Goal: Information Seeking & Learning: Understand process/instructions

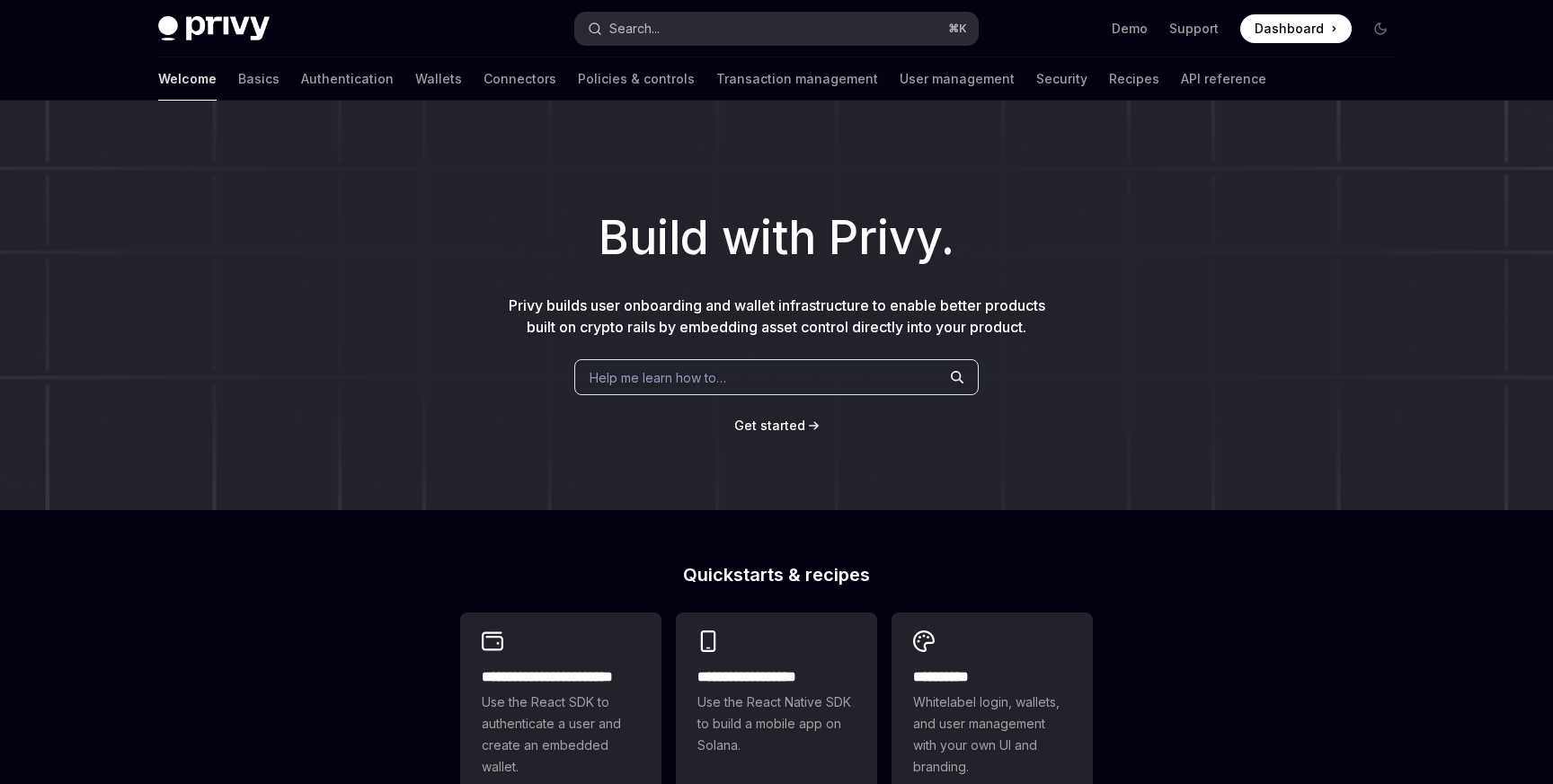
click at [704, 26] on button "Search... ⌘ K" at bounding box center [776, 29] width 403 height 33
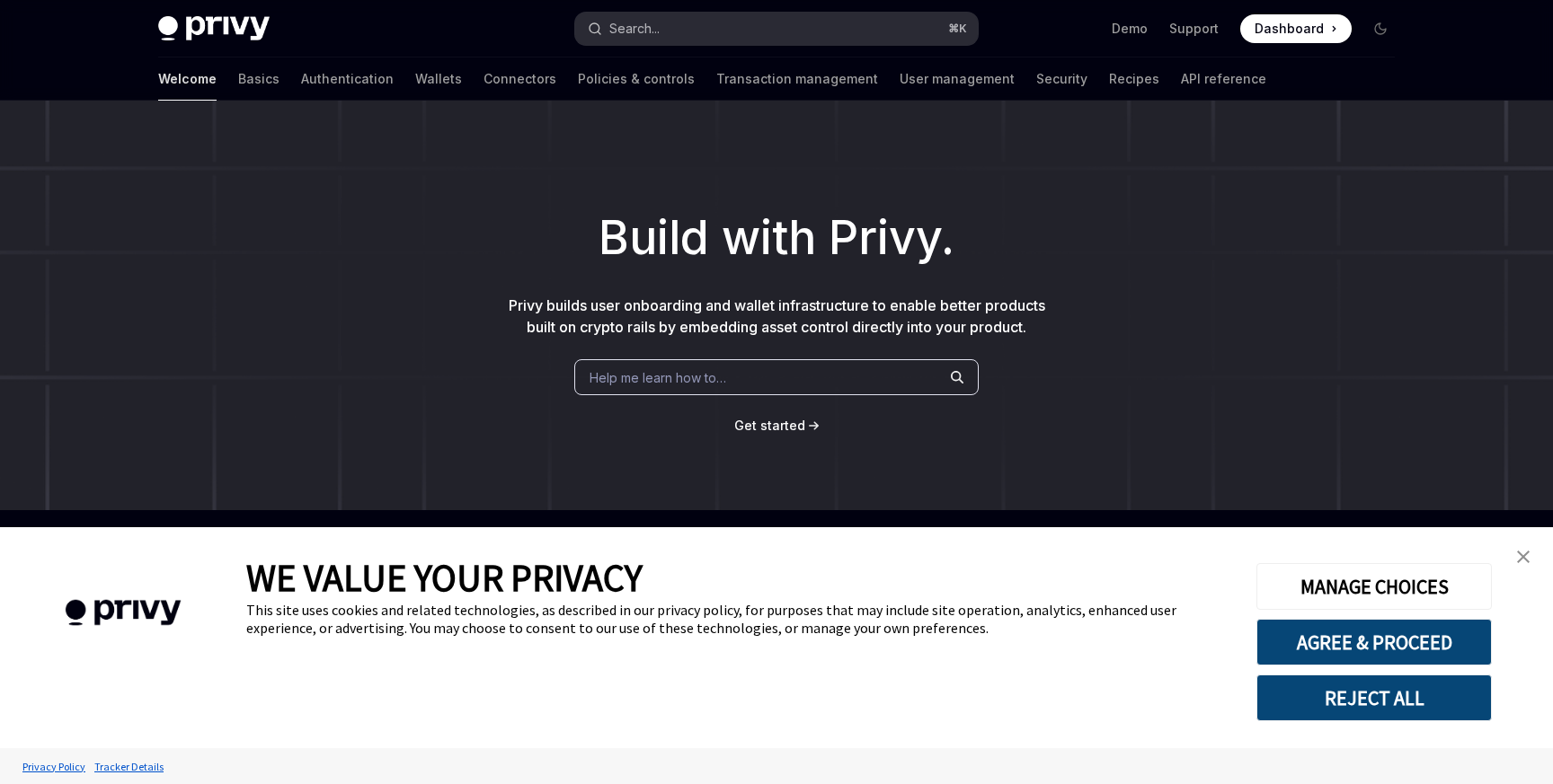
type textarea "*"
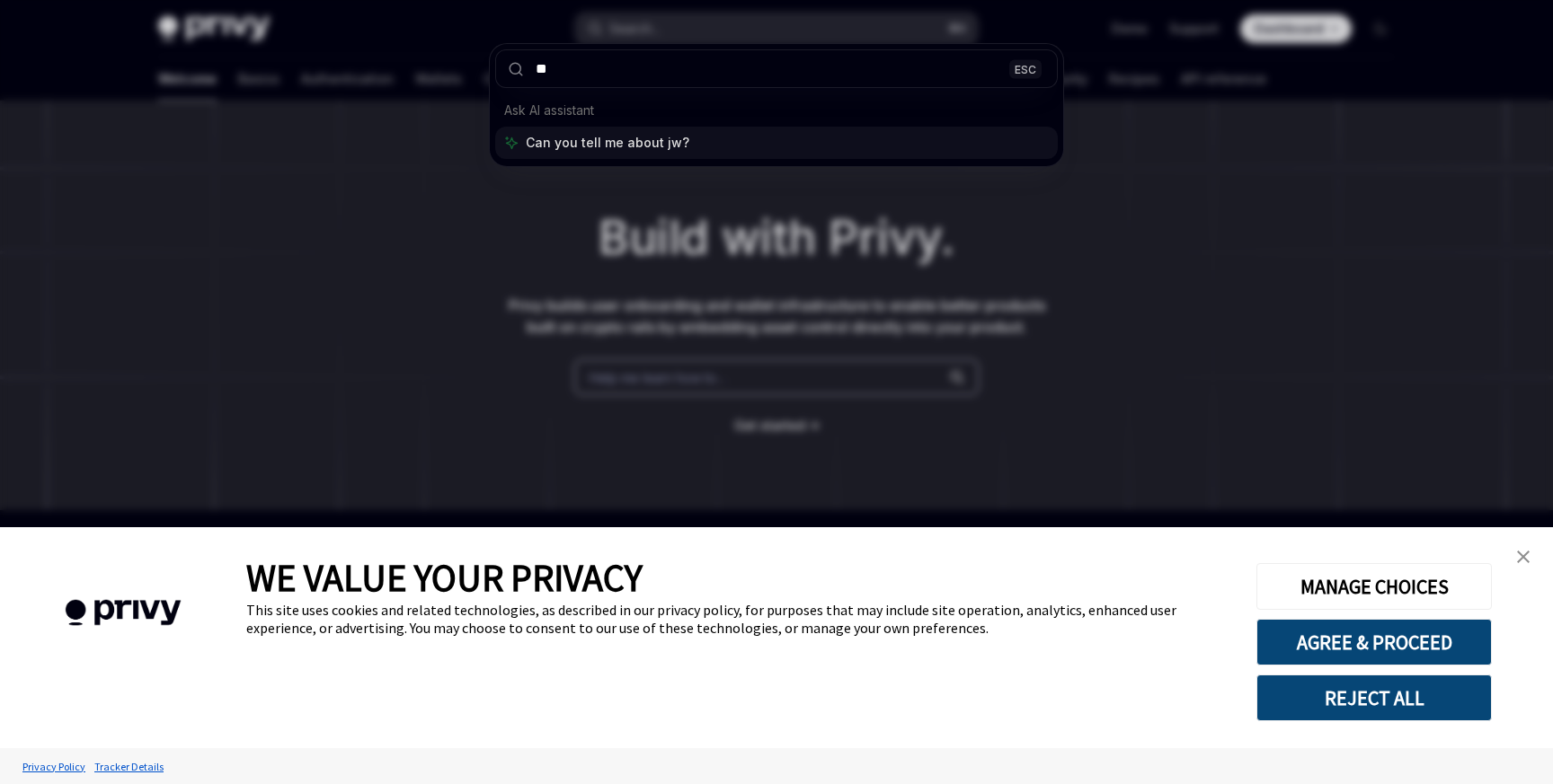
type input "***"
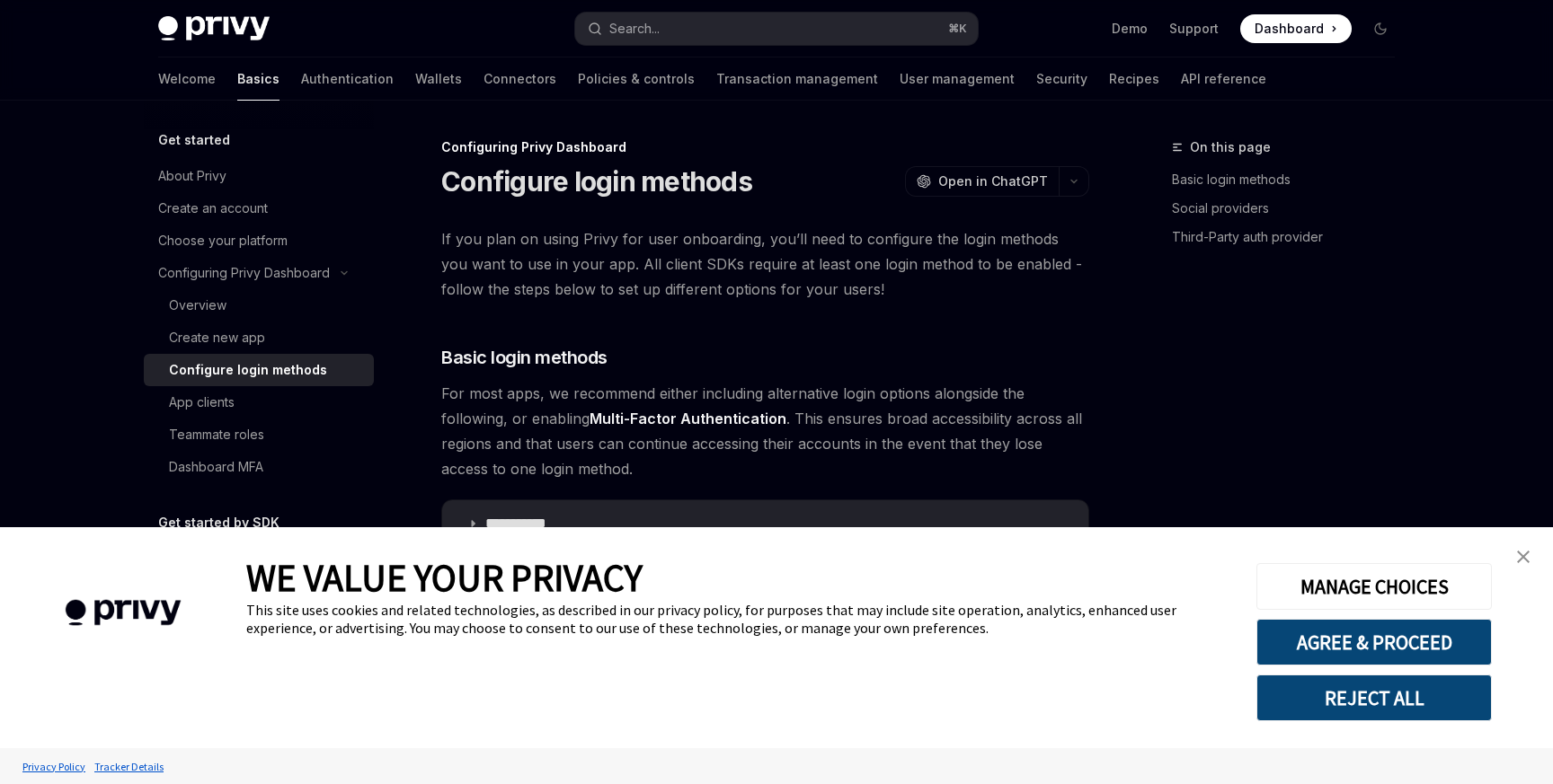
type textarea "*"
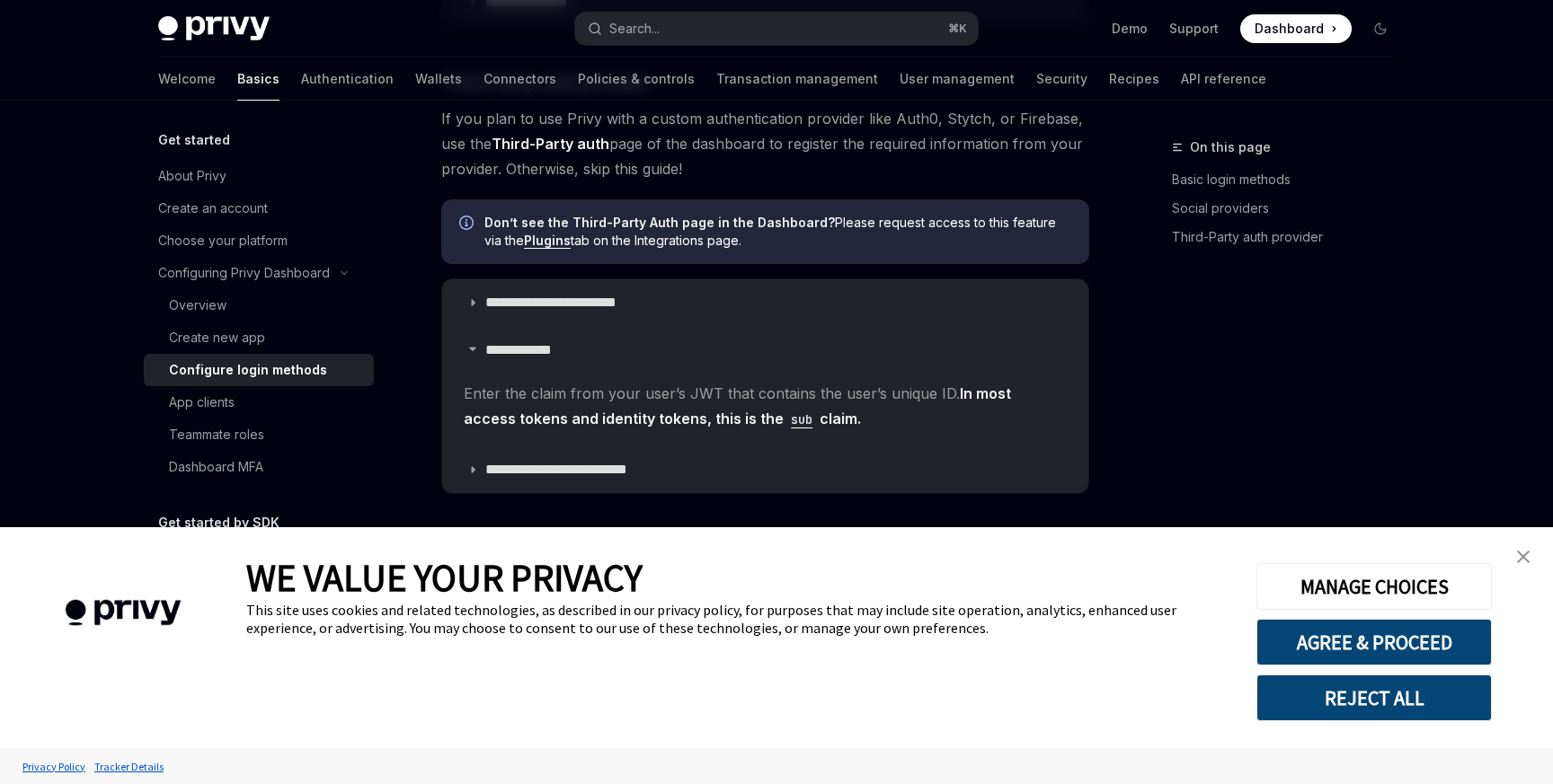
click at [1526, 558] on img "close banner" at bounding box center [1522, 557] width 13 height 13
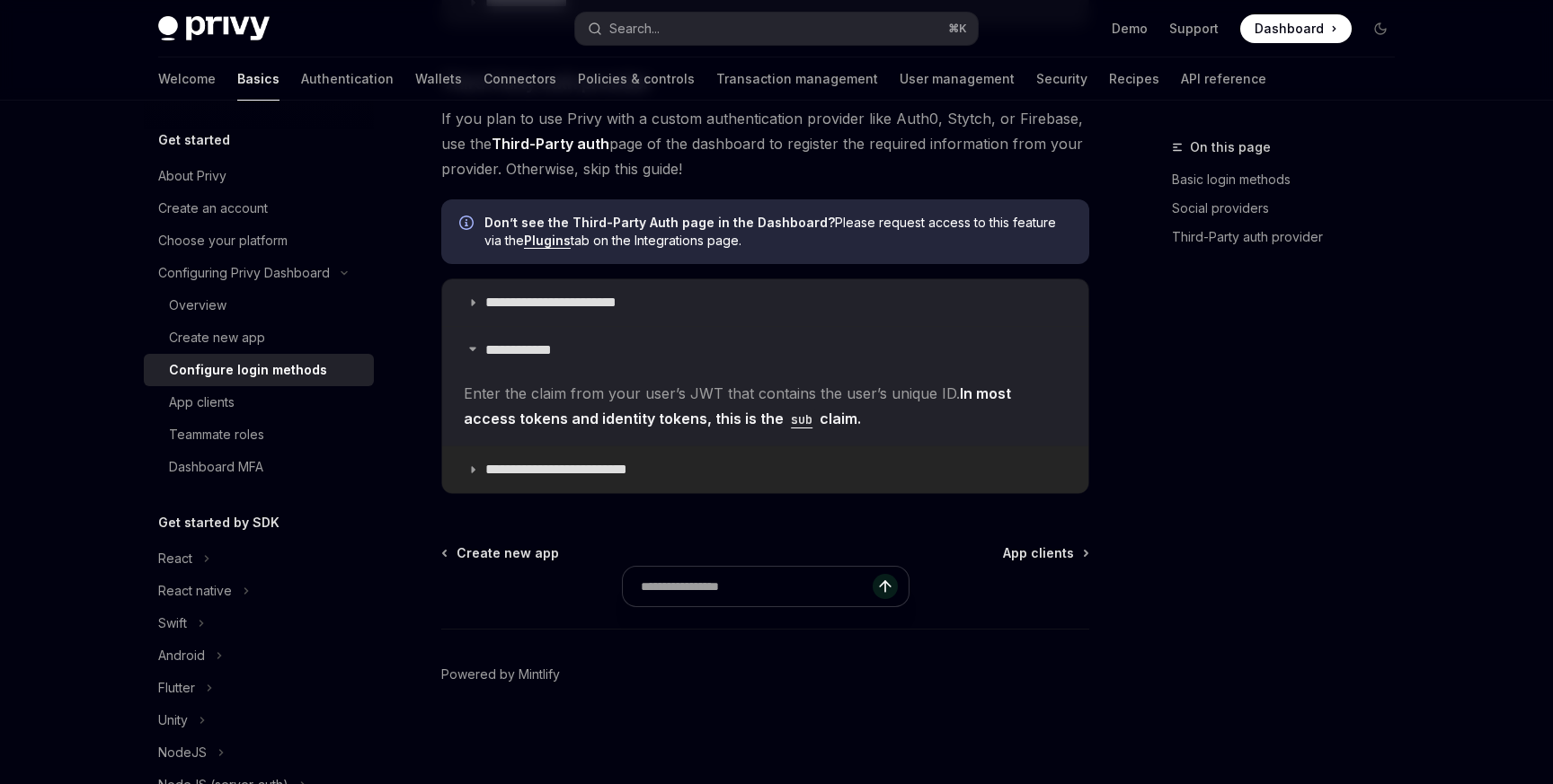
click at [503, 473] on p "**********" at bounding box center [579, 470] width 186 height 18
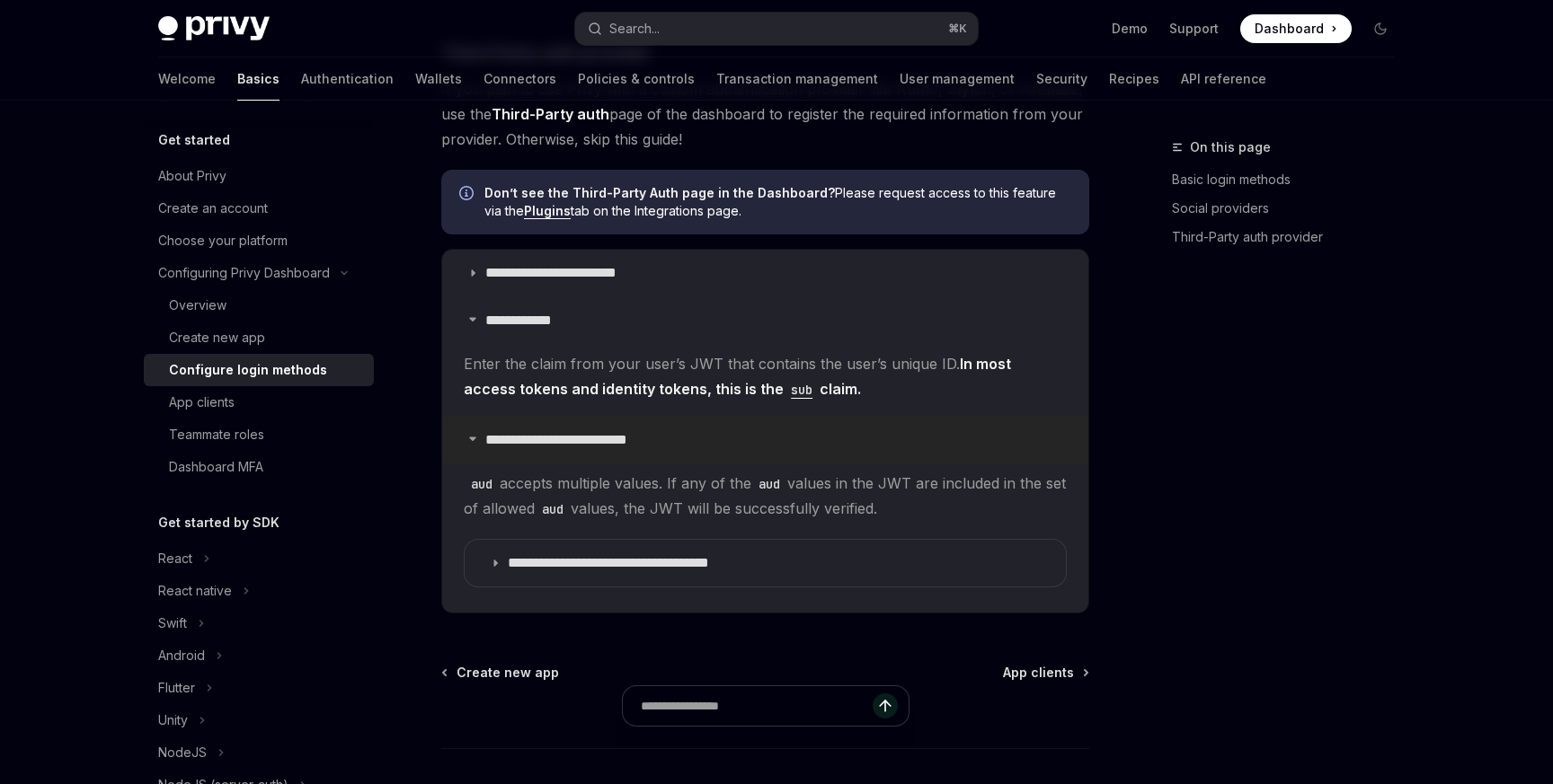
scroll to position [1060, 0]
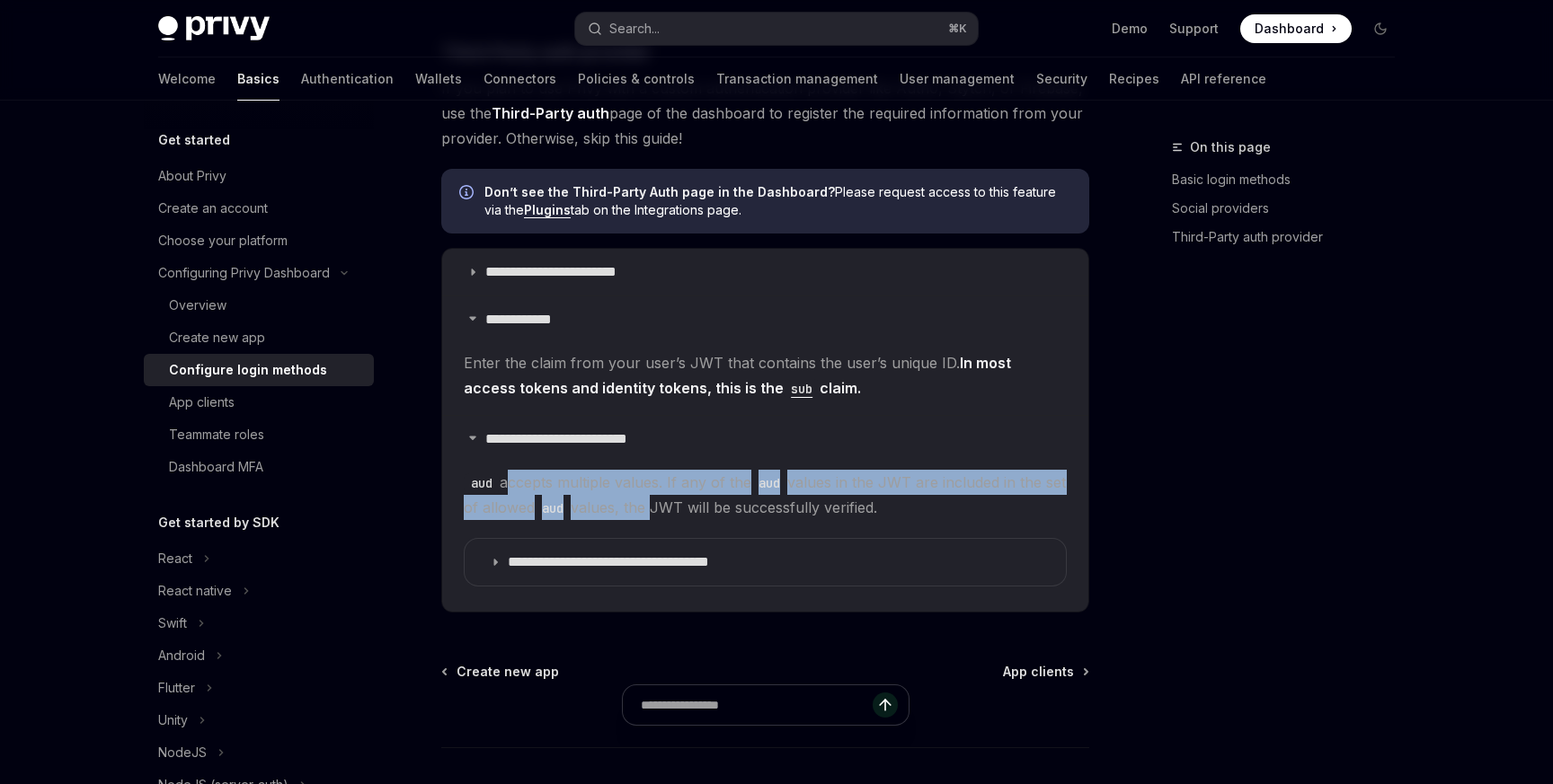
drag, startPoint x: 503, startPoint y: 473, endPoint x: 674, endPoint y: 505, distance: 174.0
click at [674, 505] on span "aud accepts multiple values. If any of the aud values in the JWT are included i…" at bounding box center [766, 494] width 603 height 50
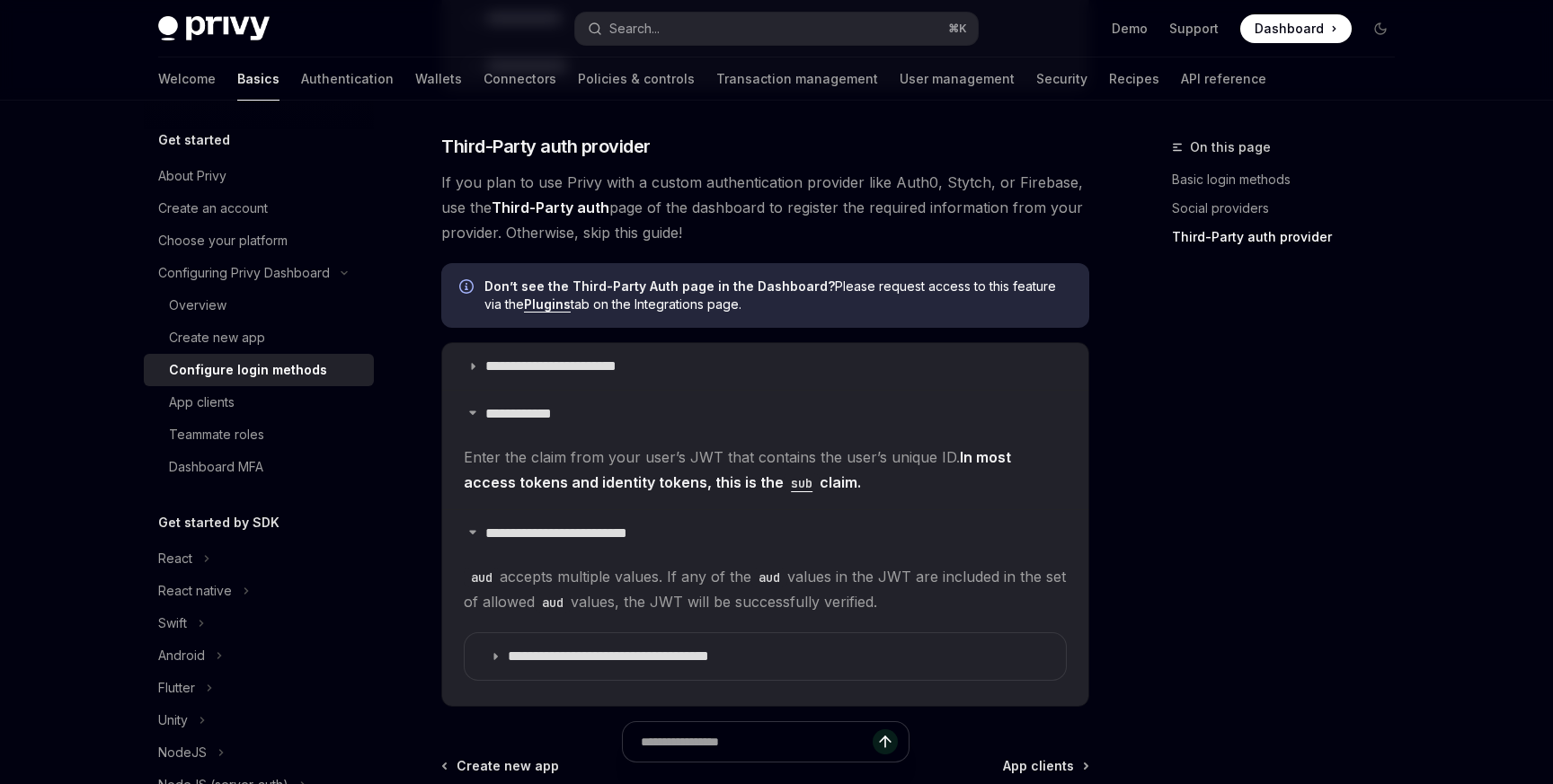
scroll to position [964, 0]
click at [535, 359] on p "**********" at bounding box center [568, 368] width 165 height 18
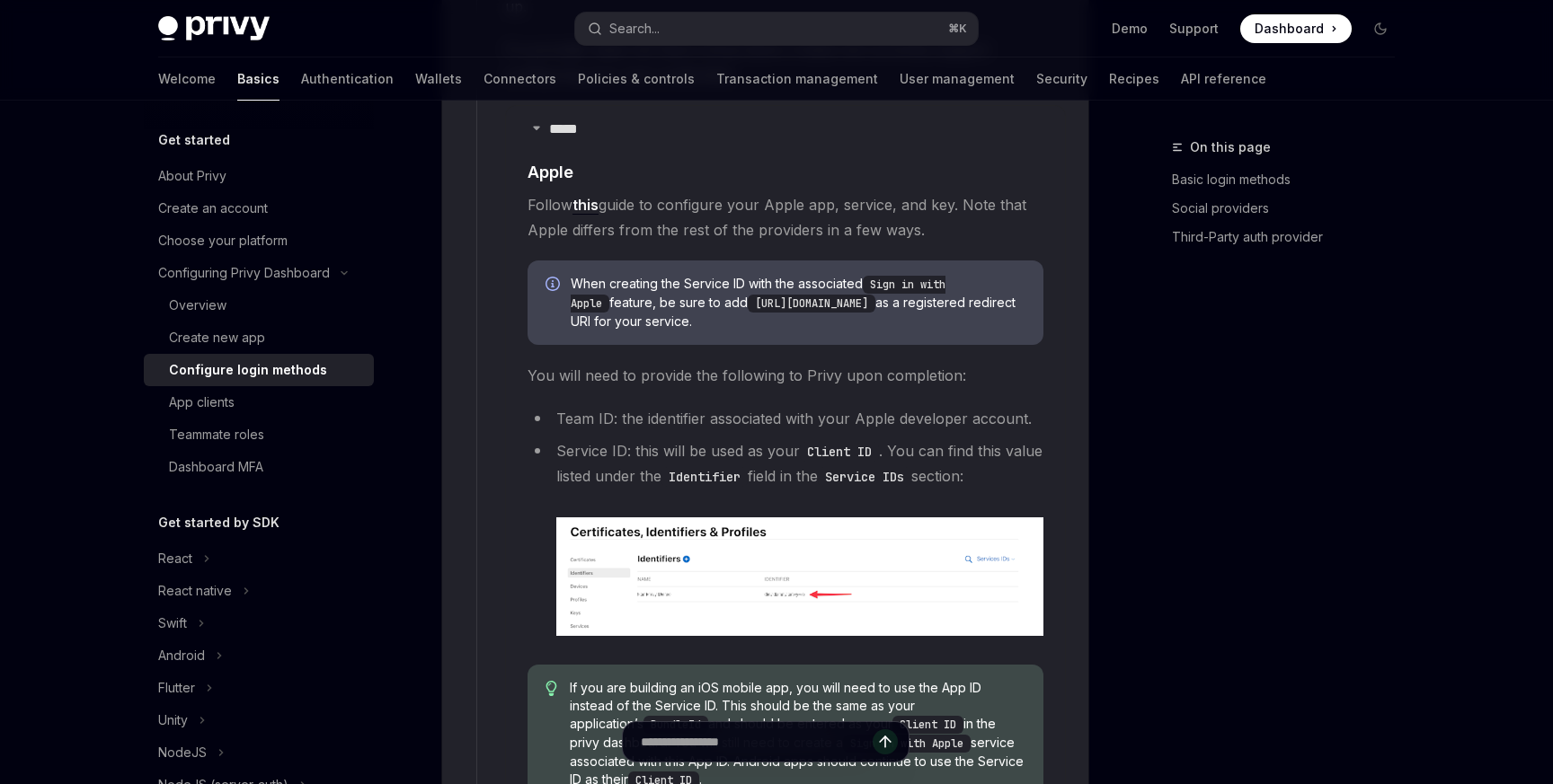
scroll to position [5707, 0]
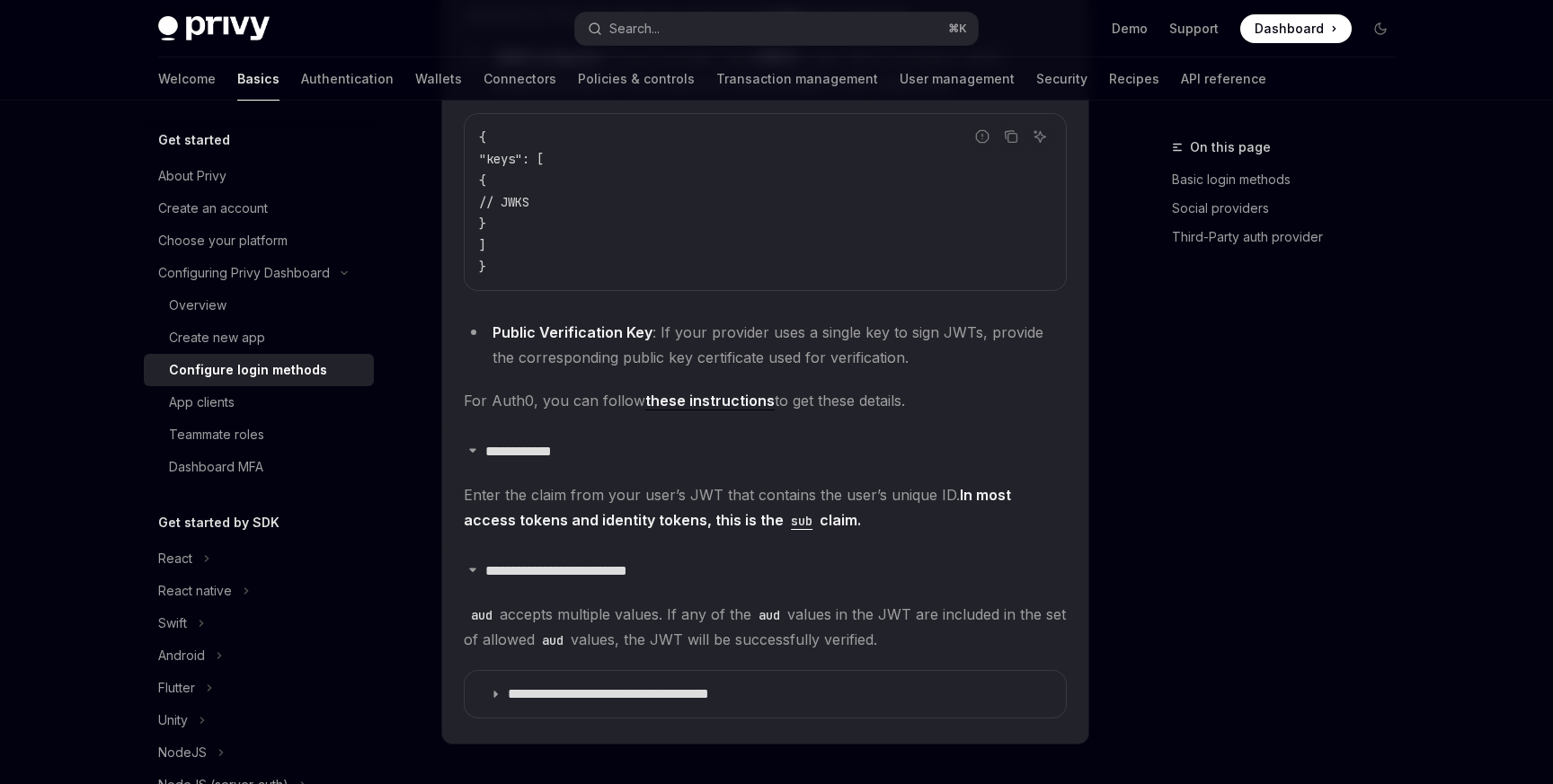
click at [633, 485] on strong "In most access tokens and identity tokens, this is the sub claim." at bounding box center [737, 507] width 547 height 44
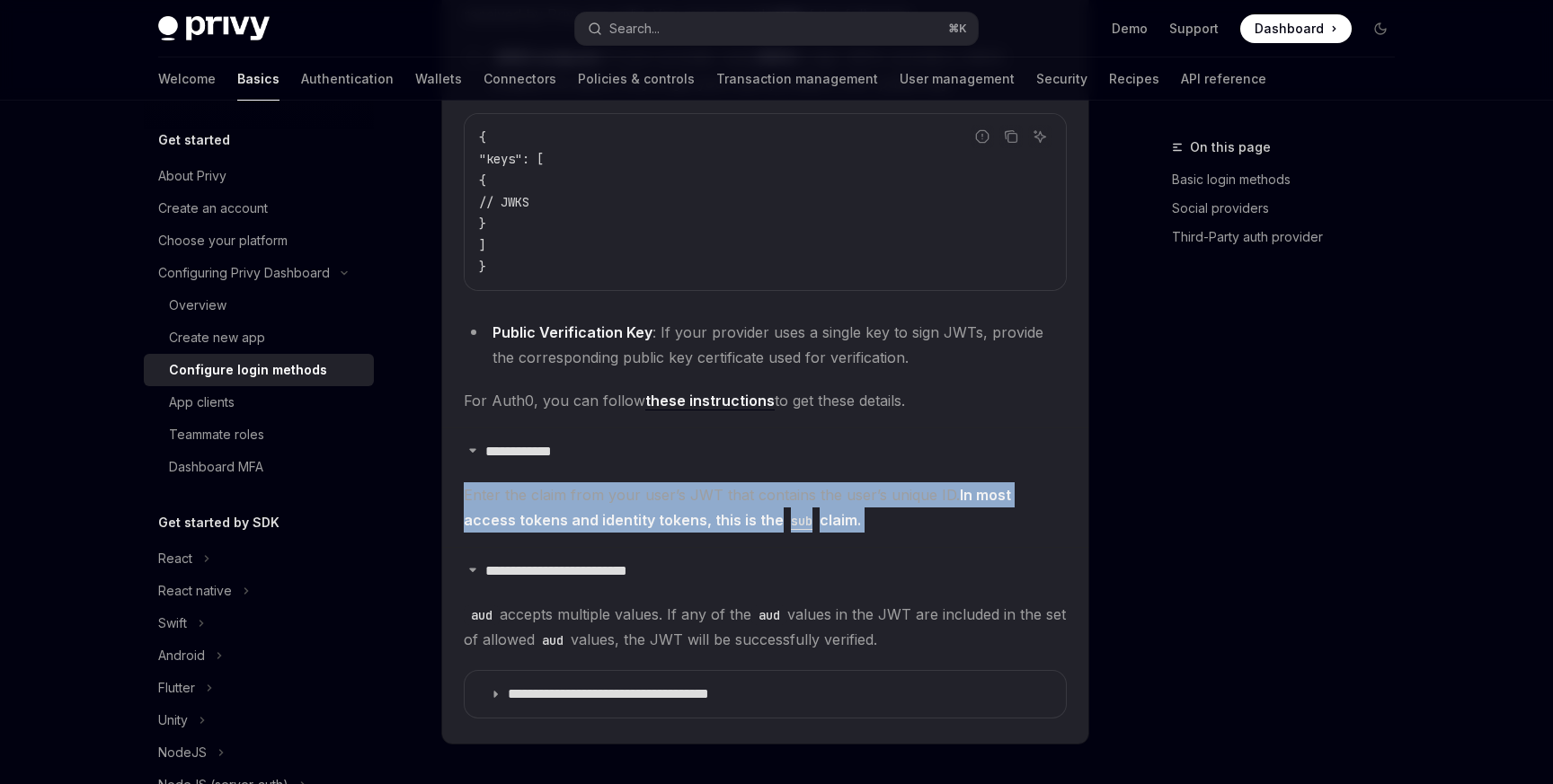
click at [633, 485] on strong "In most access tokens and identity tokens, this is the sub claim." at bounding box center [737, 507] width 547 height 44
click at [647, 482] on span "Enter the claim from your user’s JWT that contains the user’s unique ID. In mos…" at bounding box center [766, 507] width 603 height 50
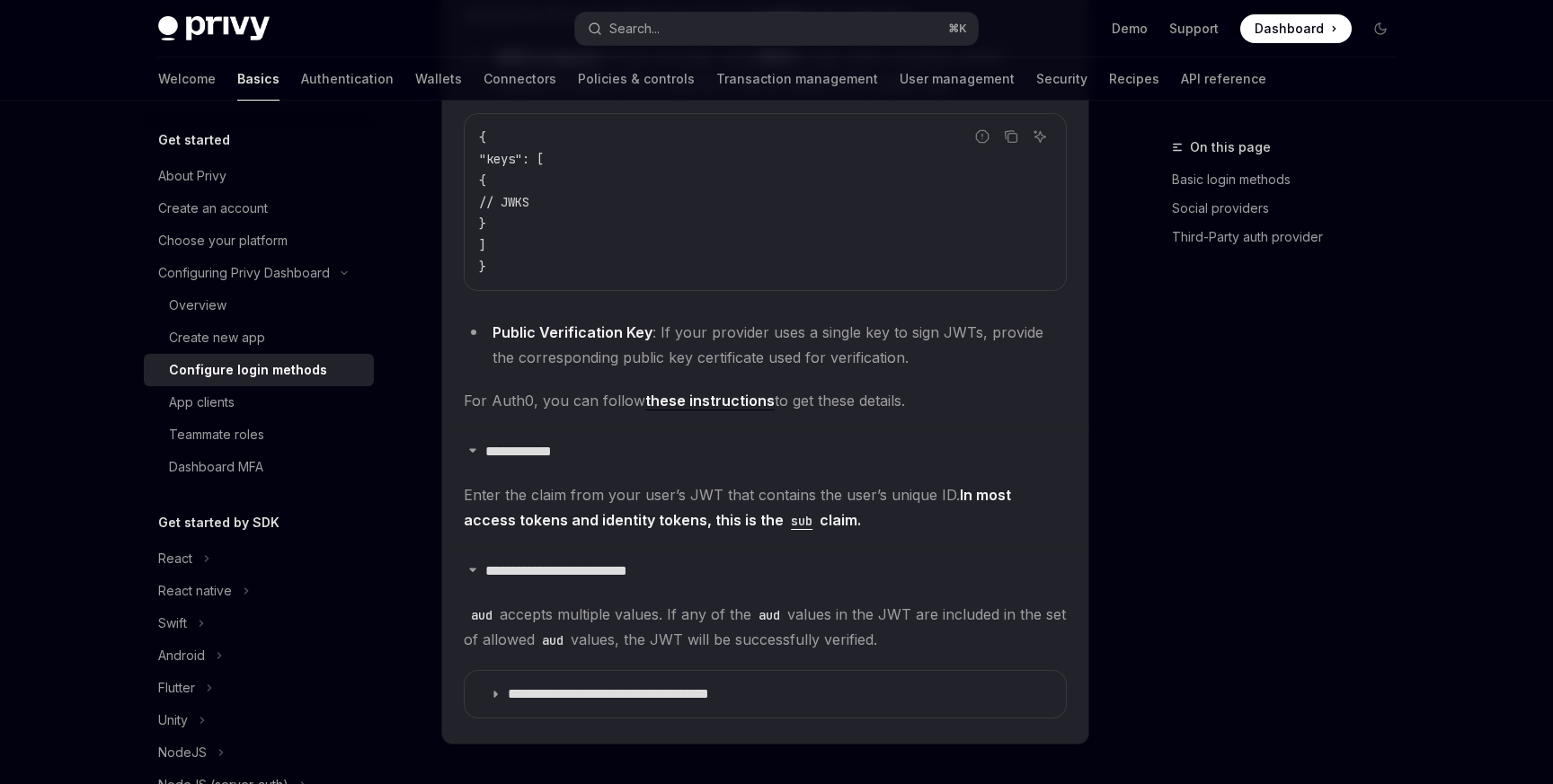
click at [647, 482] on span "Enter the claim from your user’s JWT that contains the user’s unique ID. In mos…" at bounding box center [766, 507] width 603 height 50
click at [551, 427] on details "**********" at bounding box center [765, 486] width 646 height 120
click at [575, 482] on span "Enter the claim from your user’s JWT that contains the user’s unique ID. In mos…" at bounding box center [766, 507] width 603 height 50
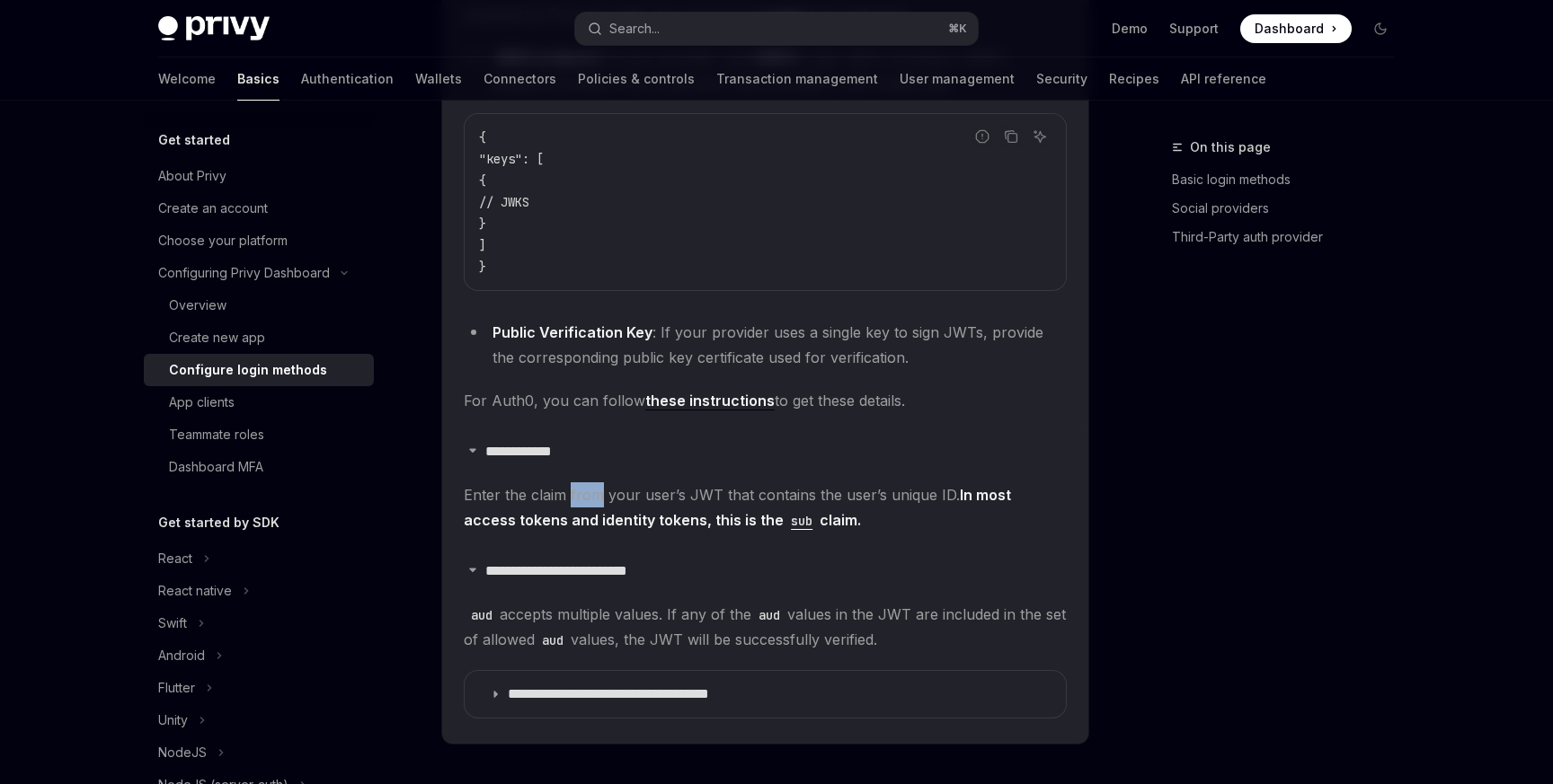
click at [569, 482] on span "Enter the claim from your user’s JWT that contains the user’s unique ID. In mos…" at bounding box center [766, 507] width 603 height 50
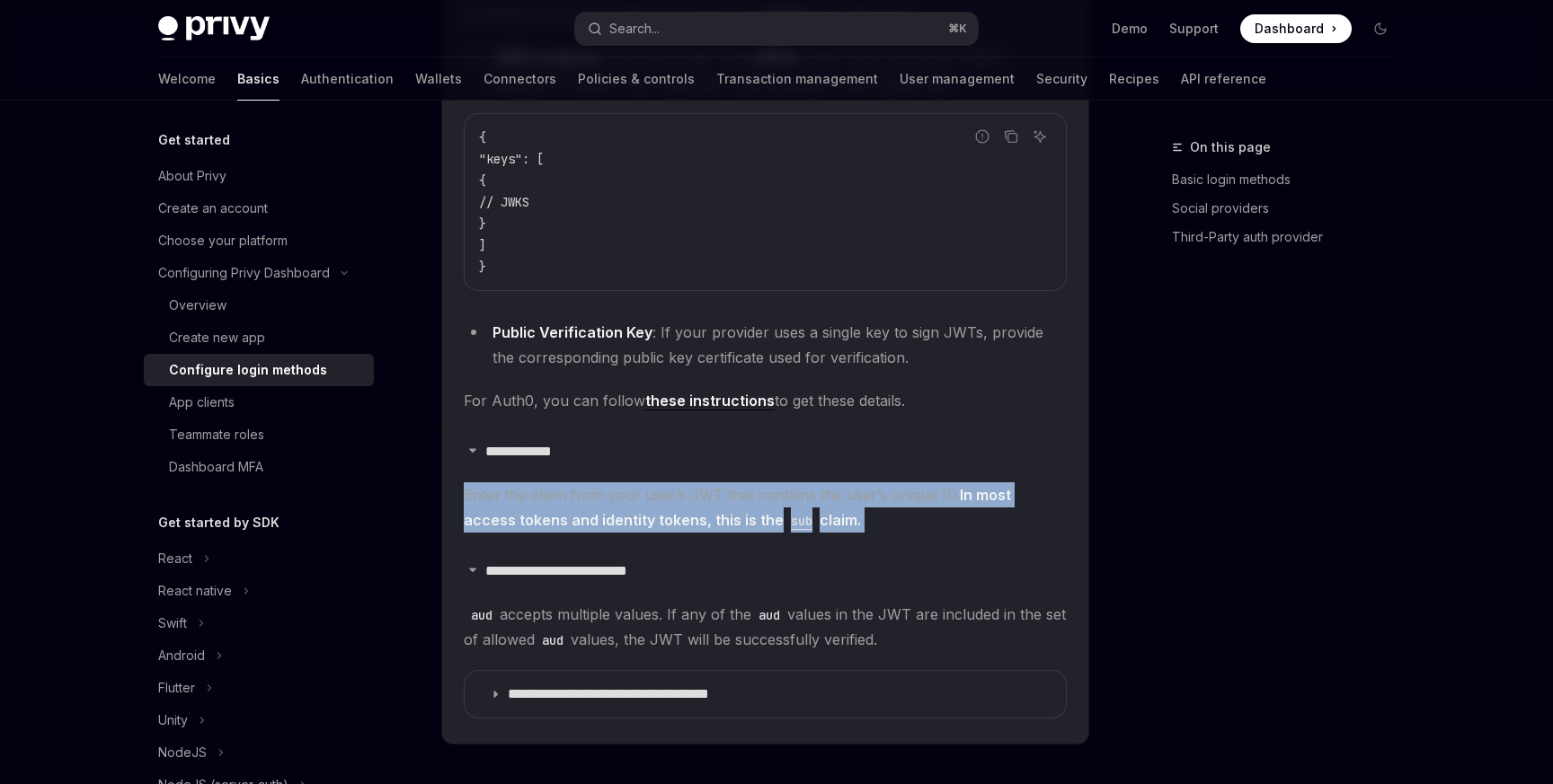
click at [569, 482] on span "Enter the claim from your user’s JWT that contains the user’s unique ID. In mos…" at bounding box center [766, 507] width 603 height 50
click at [762, 25] on button "Search... ⌘ K" at bounding box center [776, 29] width 403 height 33
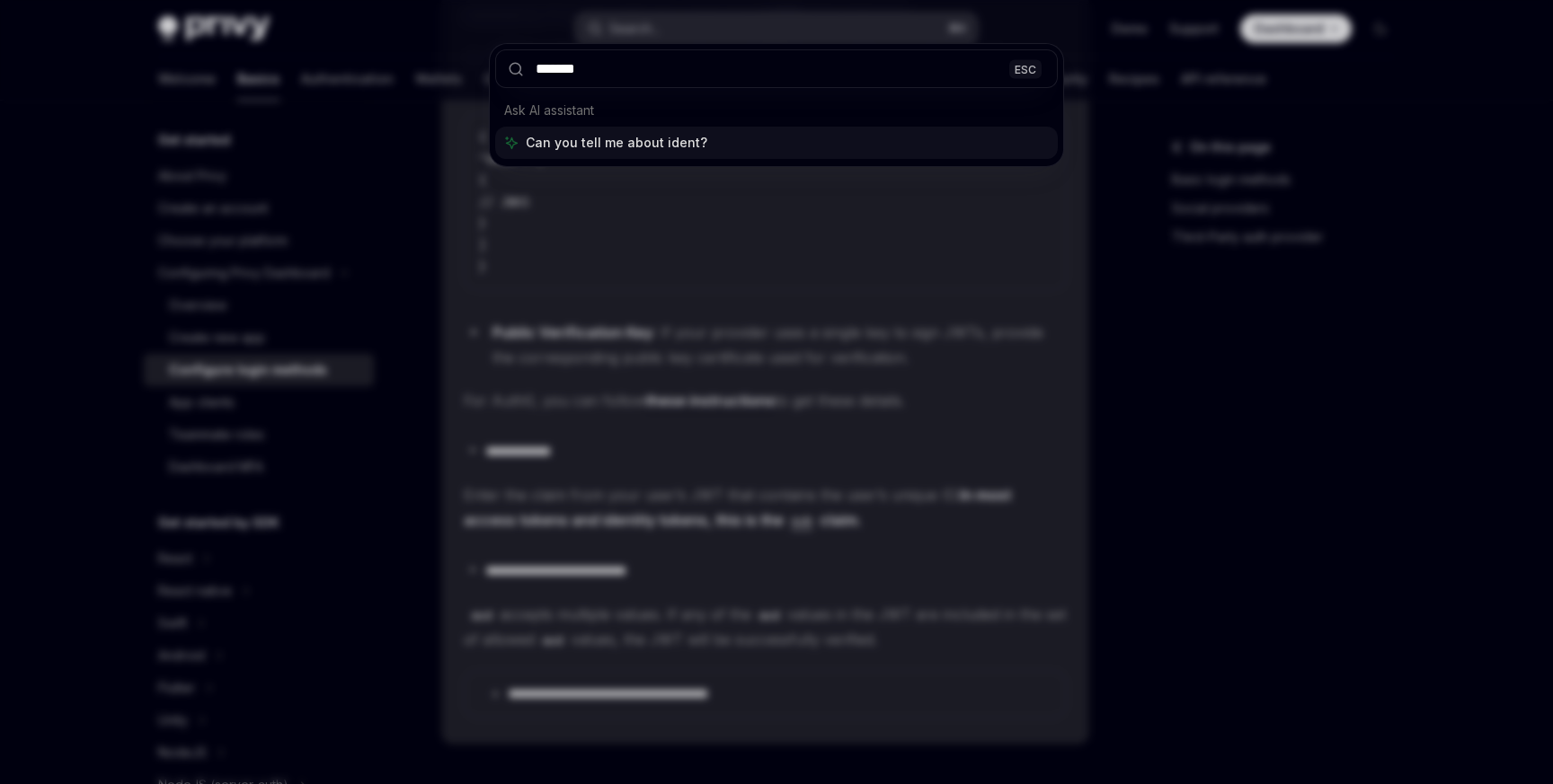
type input "********"
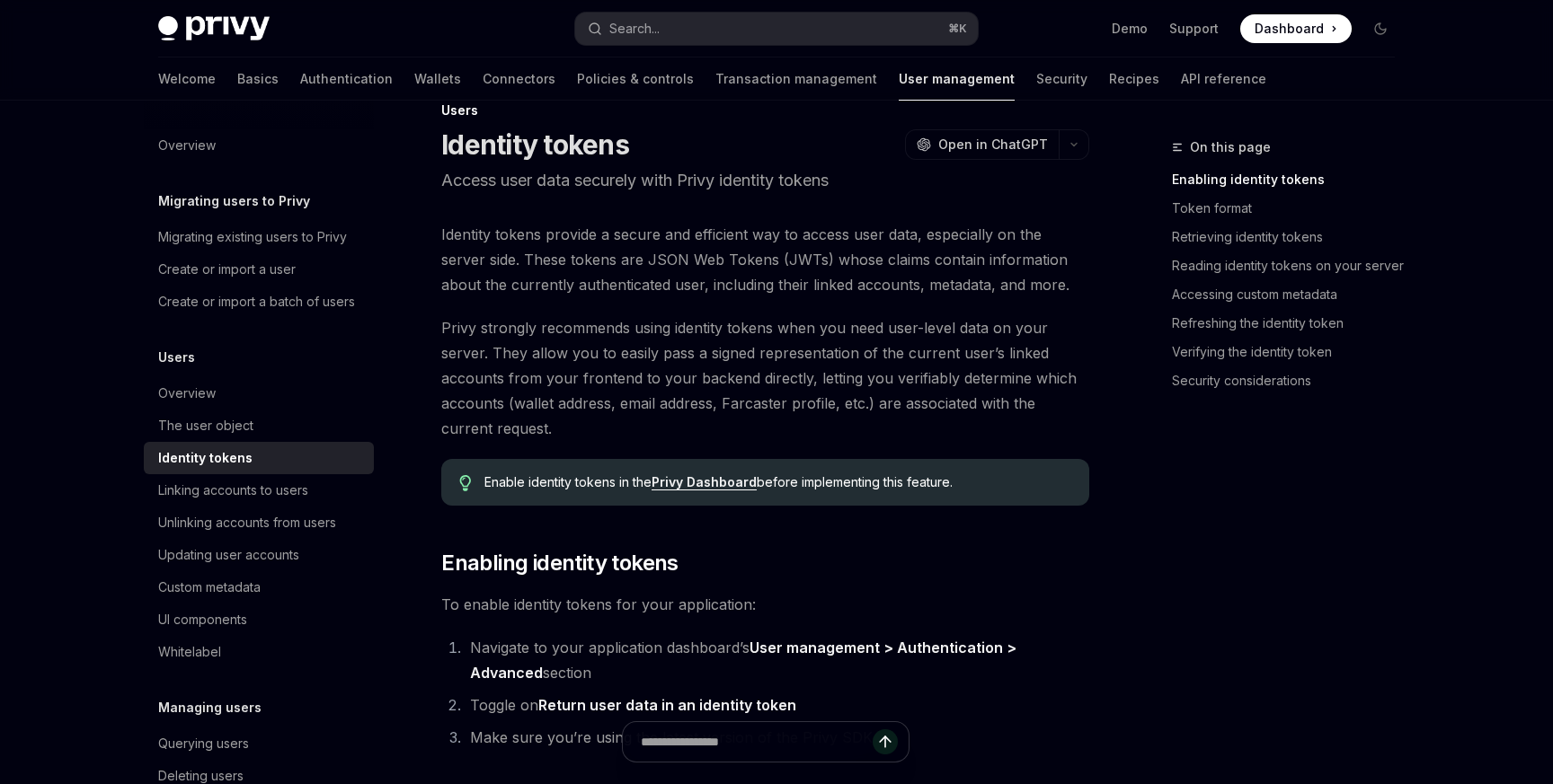
scroll to position [27, 0]
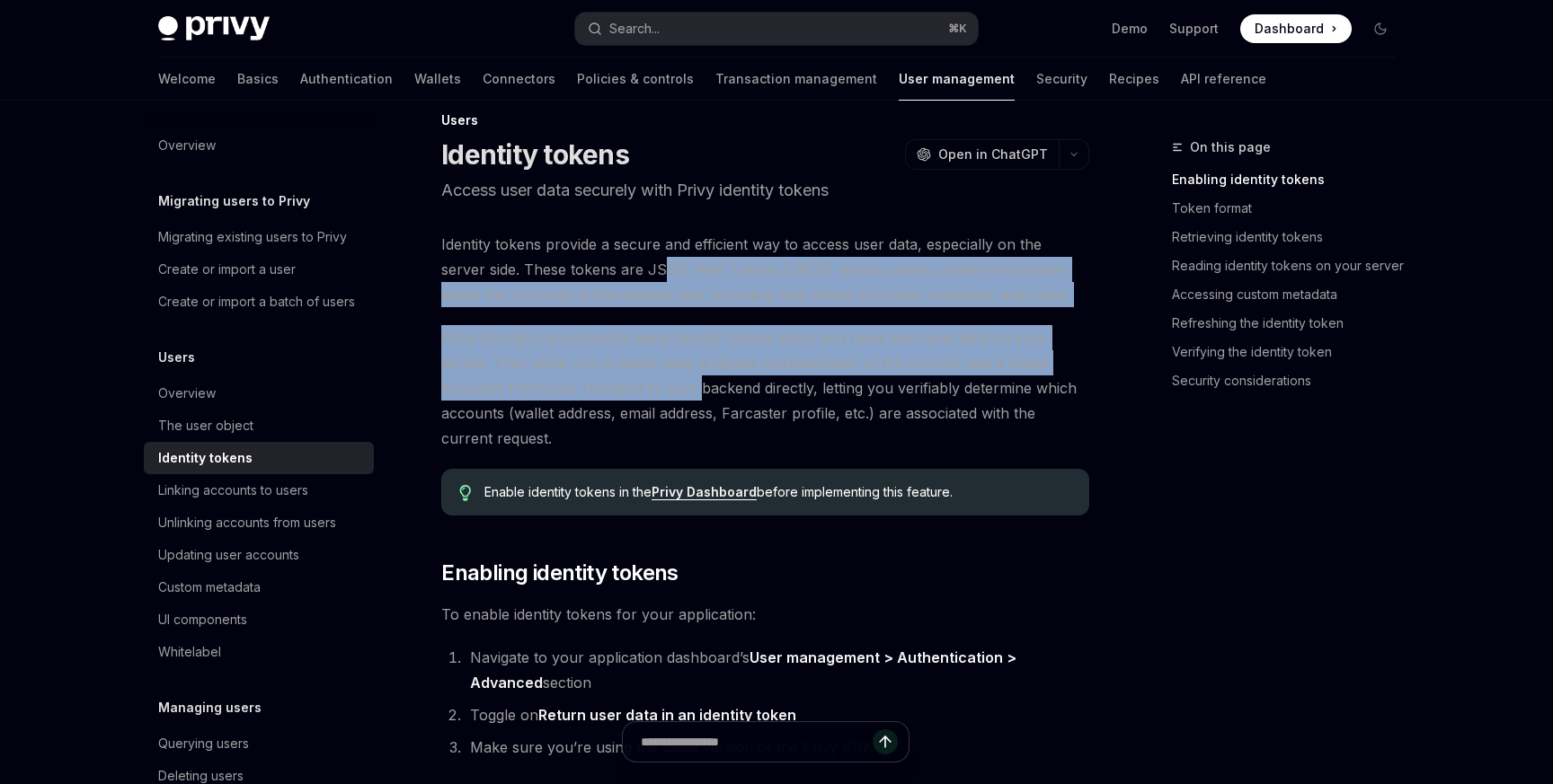
drag, startPoint x: 616, startPoint y: 272, endPoint x: 690, endPoint y: 388, distance: 137.6
click at [690, 388] on span "Privy strongly recommends using identity tokens when you need user-level data o…" at bounding box center [765, 388] width 648 height 126
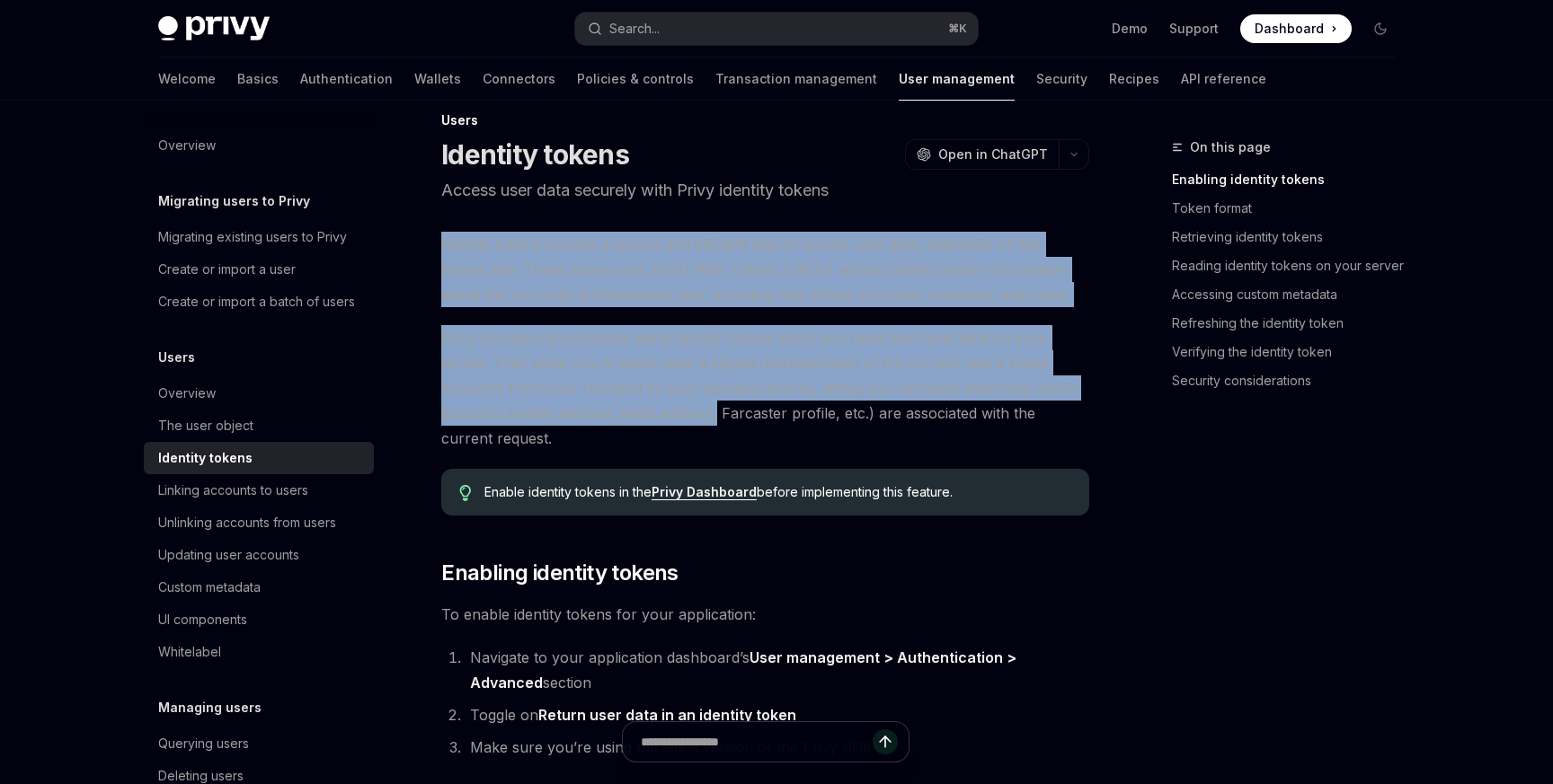
drag, startPoint x: 720, startPoint y: 411, endPoint x: 609, endPoint y: 230, distance: 212.3
click at [609, 231] on span "Identity tokens provide a secure and efficient way to access user data, especia…" at bounding box center [765, 269] width 648 height 75
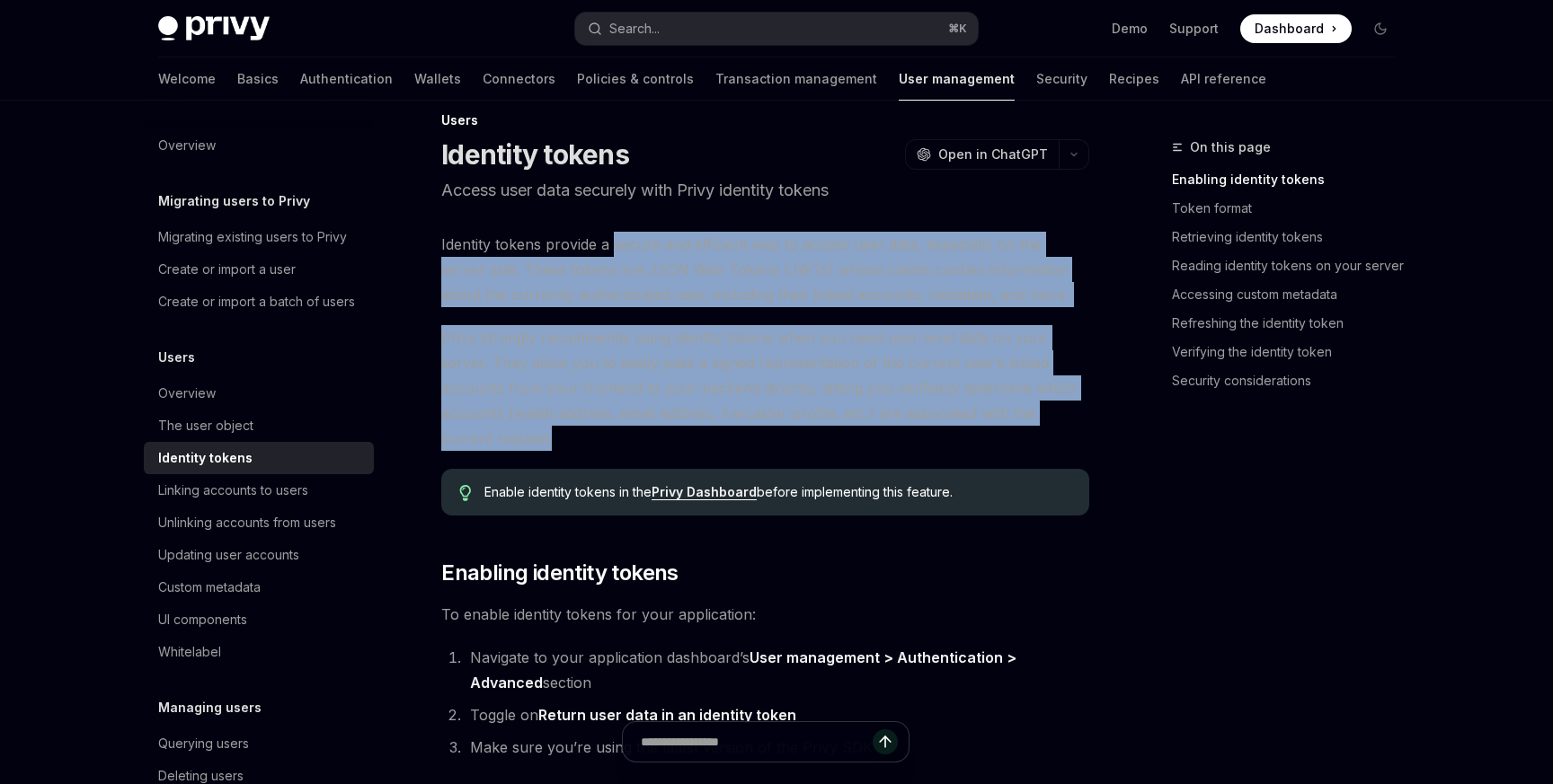
drag, startPoint x: 613, startPoint y: 232, endPoint x: 649, endPoint y: 439, distance: 210.1
click at [649, 439] on span "Privy strongly recommends using identity tokens when you need user-level data o…" at bounding box center [765, 388] width 648 height 126
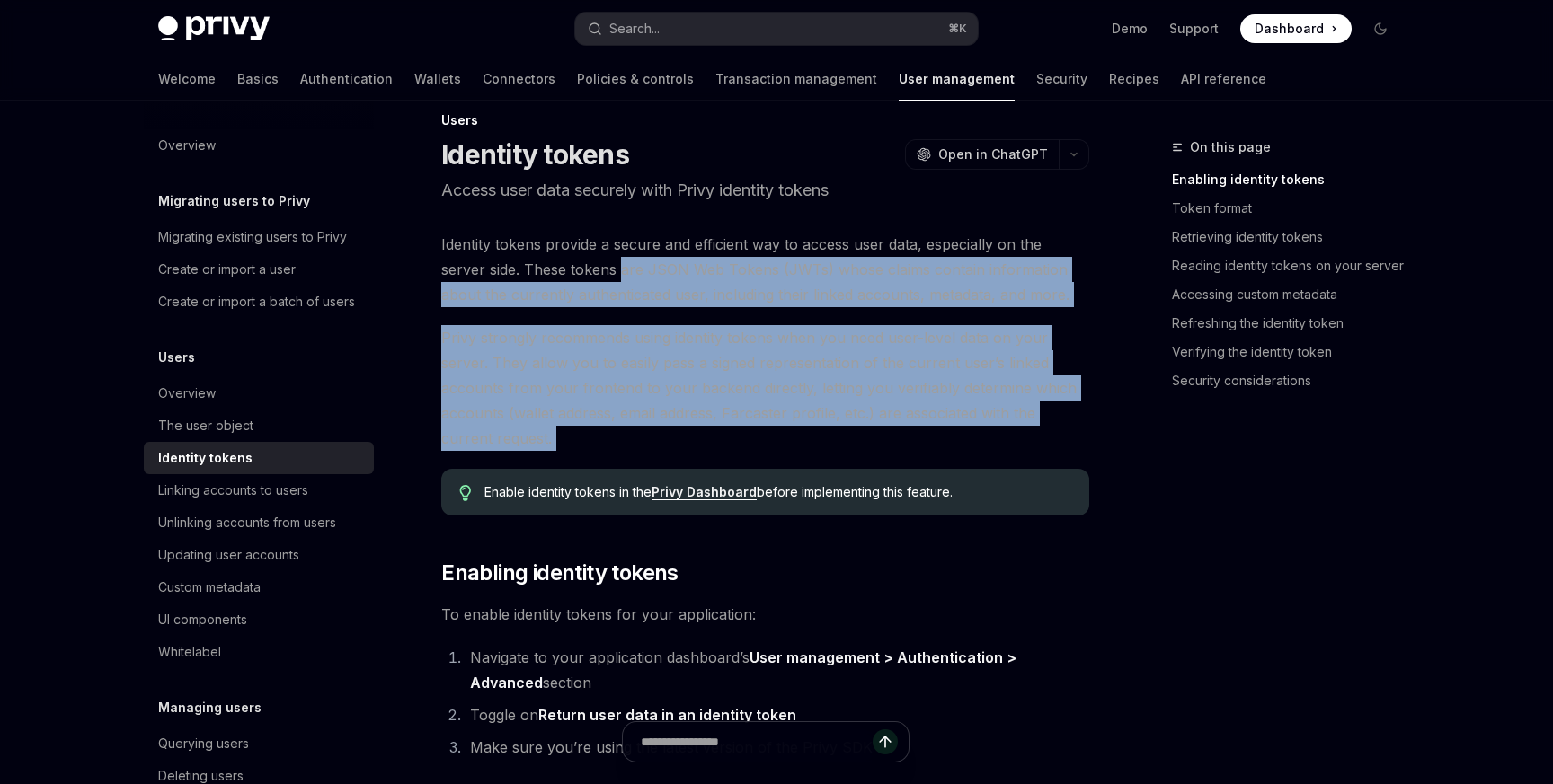
drag, startPoint x: 649, startPoint y: 439, endPoint x: 579, endPoint y: 270, distance: 182.9
click at [579, 270] on span "Identity tokens provide a secure and efficient way to access user data, especia…" at bounding box center [765, 269] width 648 height 75
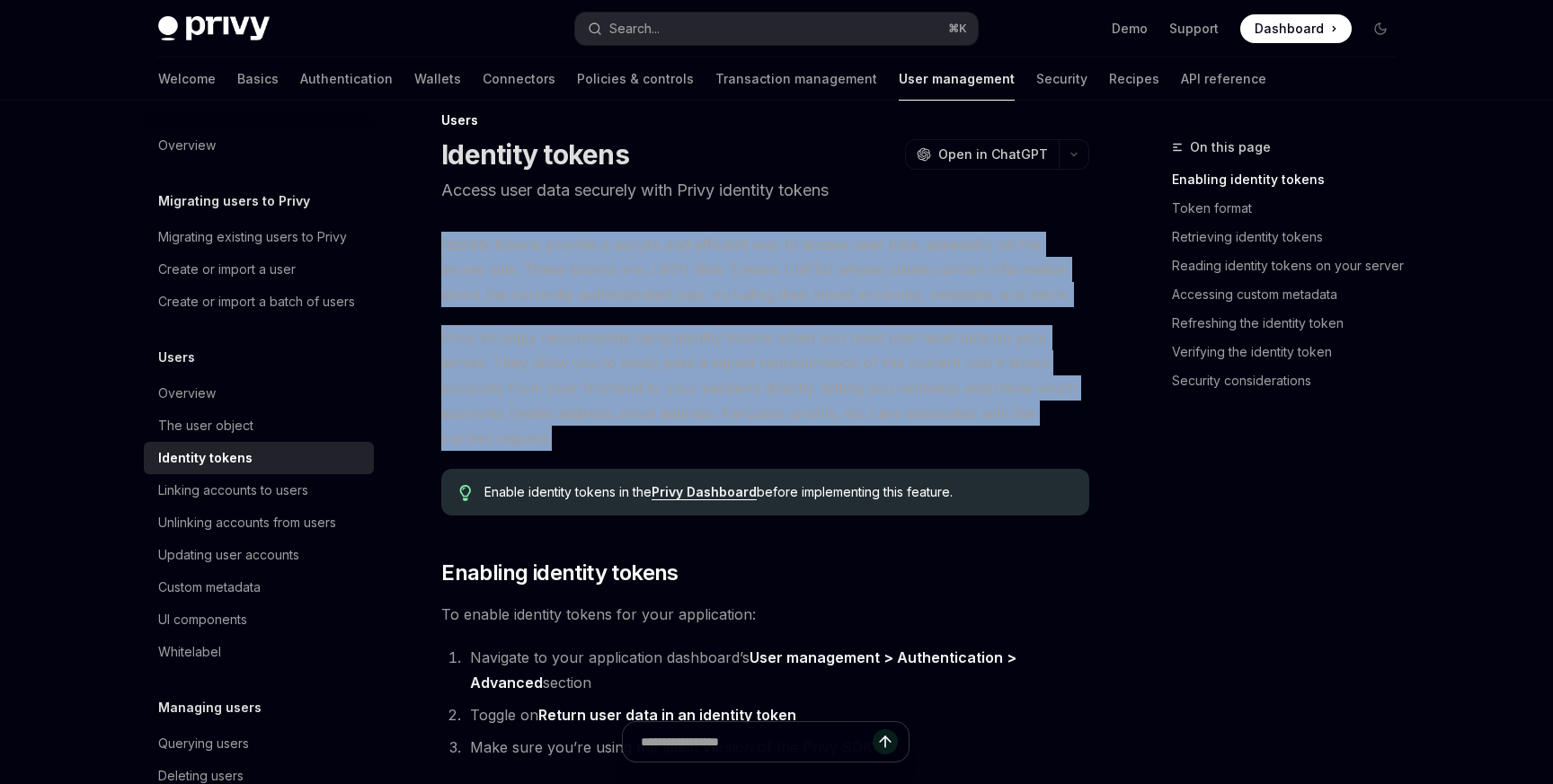
drag, startPoint x: 579, startPoint y: 222, endPoint x: 659, endPoint y: 431, distance: 223.8
click at [659, 431] on span "Privy strongly recommends using identity tokens when you need user-level data o…" at bounding box center [765, 388] width 648 height 126
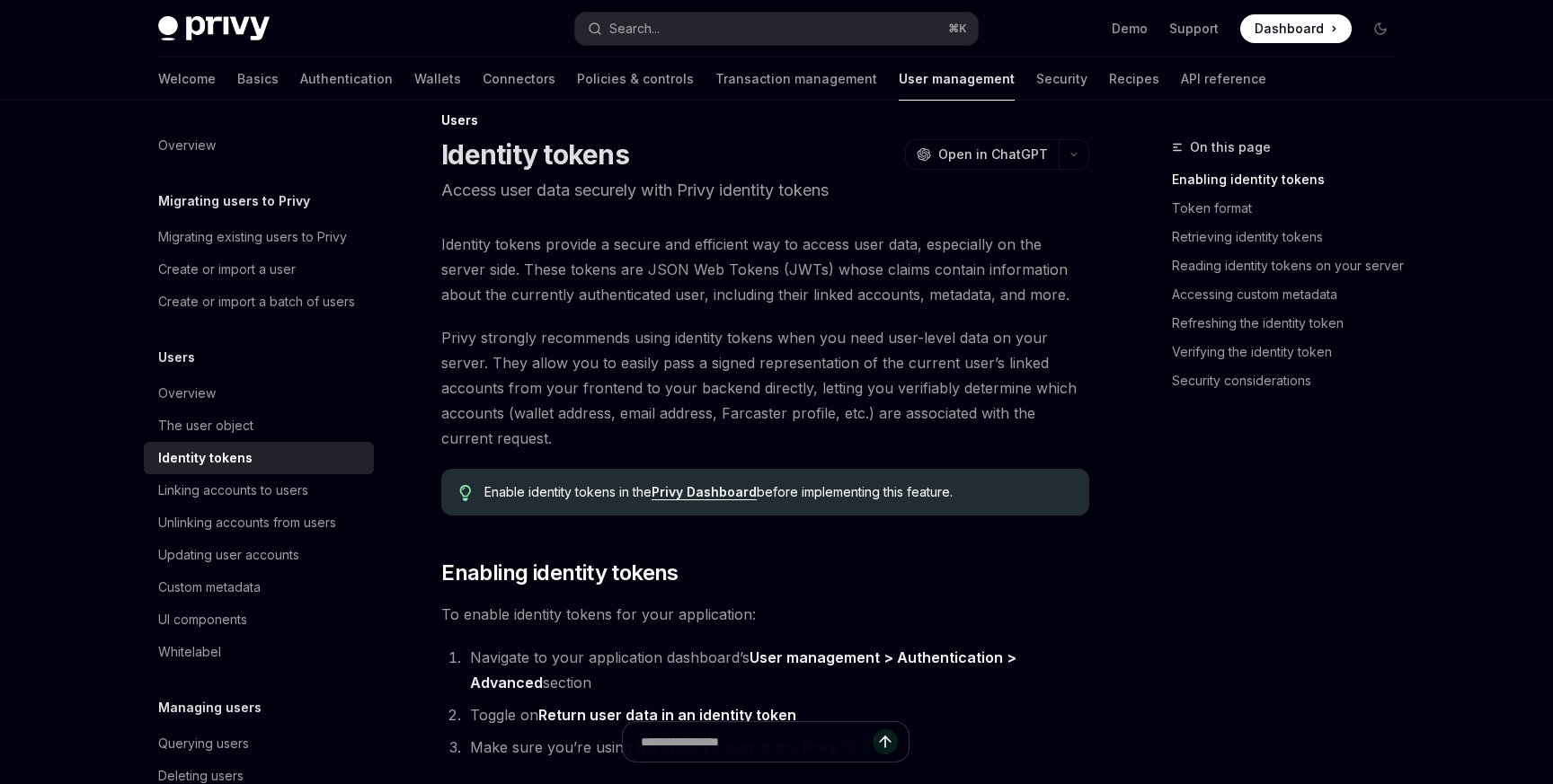
click at [658, 431] on span "Privy strongly recommends using identity tokens when you need user-level data o…" at bounding box center [765, 388] width 648 height 126
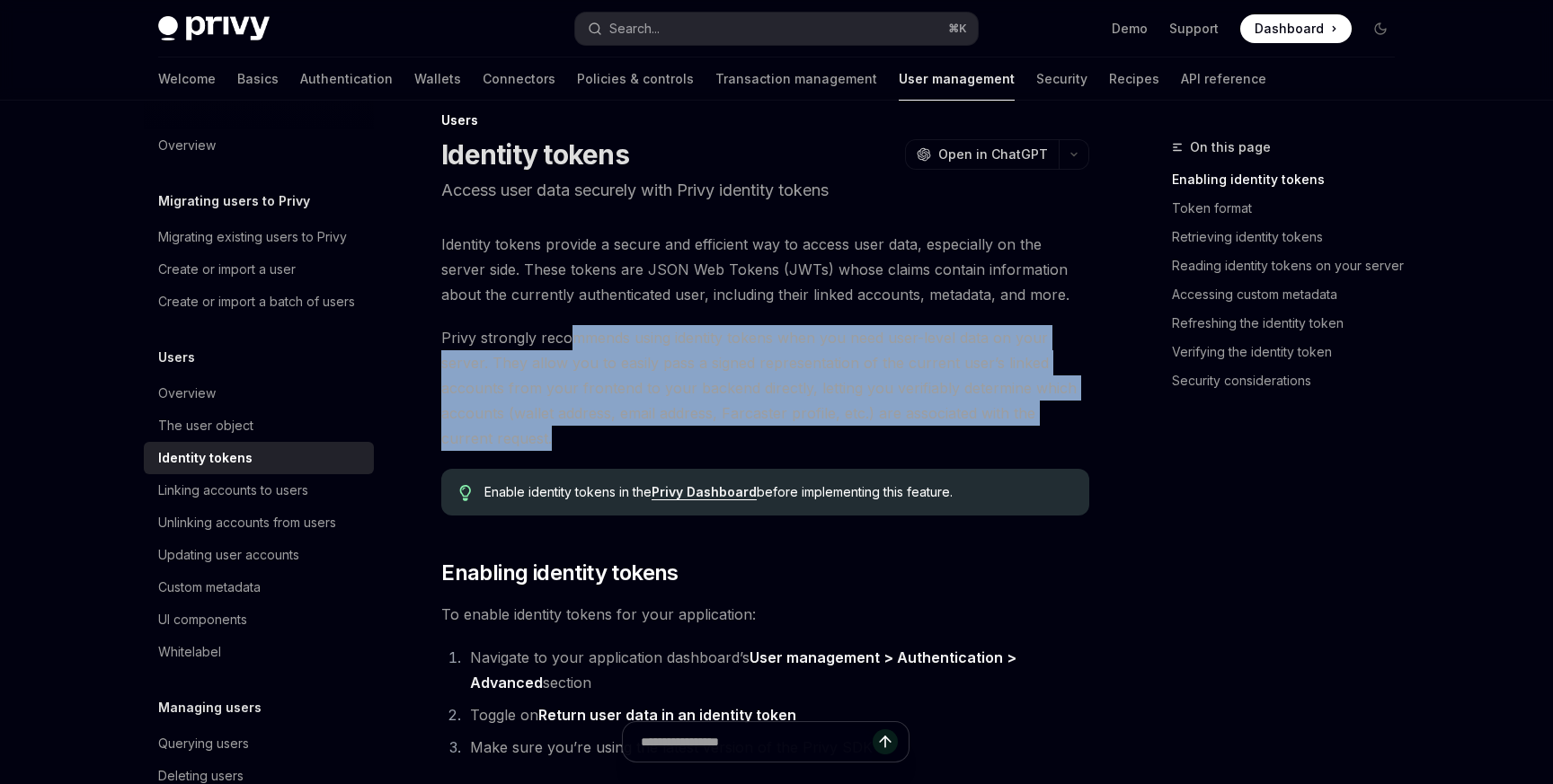
drag, startPoint x: 663, startPoint y: 437, endPoint x: 569, endPoint y: 341, distance: 134.4
click at [569, 341] on span "Privy strongly recommends using identity tokens when you need user-level data o…" at bounding box center [765, 388] width 648 height 126
click at [570, 341] on span "Privy strongly recommends using identity tokens when you need user-level data o…" at bounding box center [765, 388] width 648 height 126
drag, startPoint x: 563, startPoint y: 333, endPoint x: 623, endPoint y: 444, distance: 126.2
click at [623, 444] on span "Privy strongly recommends using identity tokens when you need user-level data o…" at bounding box center [765, 388] width 648 height 126
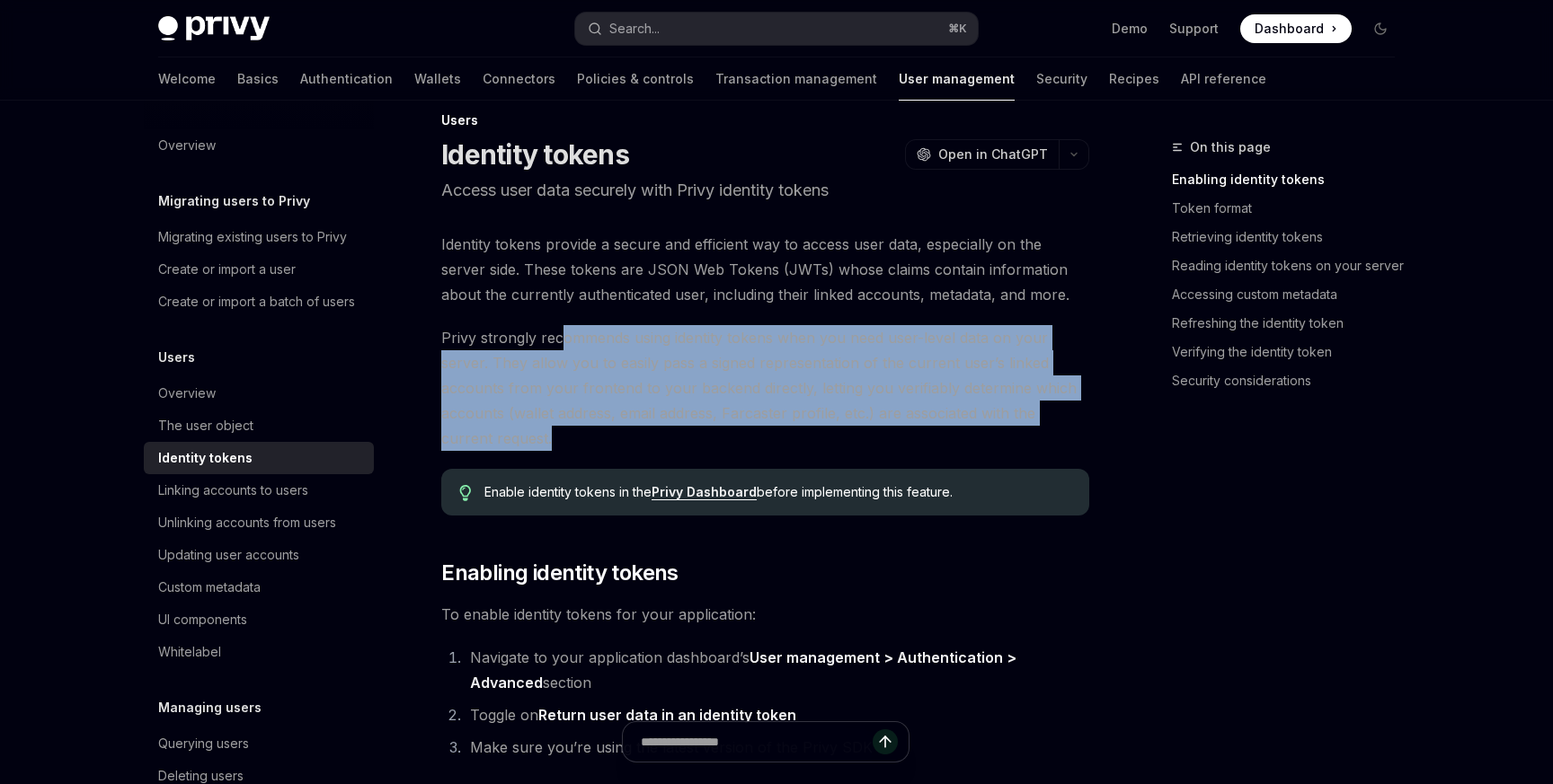
click at [623, 444] on span "Privy strongly recommends using identity tokens when you need user-level data o…" at bounding box center [765, 388] width 648 height 126
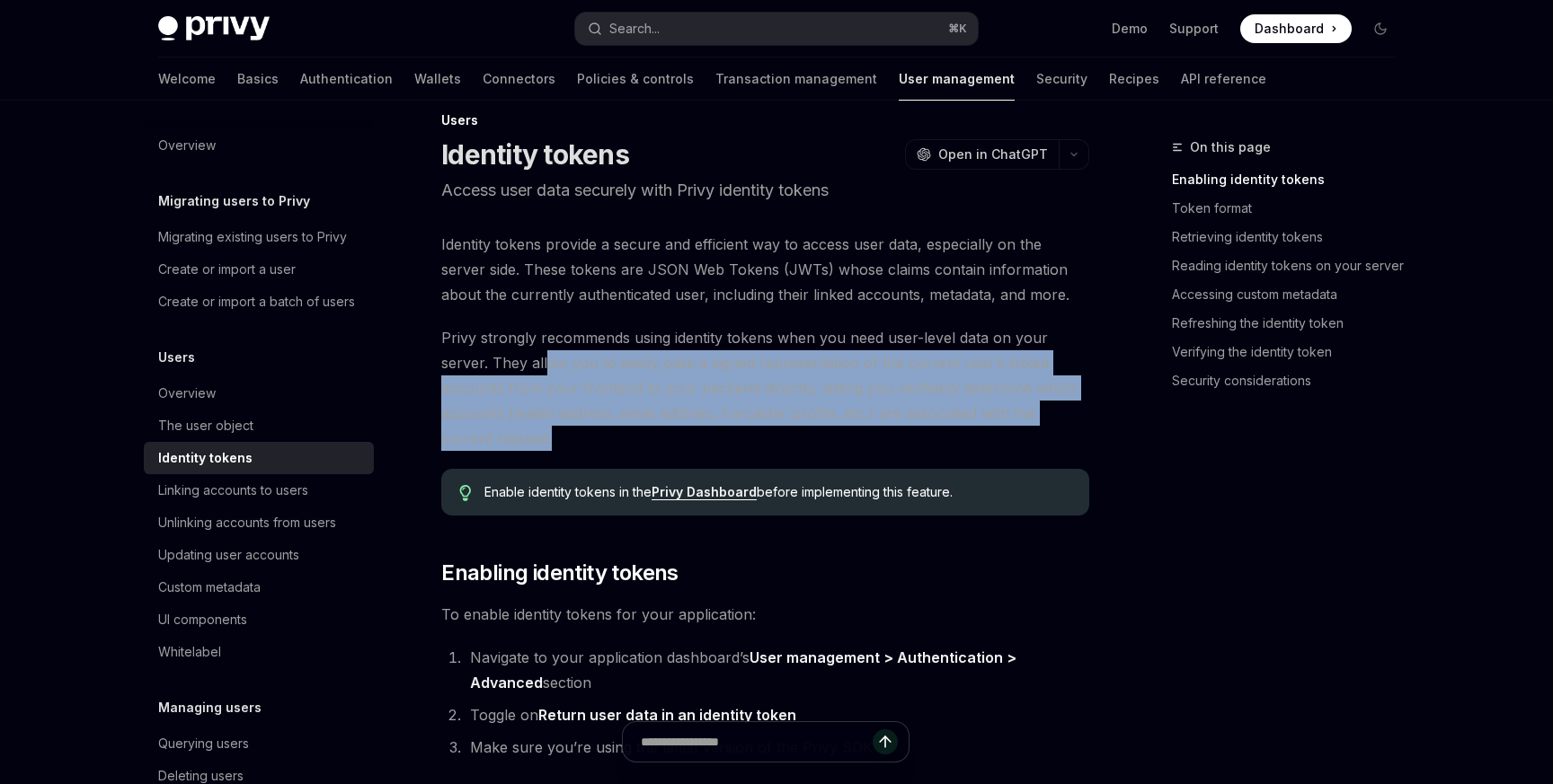
drag, startPoint x: 623, startPoint y: 444, endPoint x: 544, endPoint y: 368, distance: 109.6
click at [544, 368] on span "Privy strongly recommends using identity tokens when you need user-level data o…" at bounding box center [765, 388] width 648 height 126
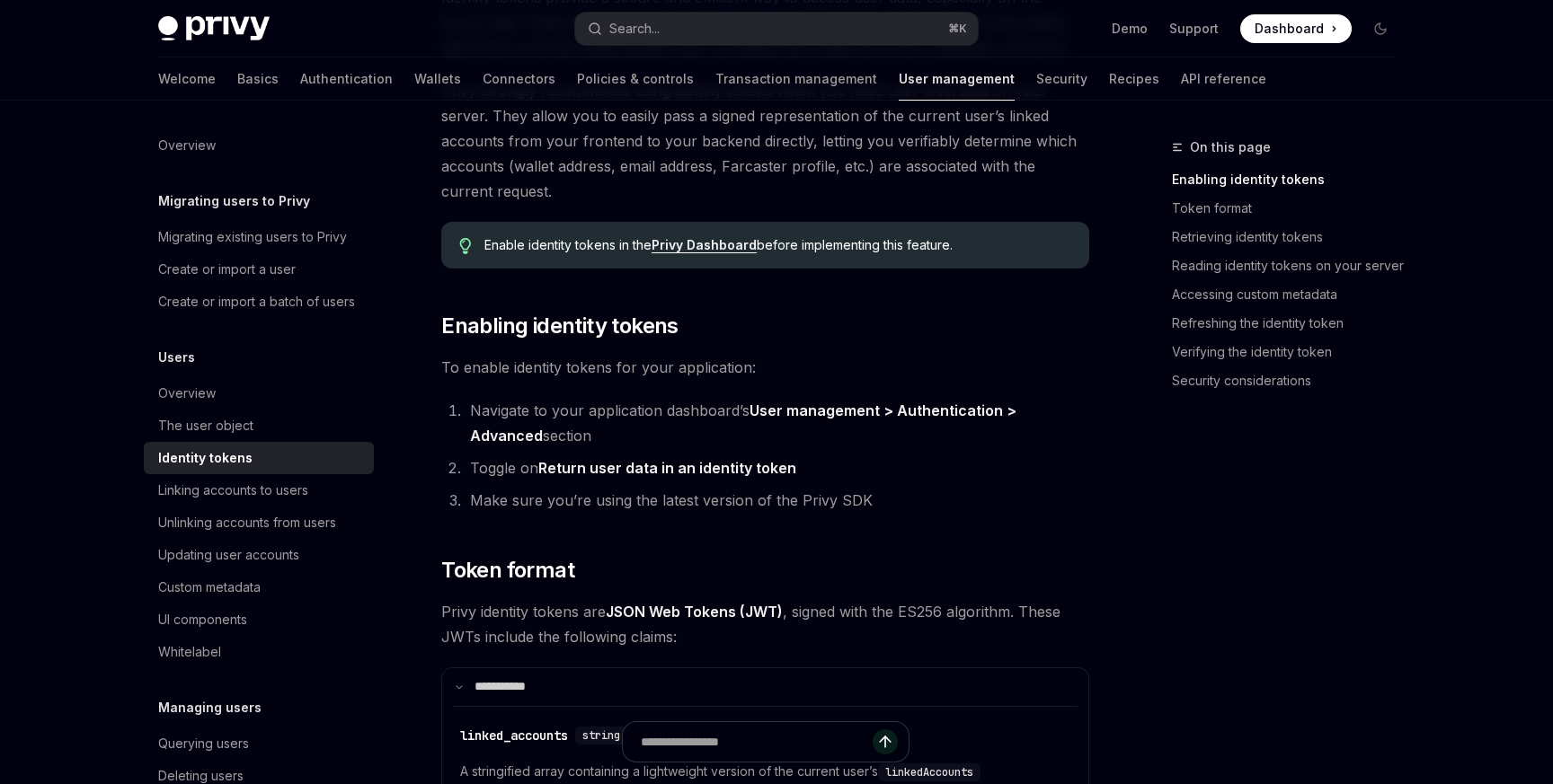
scroll to position [292, 0]
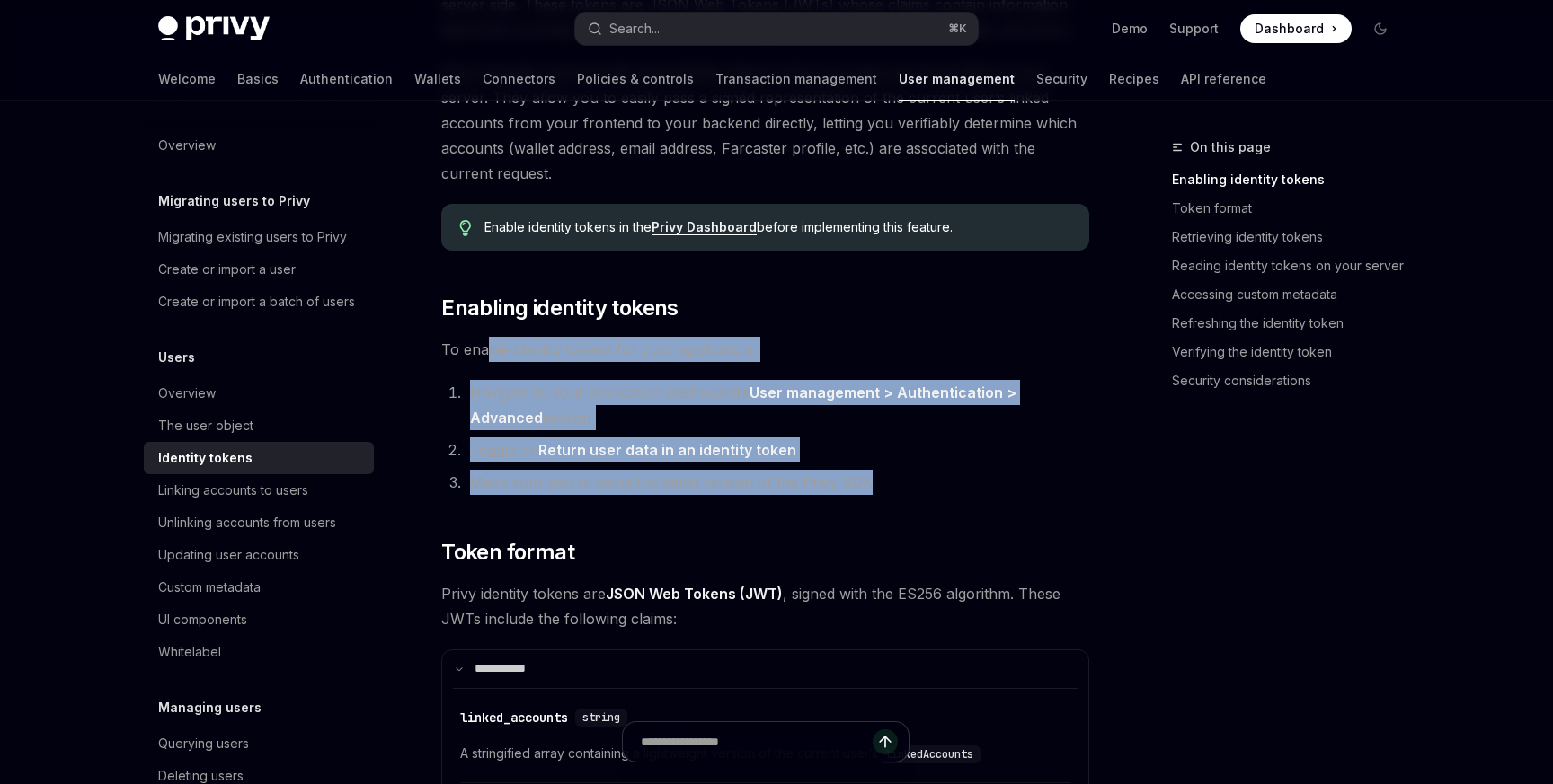
drag, startPoint x: 486, startPoint y: 344, endPoint x: 917, endPoint y: 476, distance: 450.8
click at [917, 476] on li "Make sure you’re using the latest version of the Privy SDK" at bounding box center [776, 481] width 624 height 25
drag, startPoint x: 930, startPoint y: 483, endPoint x: 505, endPoint y: 376, distance: 438.3
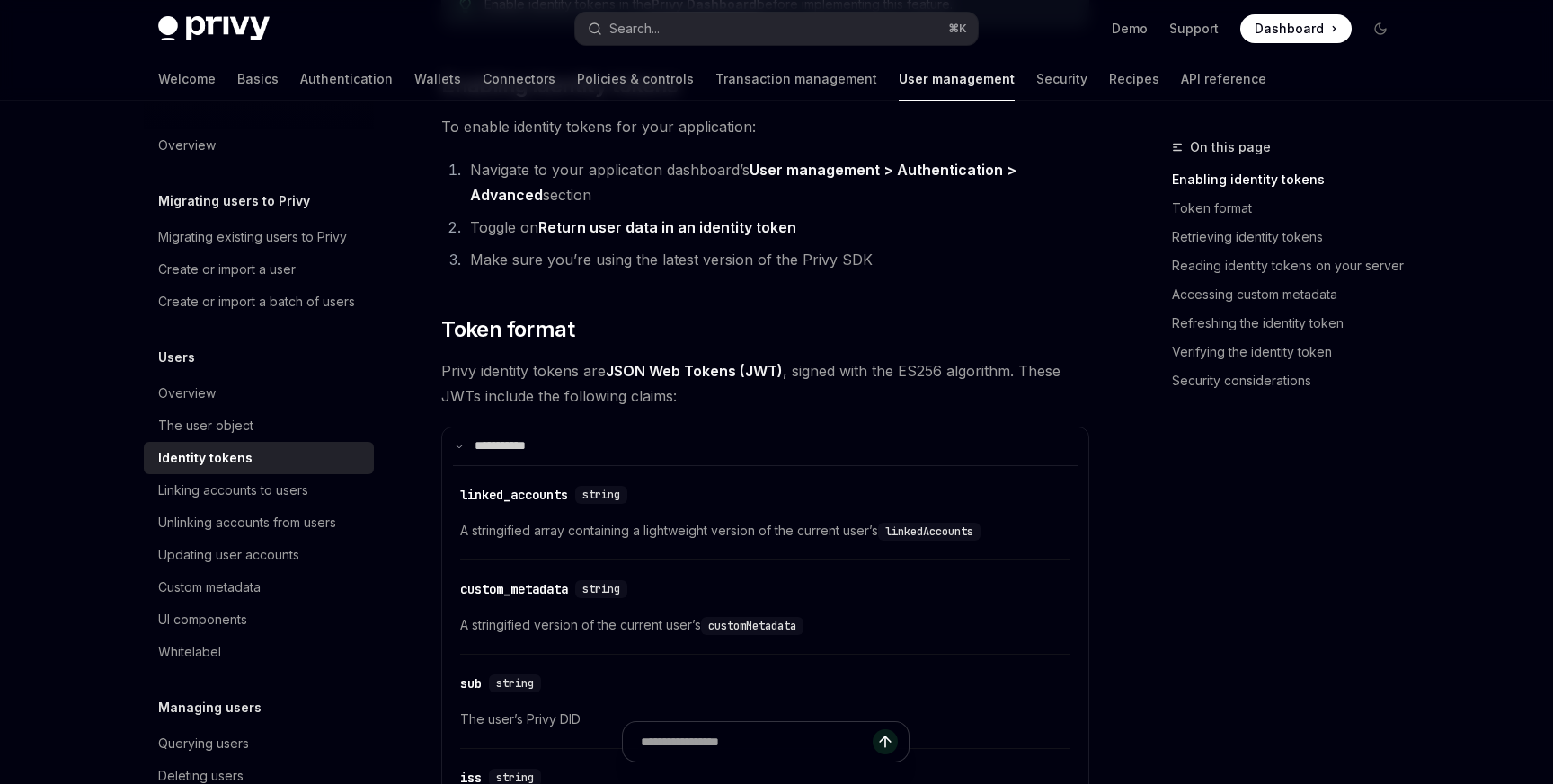
scroll to position [538, 0]
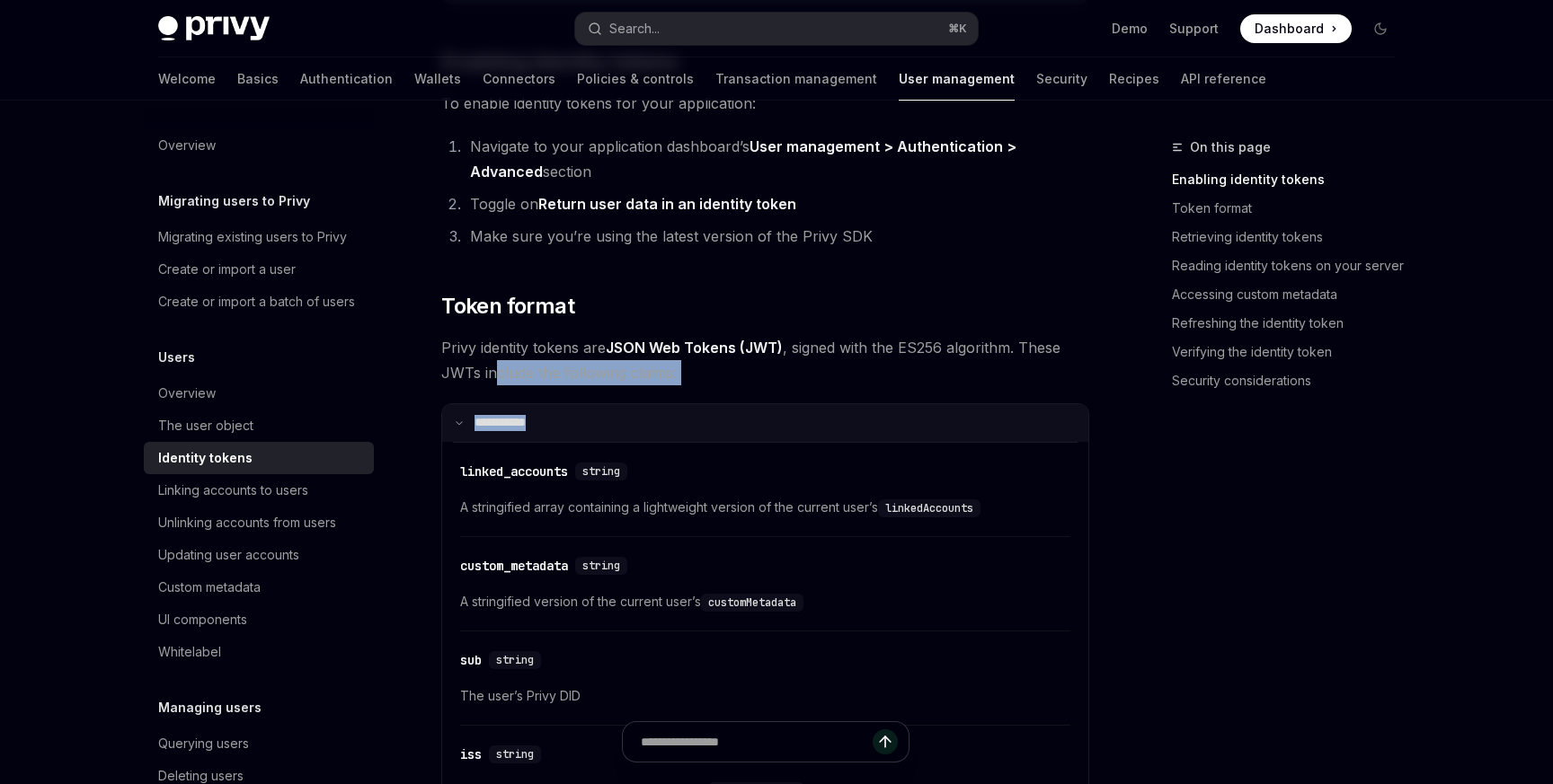
drag, startPoint x: 497, startPoint y: 364, endPoint x: 809, endPoint y: 422, distance: 317.3
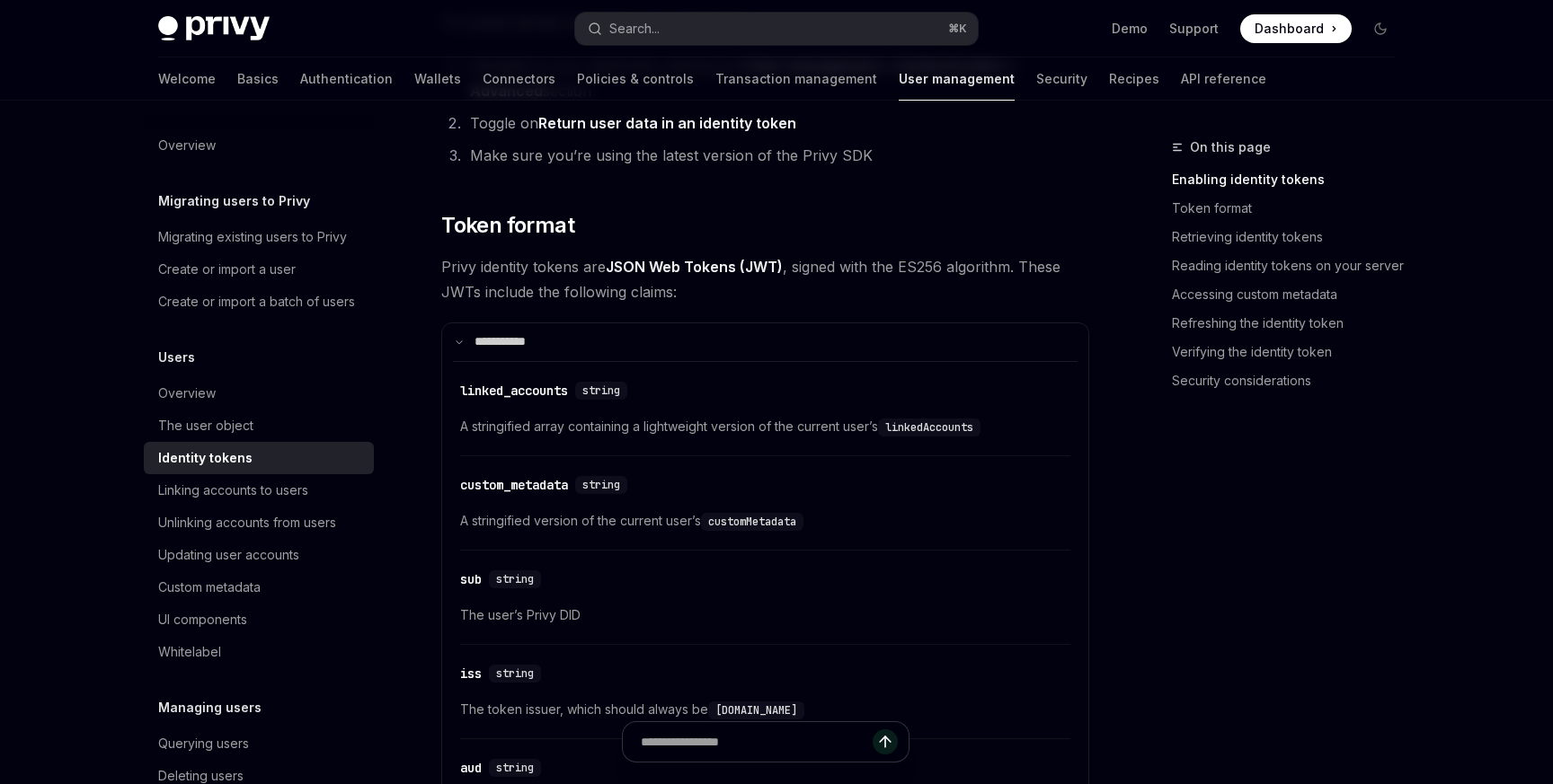
click at [817, 426] on span "A stringified array containing a lightweight version of the current user’s link…" at bounding box center [765, 427] width 610 height 22
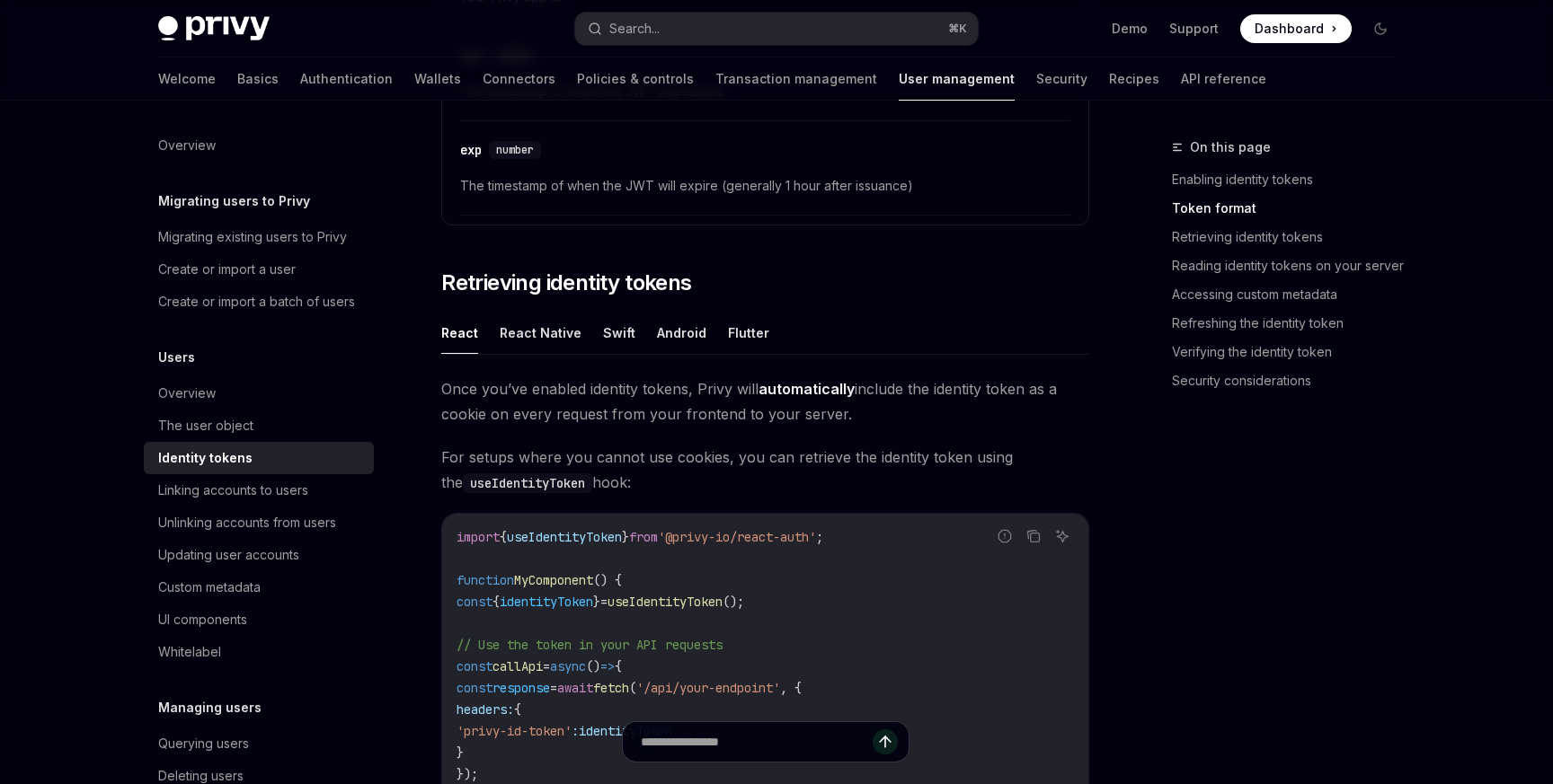
scroll to position [1438, 0]
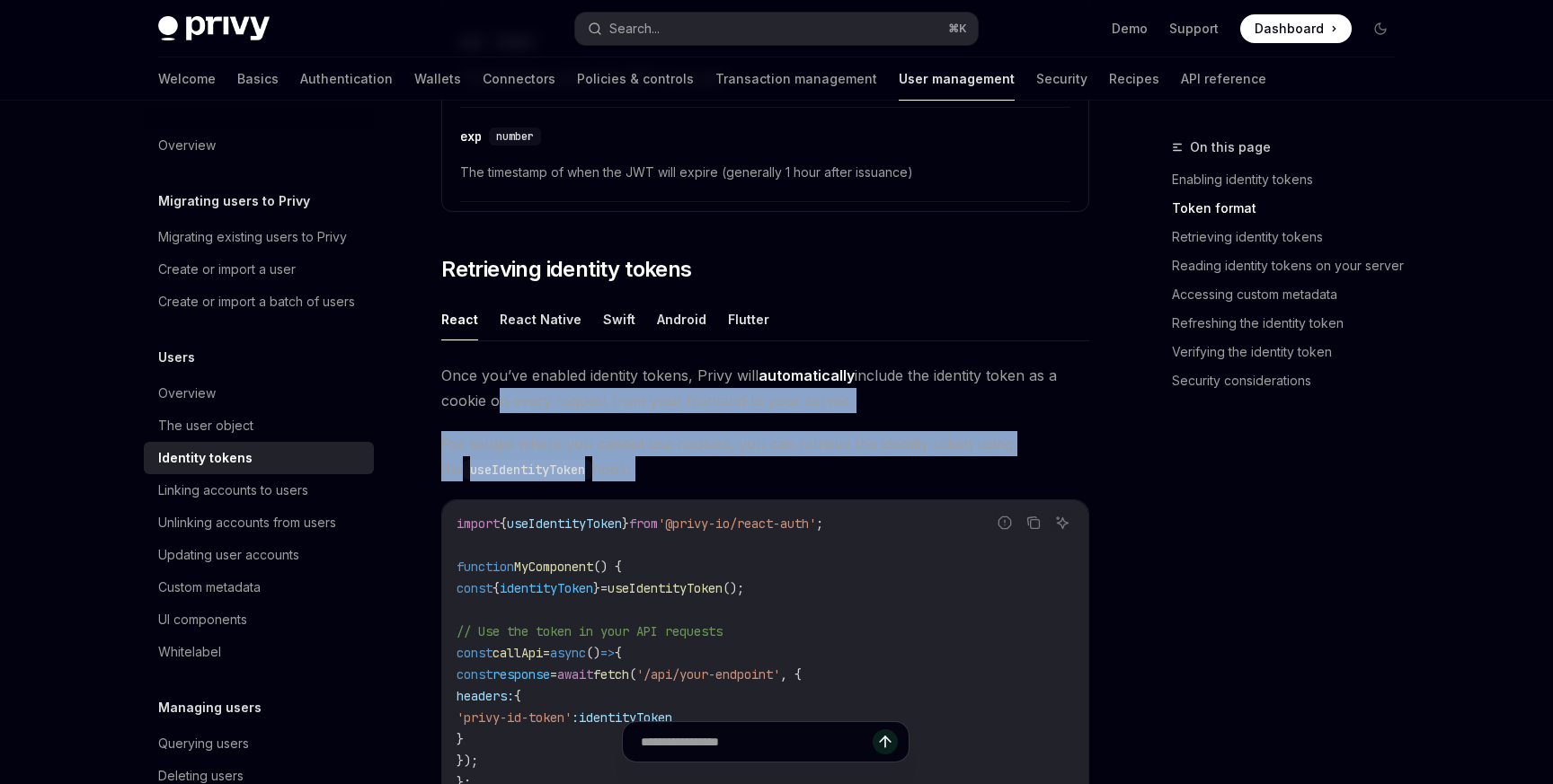
drag, startPoint x: 494, startPoint y: 391, endPoint x: 686, endPoint y: 482, distance: 212.5
click at [686, 482] on div "Once you’ve enabled identity tokens, Privy will automatically include the ident…" at bounding box center [765, 692] width 648 height 659
drag, startPoint x: 738, startPoint y: 452, endPoint x: 467, endPoint y: 358, distance: 286.8
click at [467, 358] on div "React React Native Swift Android Flutter Once you’ve enabled identity tokens, P…" at bounding box center [765, 660] width 648 height 724
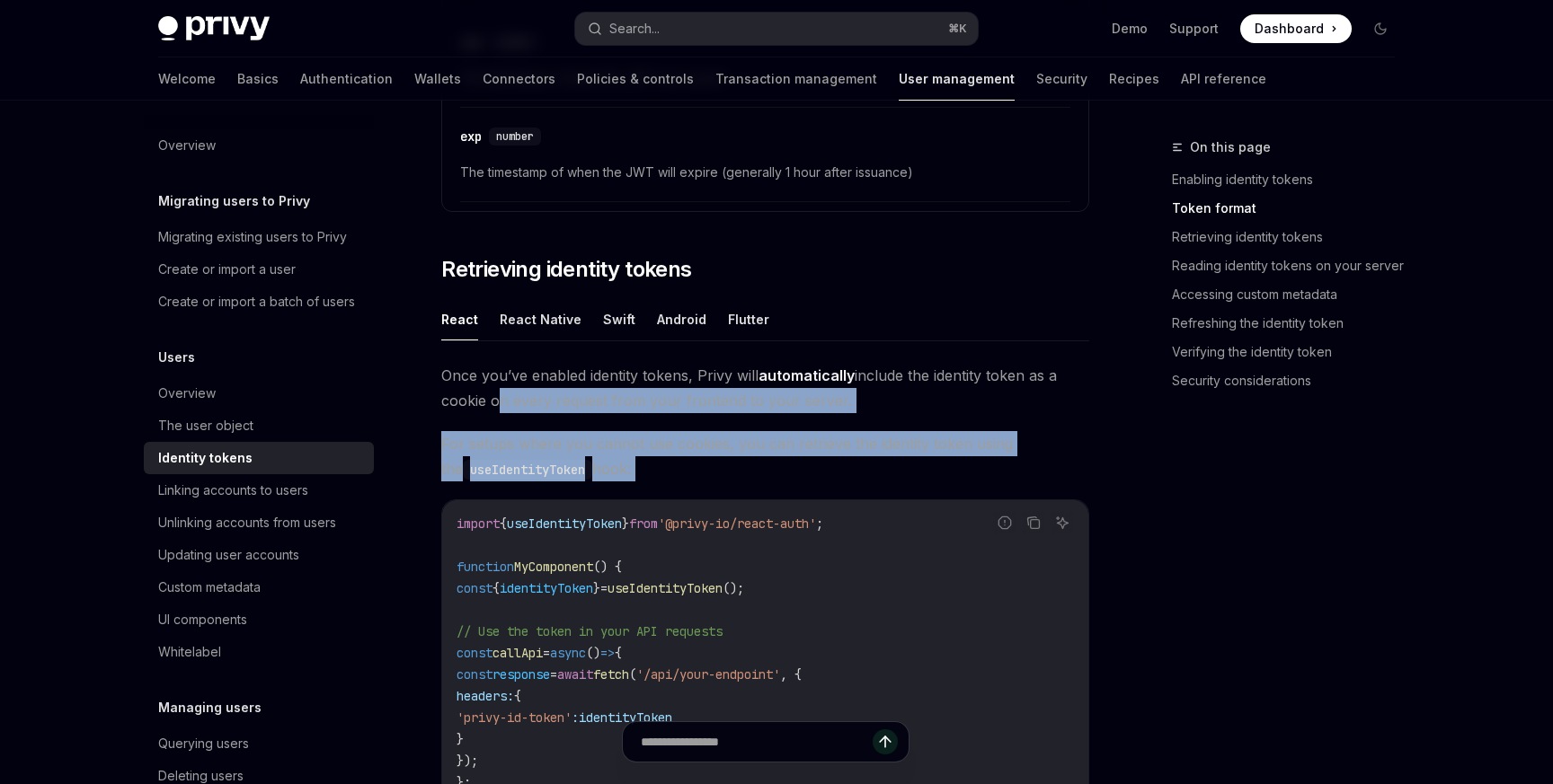
click at [467, 358] on div "React React Native Swift Android Flutter Once you’ve enabled identity tokens, P…" at bounding box center [765, 660] width 648 height 724
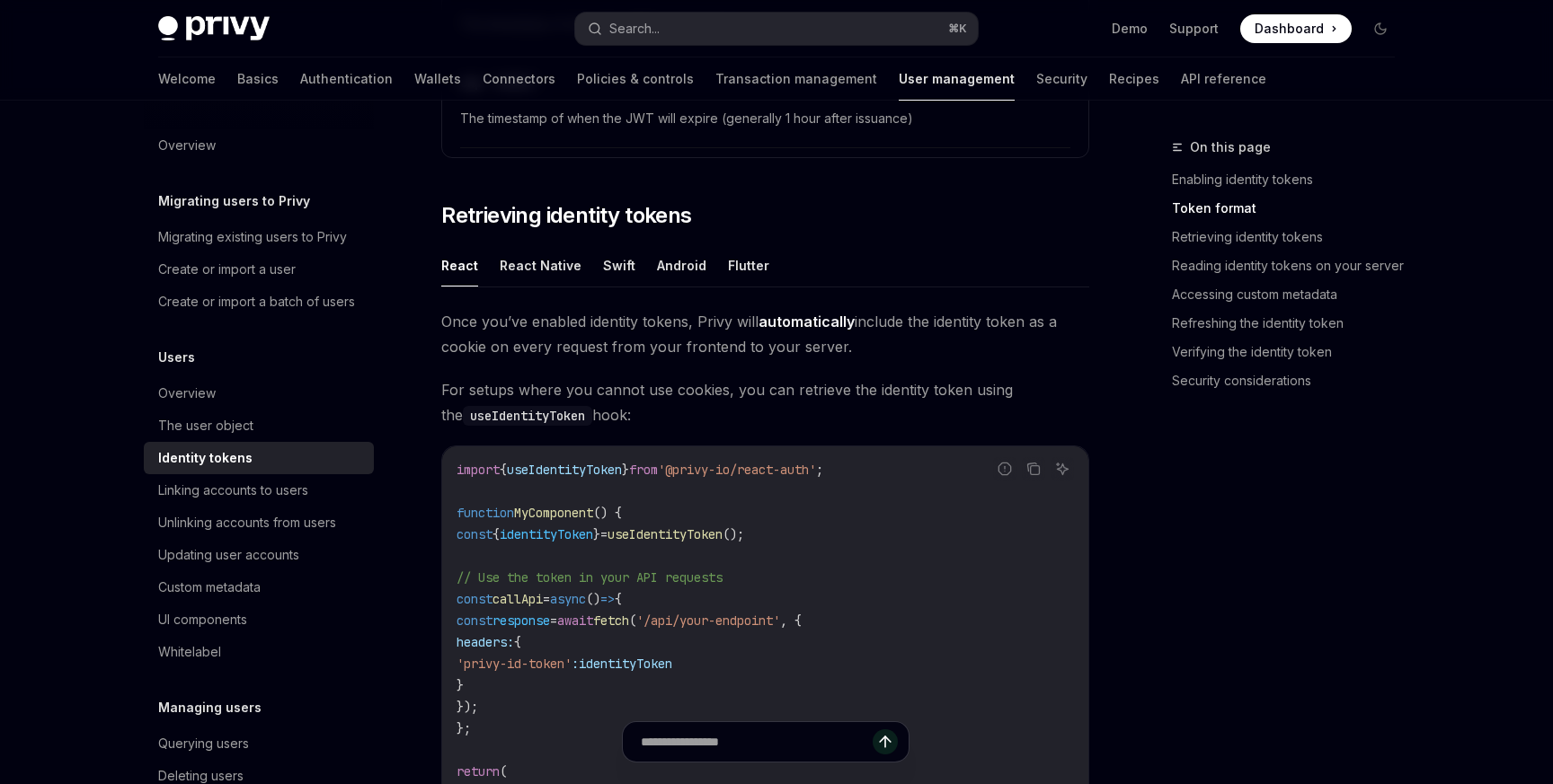
scroll to position [1517, 0]
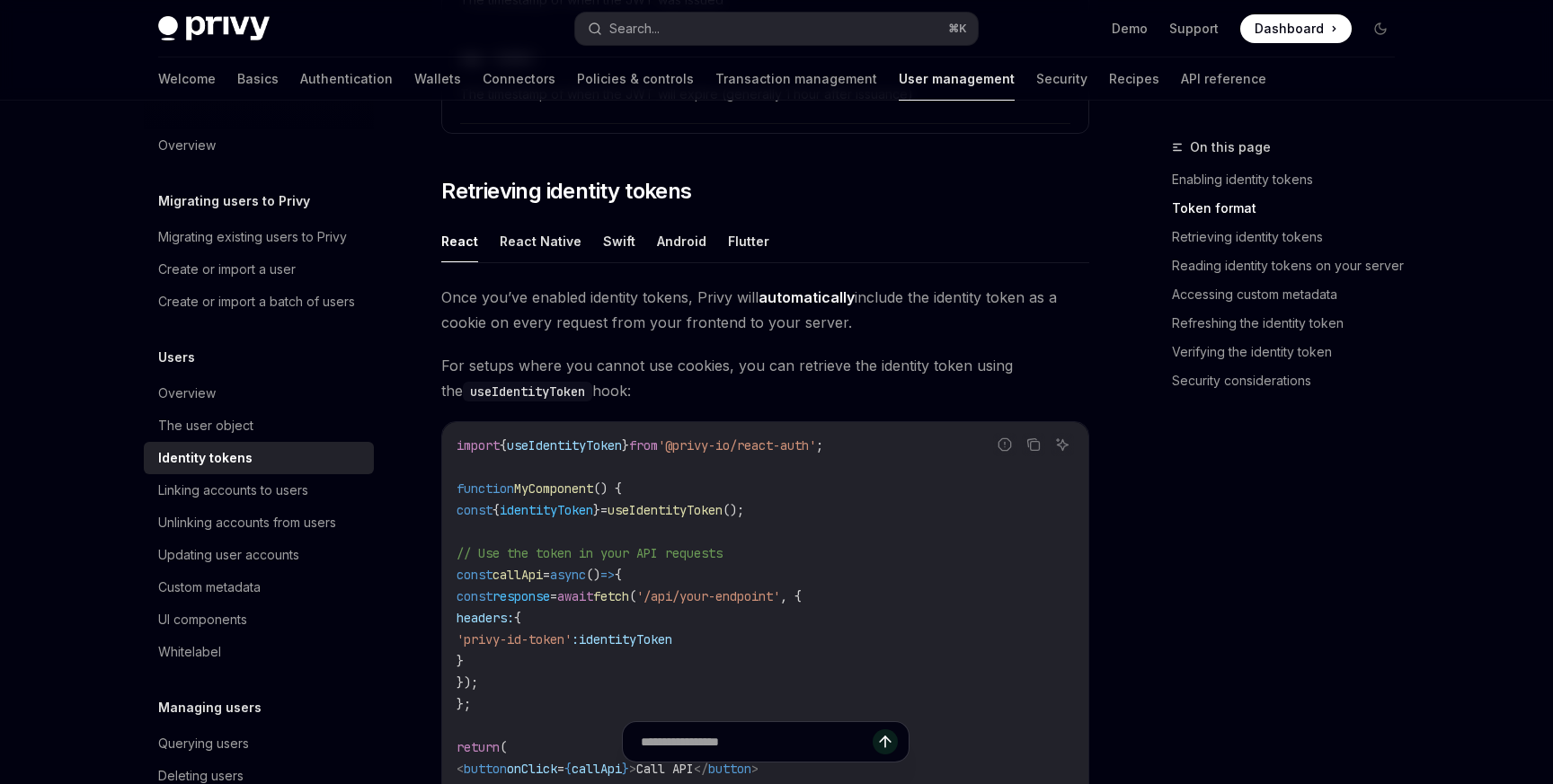
drag, startPoint x: 467, startPoint y: 358, endPoint x: 695, endPoint y: 380, distance: 229.1
click at [695, 380] on span "For setups where you cannot use cookies, you can retrieve the identity token us…" at bounding box center [765, 378] width 648 height 50
click at [706, 513] on span "useIdentityToken" at bounding box center [665, 510] width 115 height 16
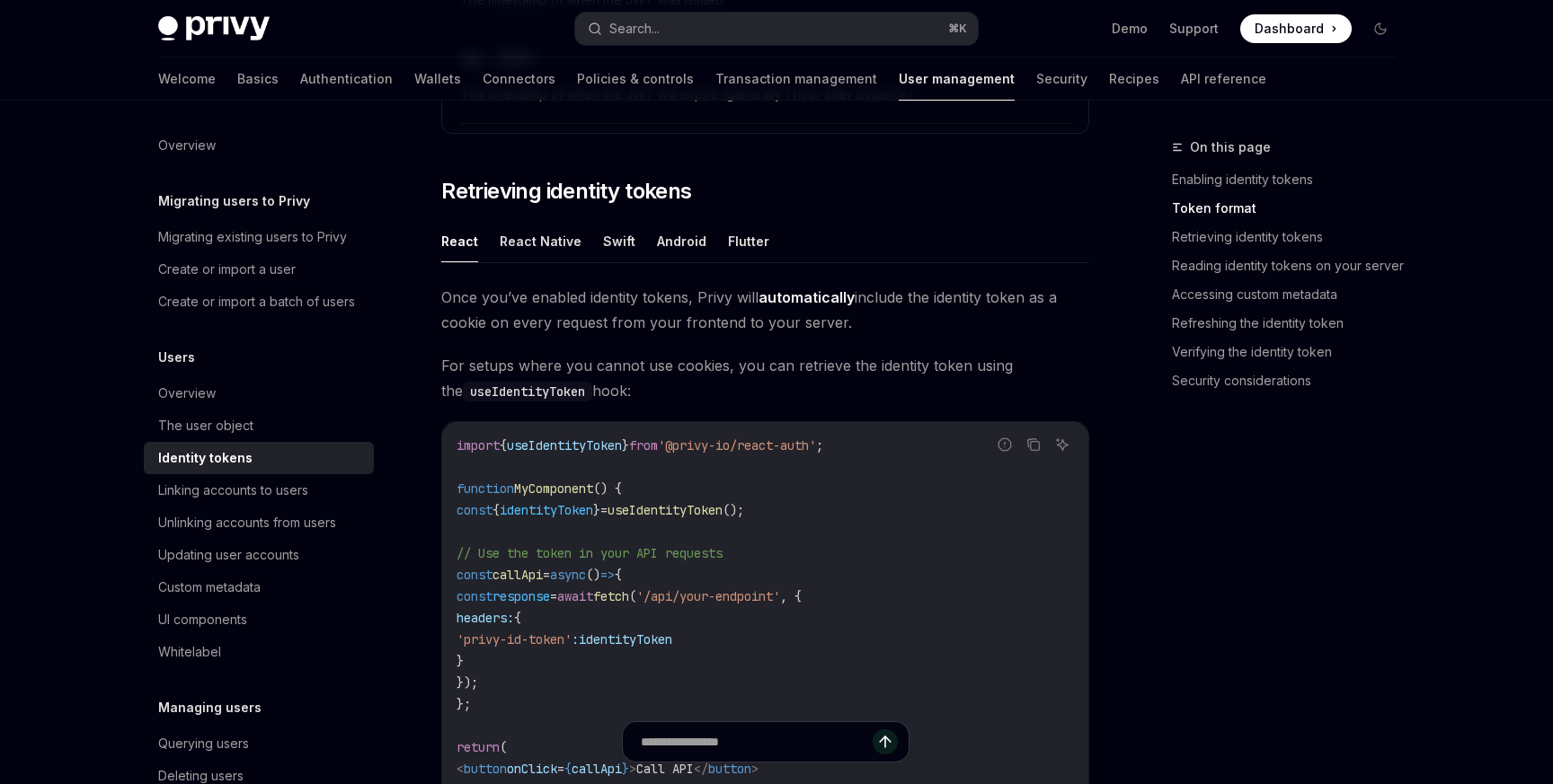
copy span "useIdentityToken"
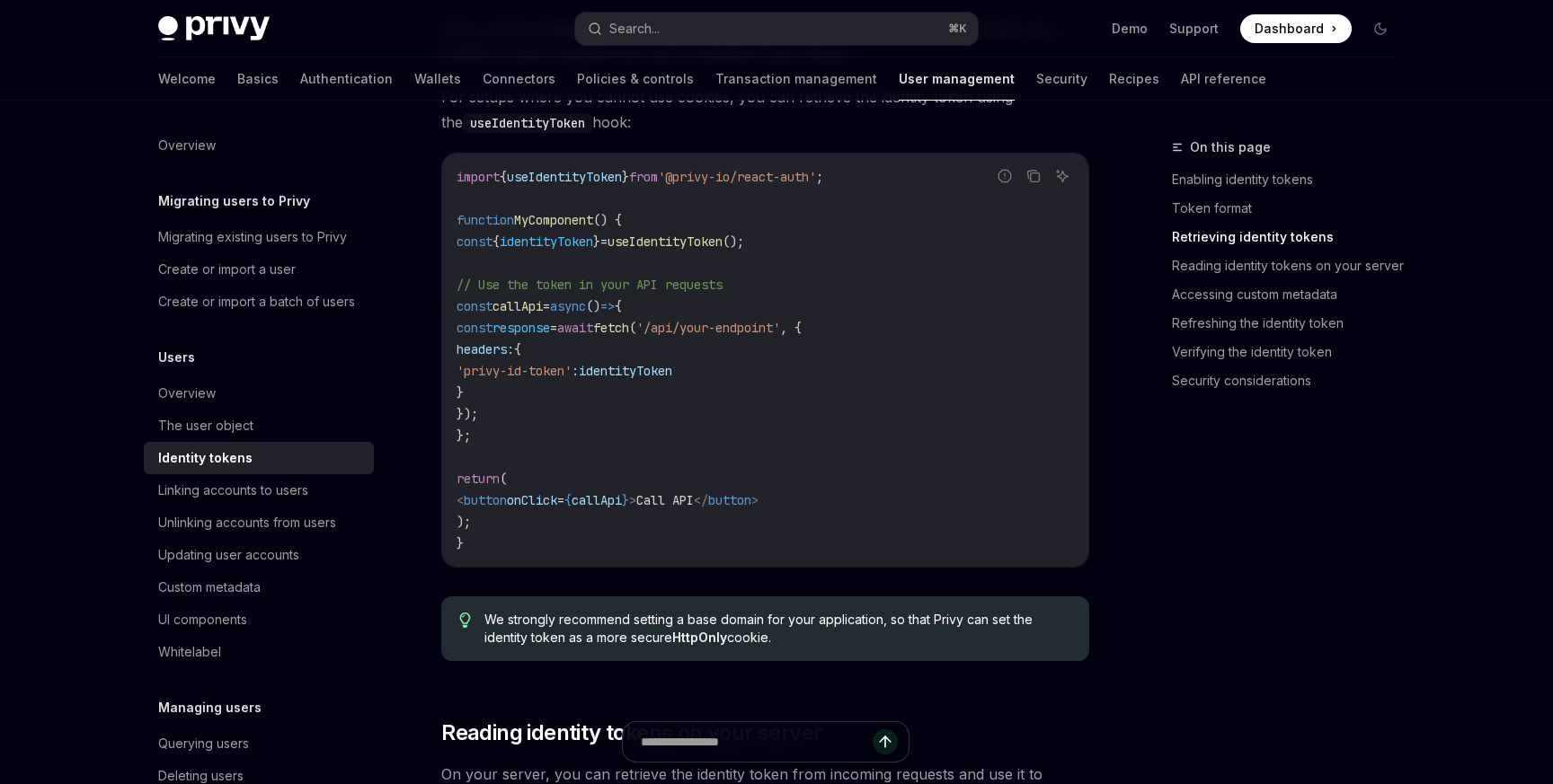
scroll to position [1782, 0]
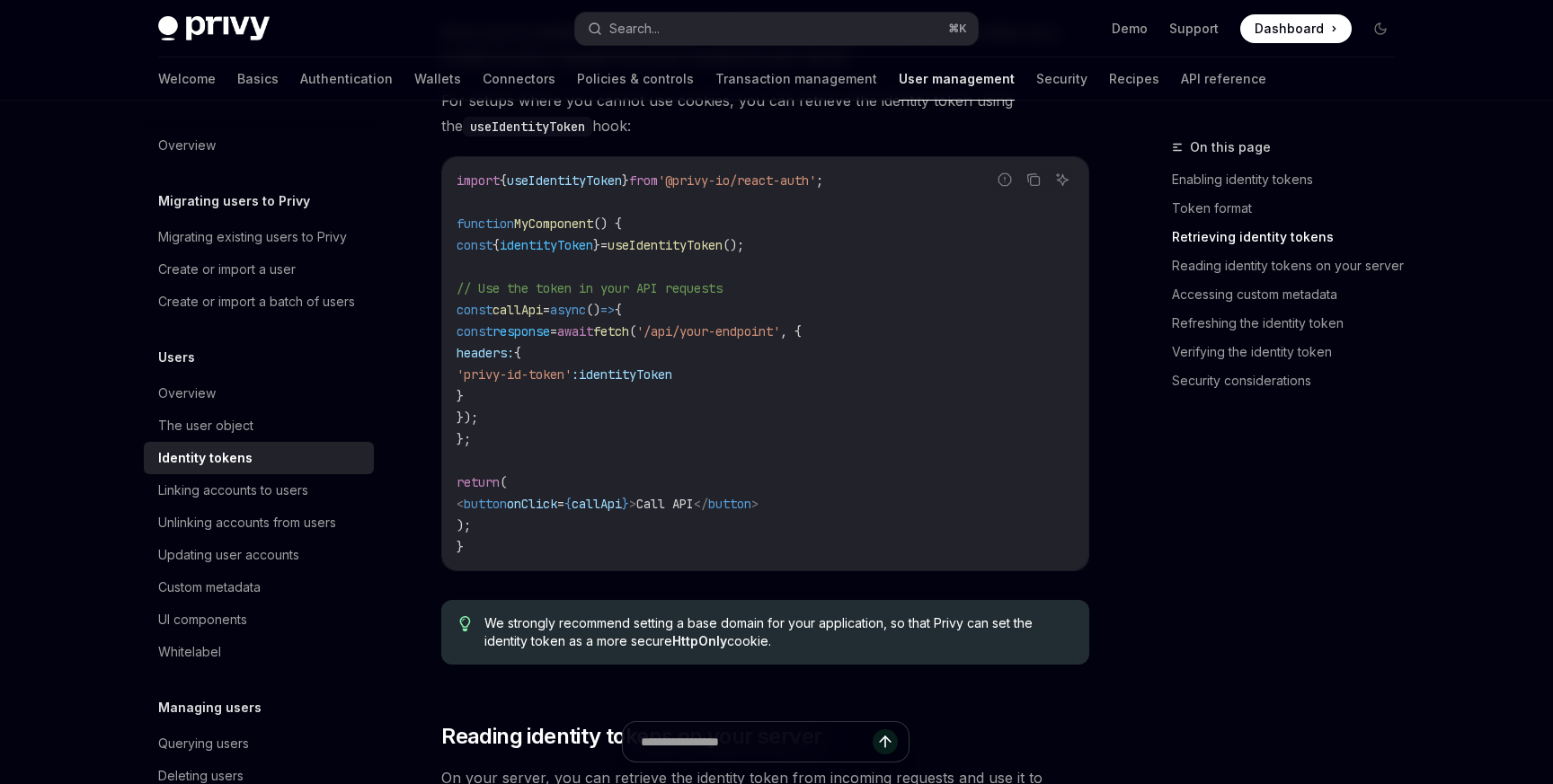
click at [574, 233] on code "import { useIdentityToken } from '@privy-io/react-auth' ; function MyComponent …" at bounding box center [765, 364] width 617 height 388
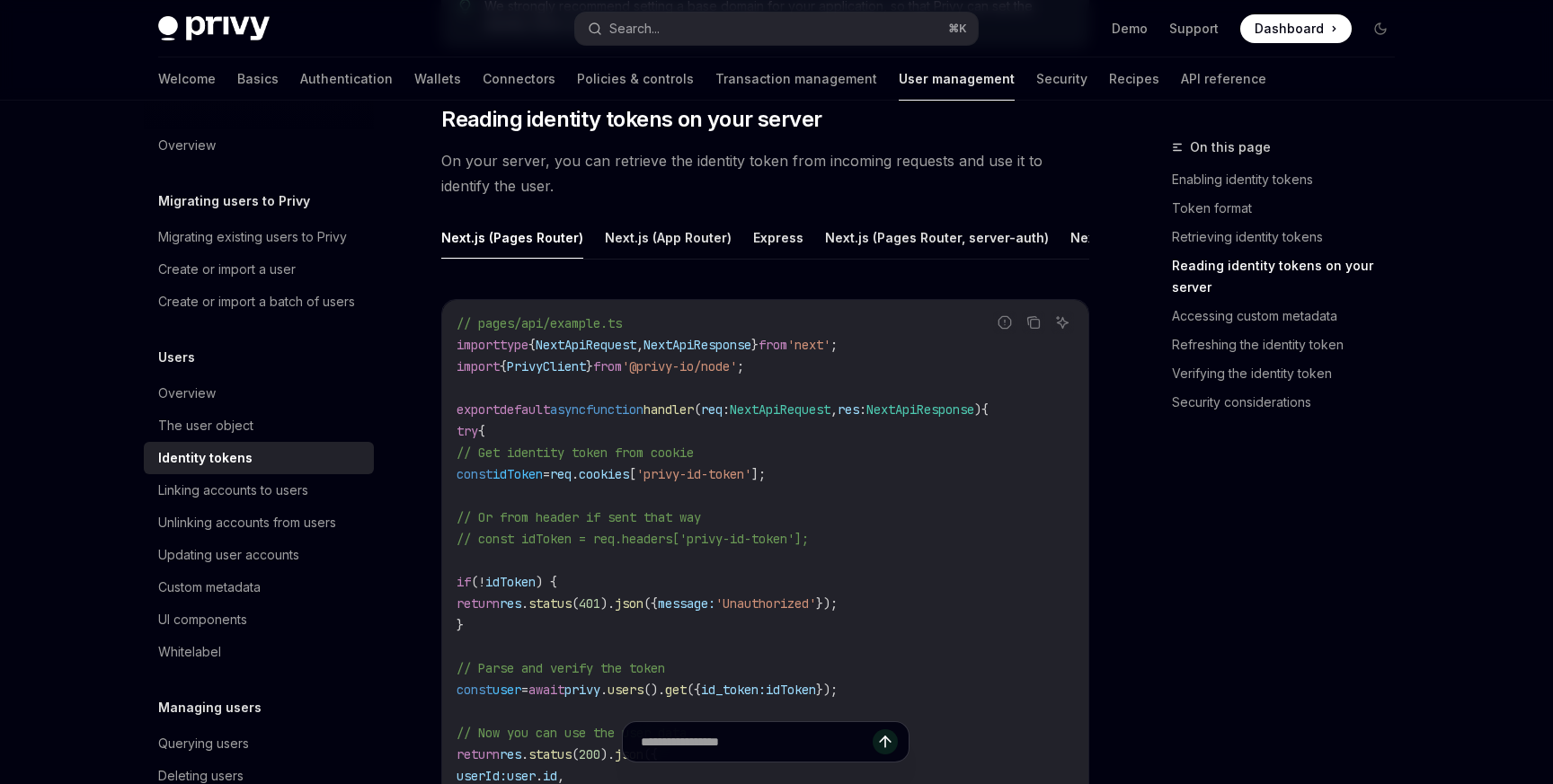
scroll to position [2417, 0]
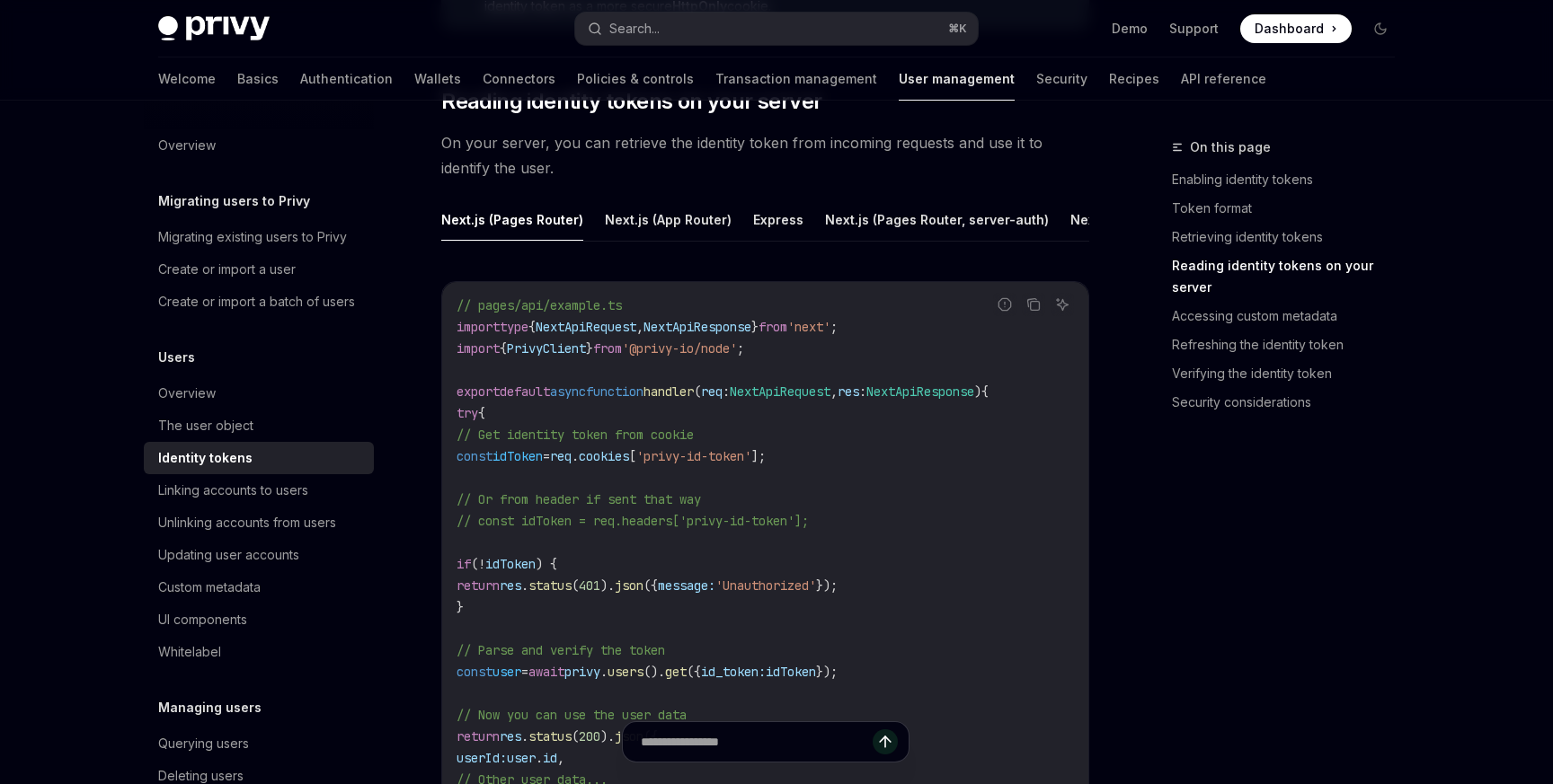
click at [693, 392] on span "handler" at bounding box center [668, 392] width 50 height 16
click at [579, 457] on span "." at bounding box center [575, 456] width 7 height 16
click at [751, 457] on span "'privy-id-token'" at bounding box center [693, 456] width 115 height 16
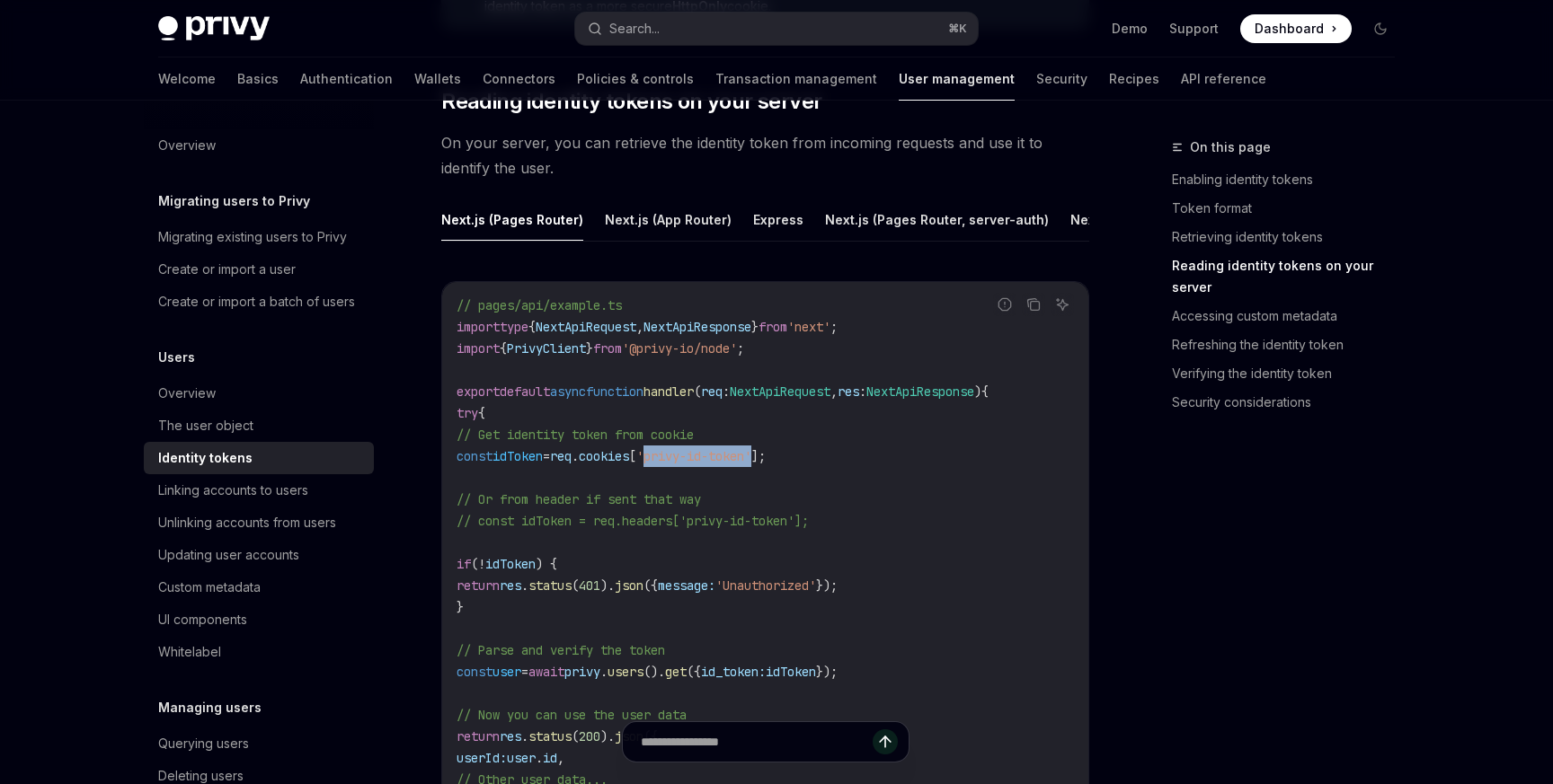
drag, startPoint x: 815, startPoint y: 457, endPoint x: 701, endPoint y: 456, distance: 114.0
click at [702, 456] on span "'privy-id-token'" at bounding box center [693, 456] width 115 height 16
copy span "privy-id-token'"
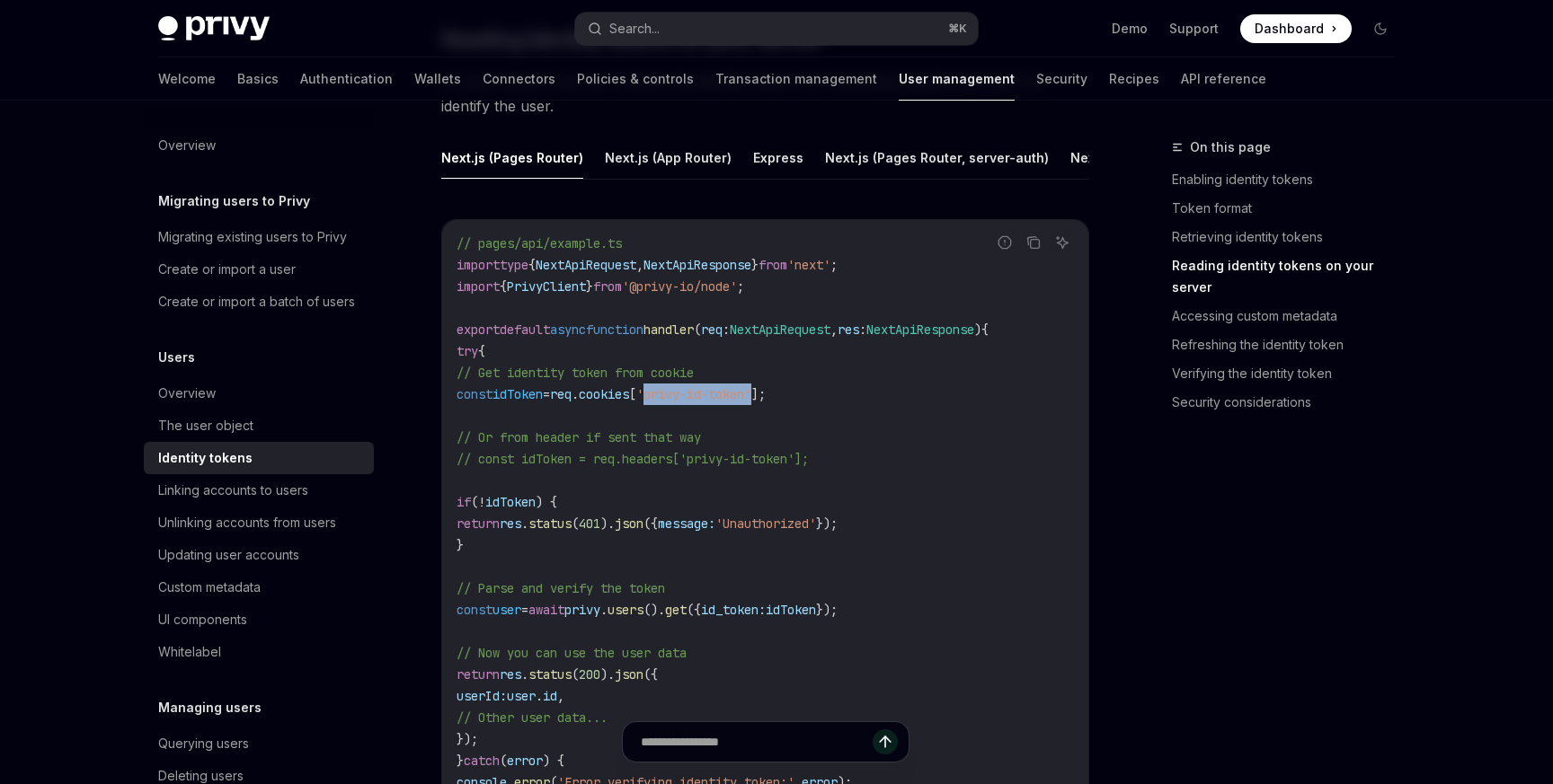
scroll to position [2508, 0]
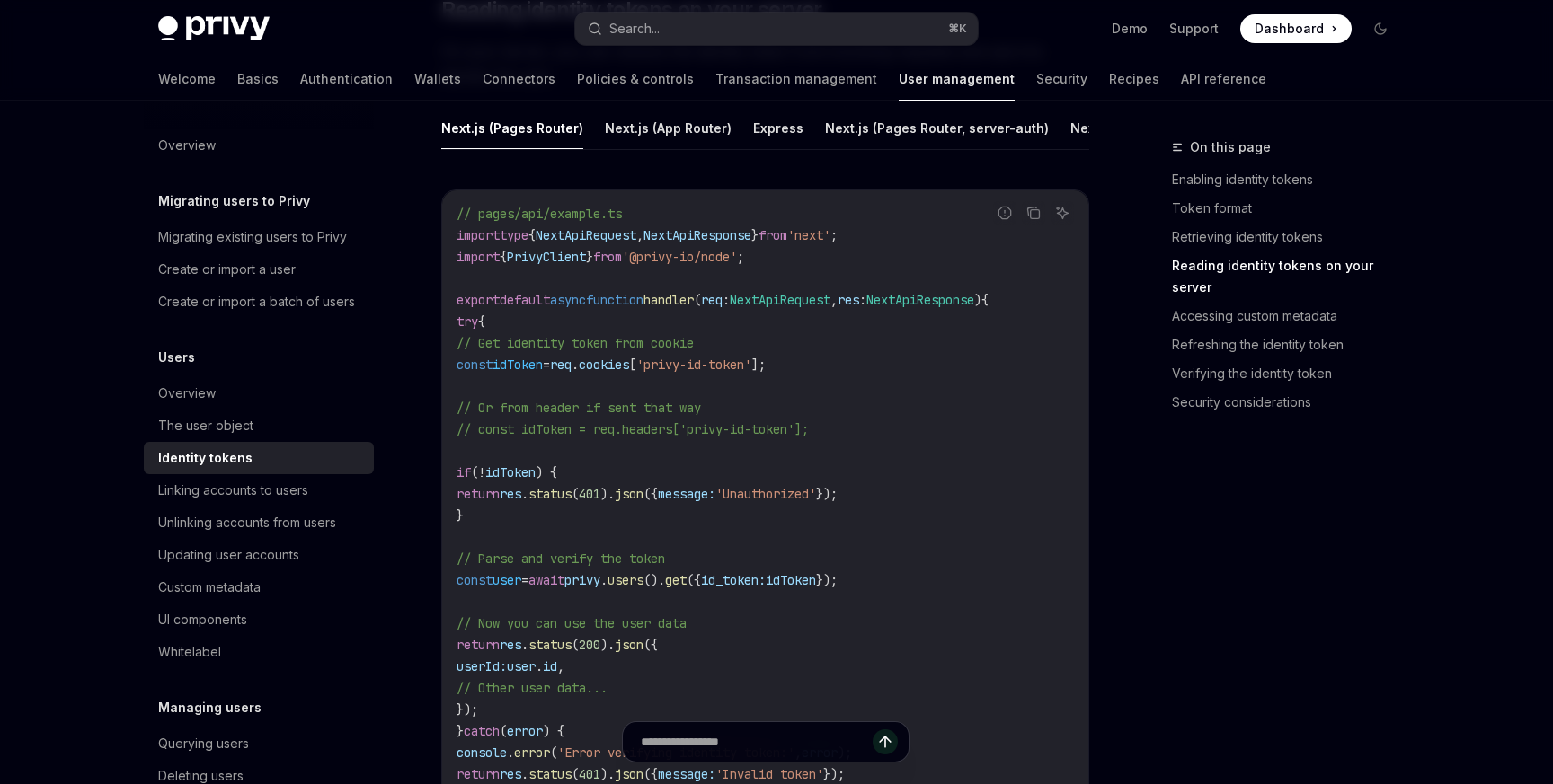
click at [629, 365] on span "cookies" at bounding box center [603, 365] width 50 height 16
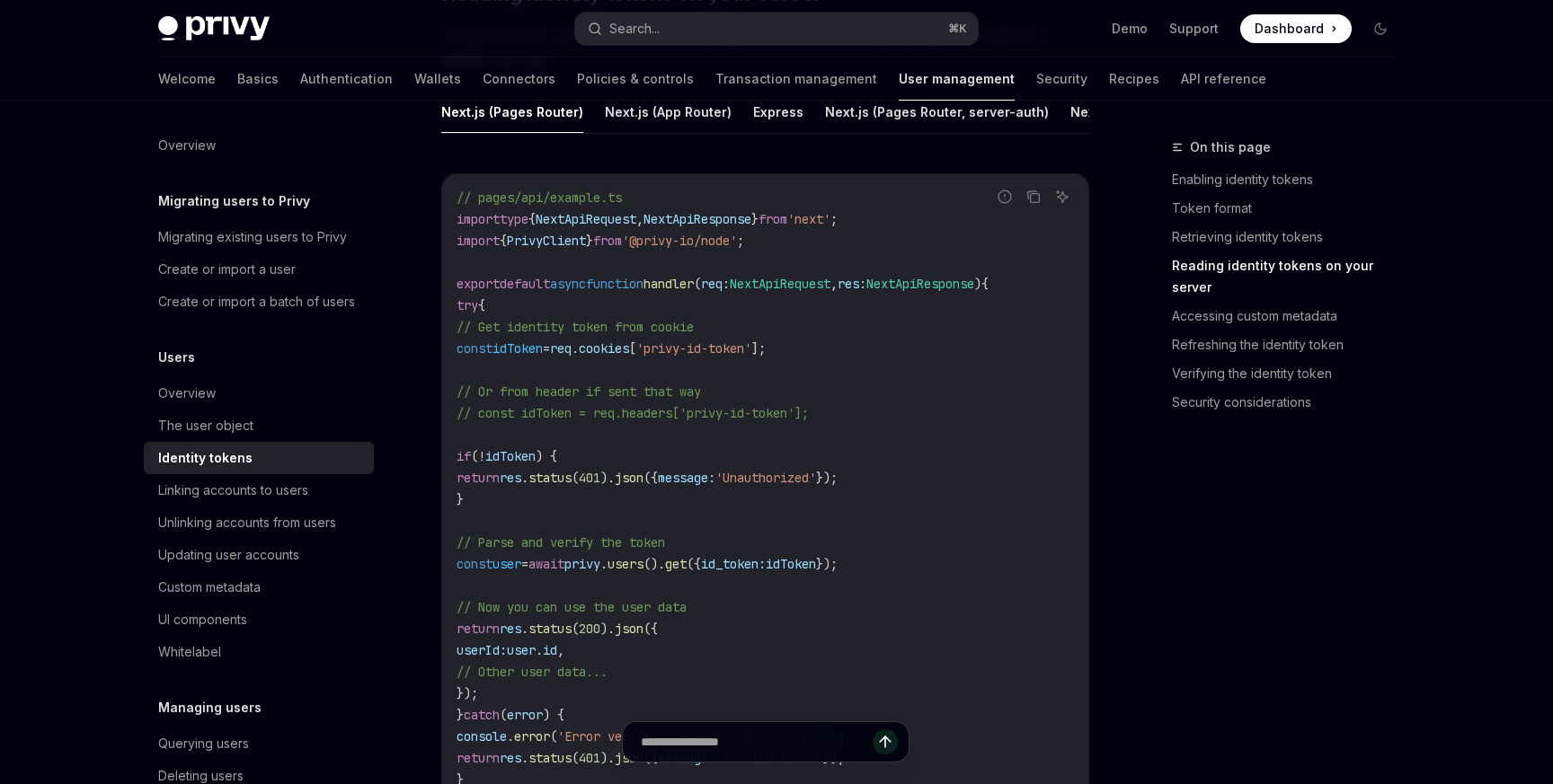
scroll to position [2534, 0]
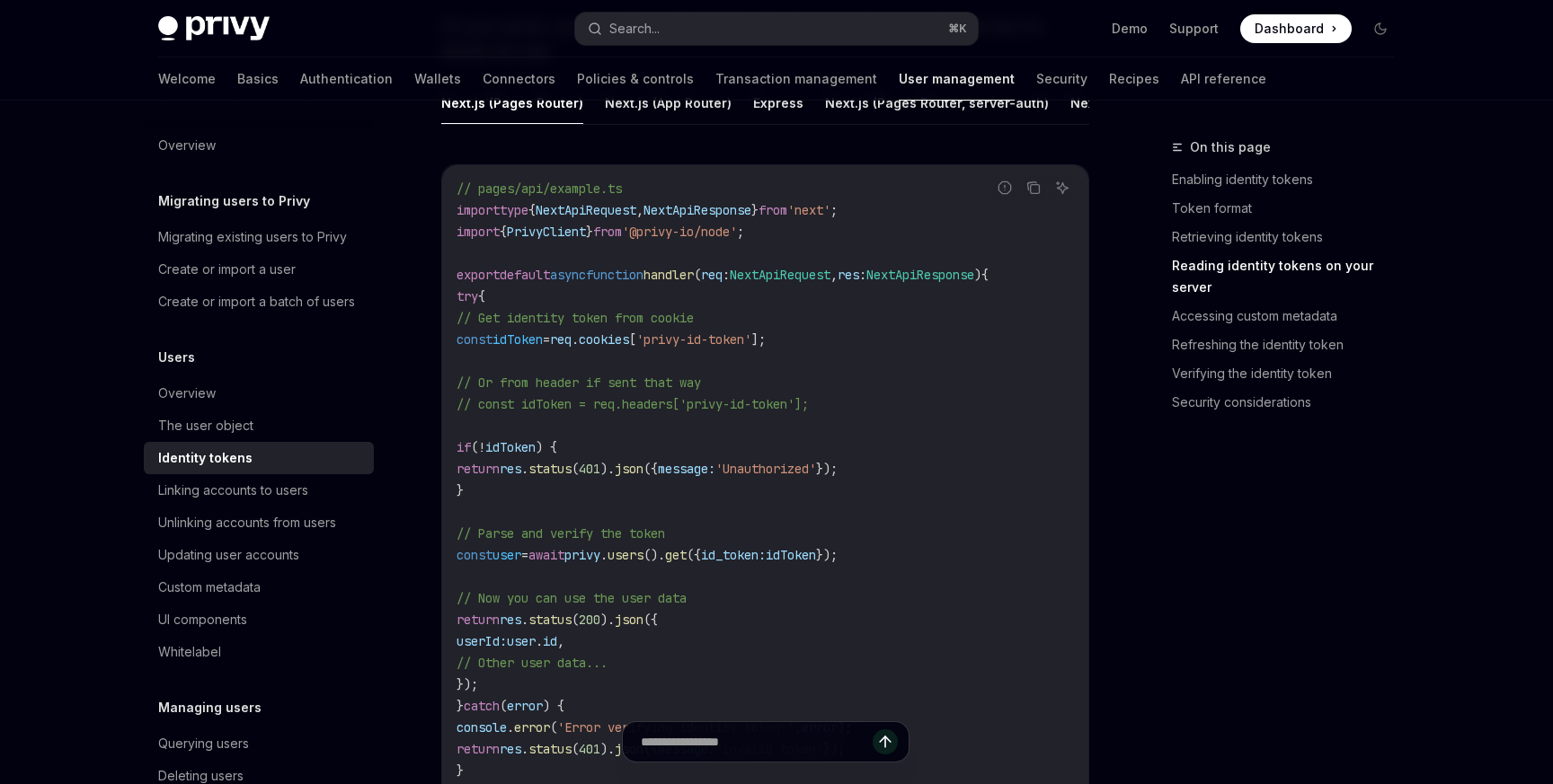
click at [669, 385] on span "// Or from header if sent that way" at bounding box center [578, 383] width 244 height 16
click at [719, 396] on span "// const idToken = req.headers['privy-id-token'];" at bounding box center [632, 404] width 352 height 16
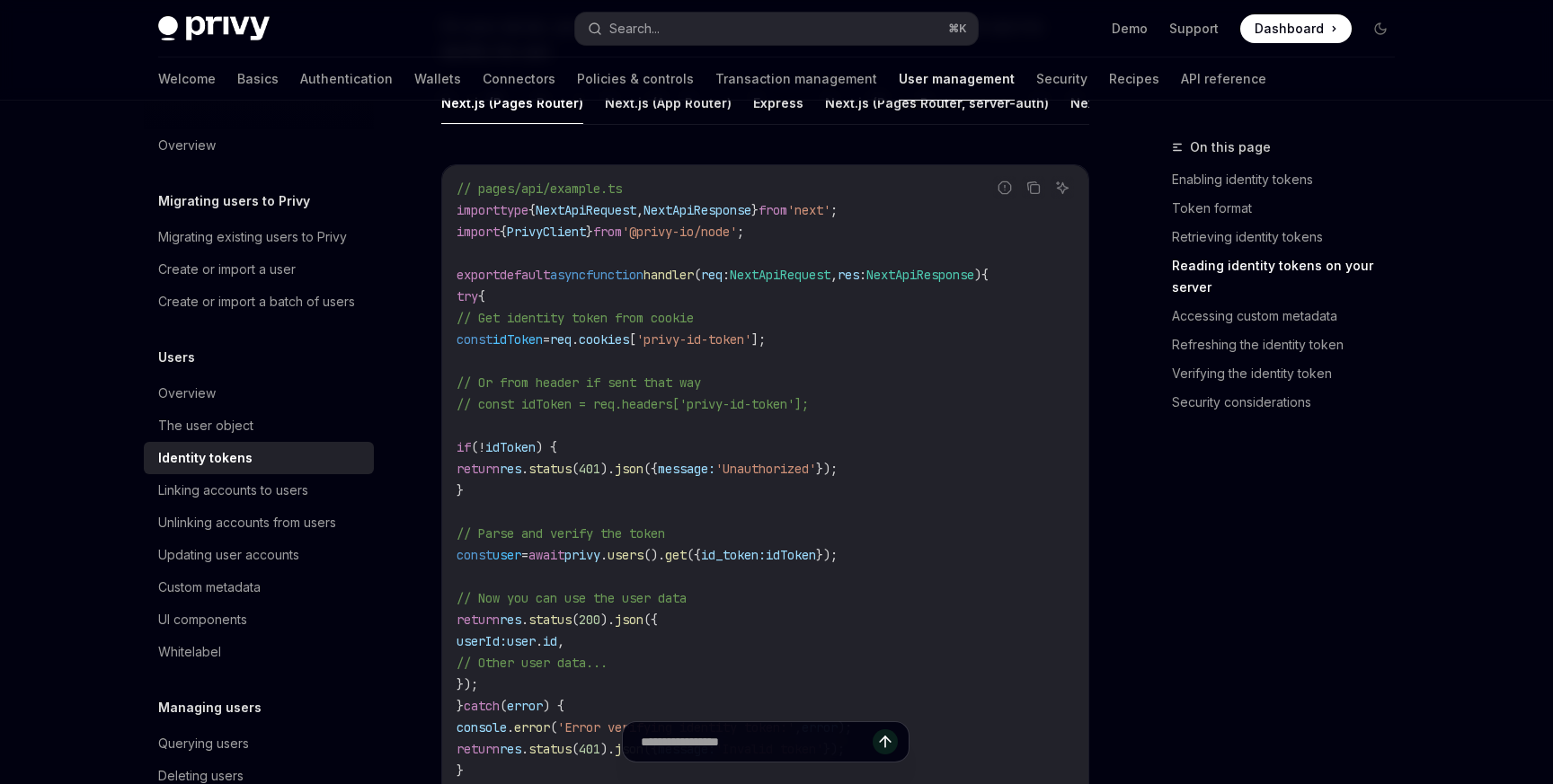
click at [687, 388] on span "// Or from header if sent that way" at bounding box center [578, 383] width 244 height 16
click at [690, 388] on span "// Or from header if sent that way" at bounding box center [578, 383] width 244 height 16
click at [690, 408] on span "// const idToken = req.headers['privy-id-token'];" at bounding box center [632, 404] width 352 height 16
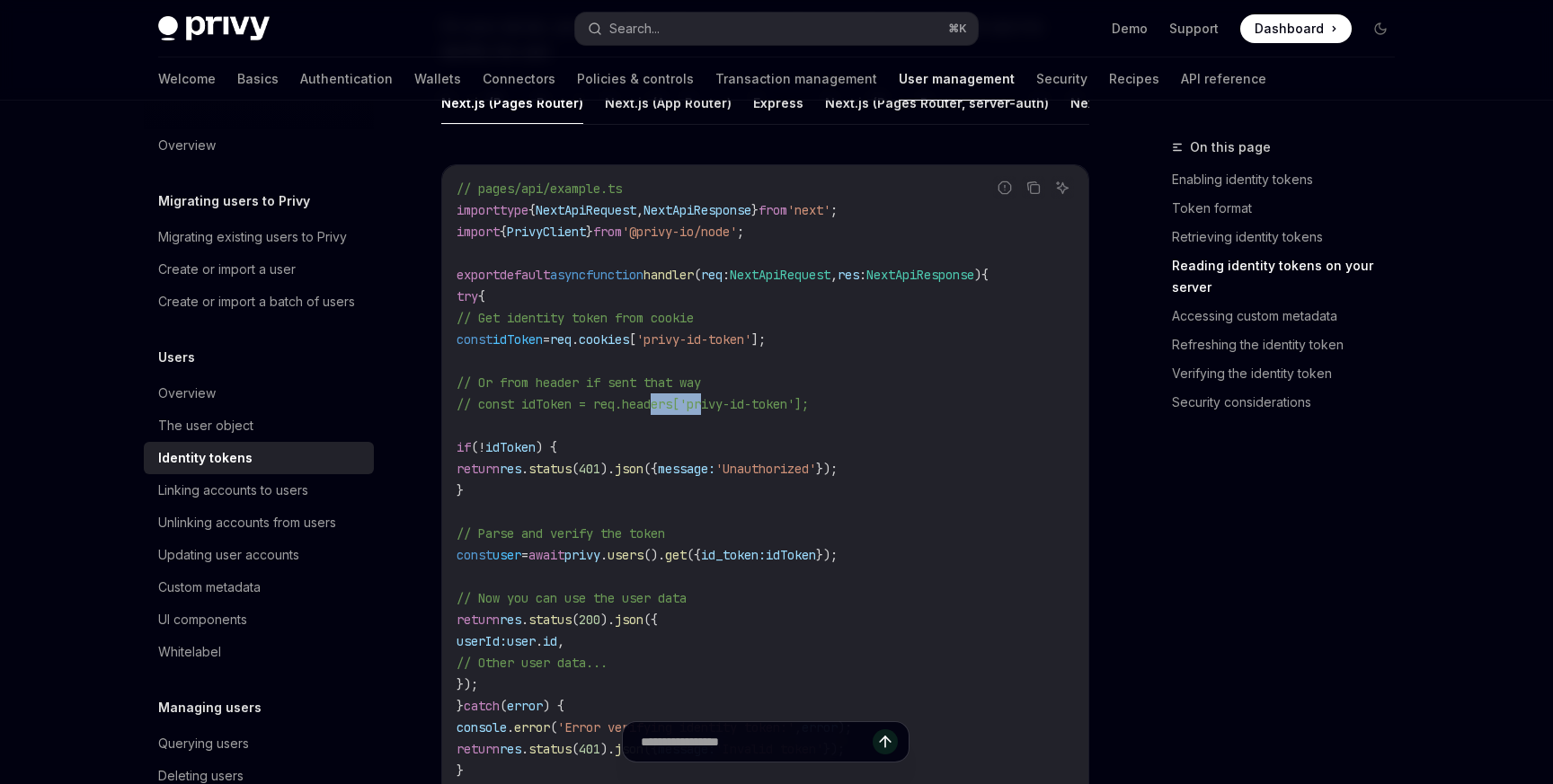
click at [690, 408] on span "// const idToken = req.headers['privy-id-token'];" at bounding box center [632, 404] width 352 height 16
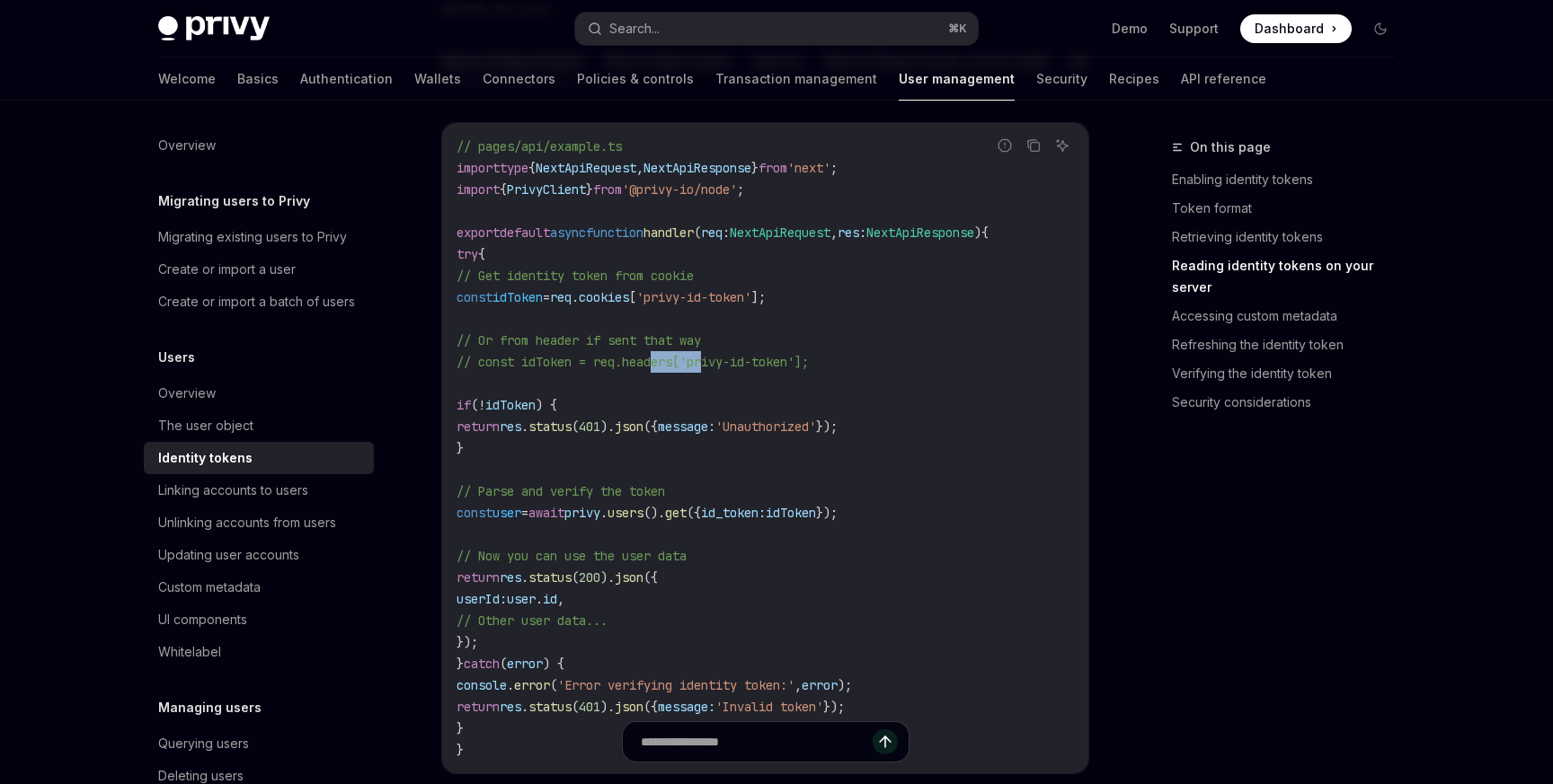
scroll to position [2577, 0]
click at [521, 418] on span "res" at bounding box center [510, 425] width 22 height 16
click at [607, 477] on code "// pages/api/example.ts import type { NextApiRequest , NextApiResponse } from '…" at bounding box center [765, 446] width 617 height 625
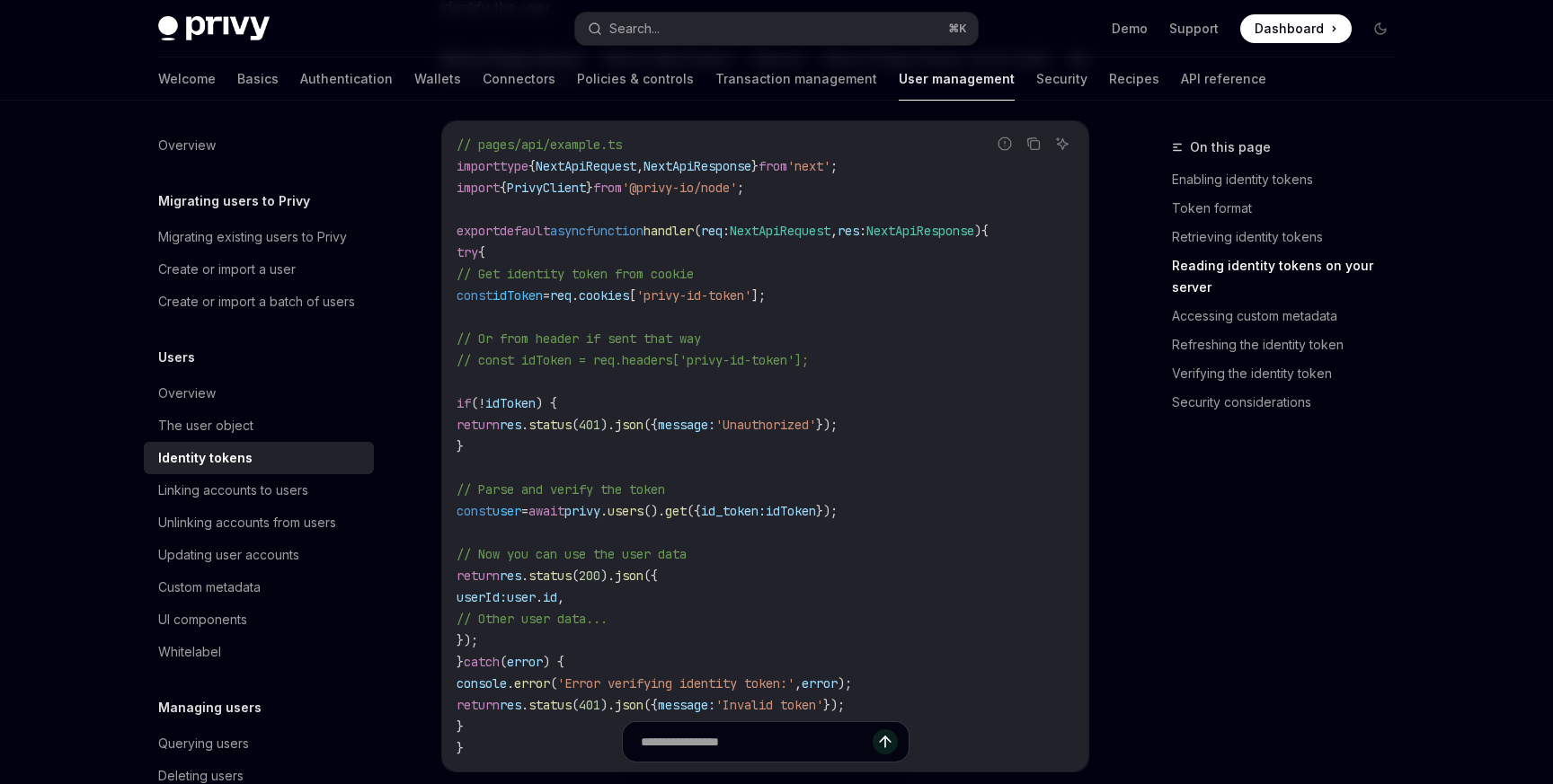
click at [601, 390] on code "// pages/api/example.ts import type { NextApiRequest , NextApiResponse } from '…" at bounding box center [765, 446] width 617 height 625
click at [591, 346] on code "// pages/api/example.ts import type { NextApiRequest , NextApiResponse } from '…" at bounding box center [765, 446] width 617 height 625
click at [591, 357] on span "// const idToken = req.headers['privy-id-token'];" at bounding box center [632, 360] width 352 height 16
click at [550, 295] on span "=" at bounding box center [546, 296] width 7 height 16
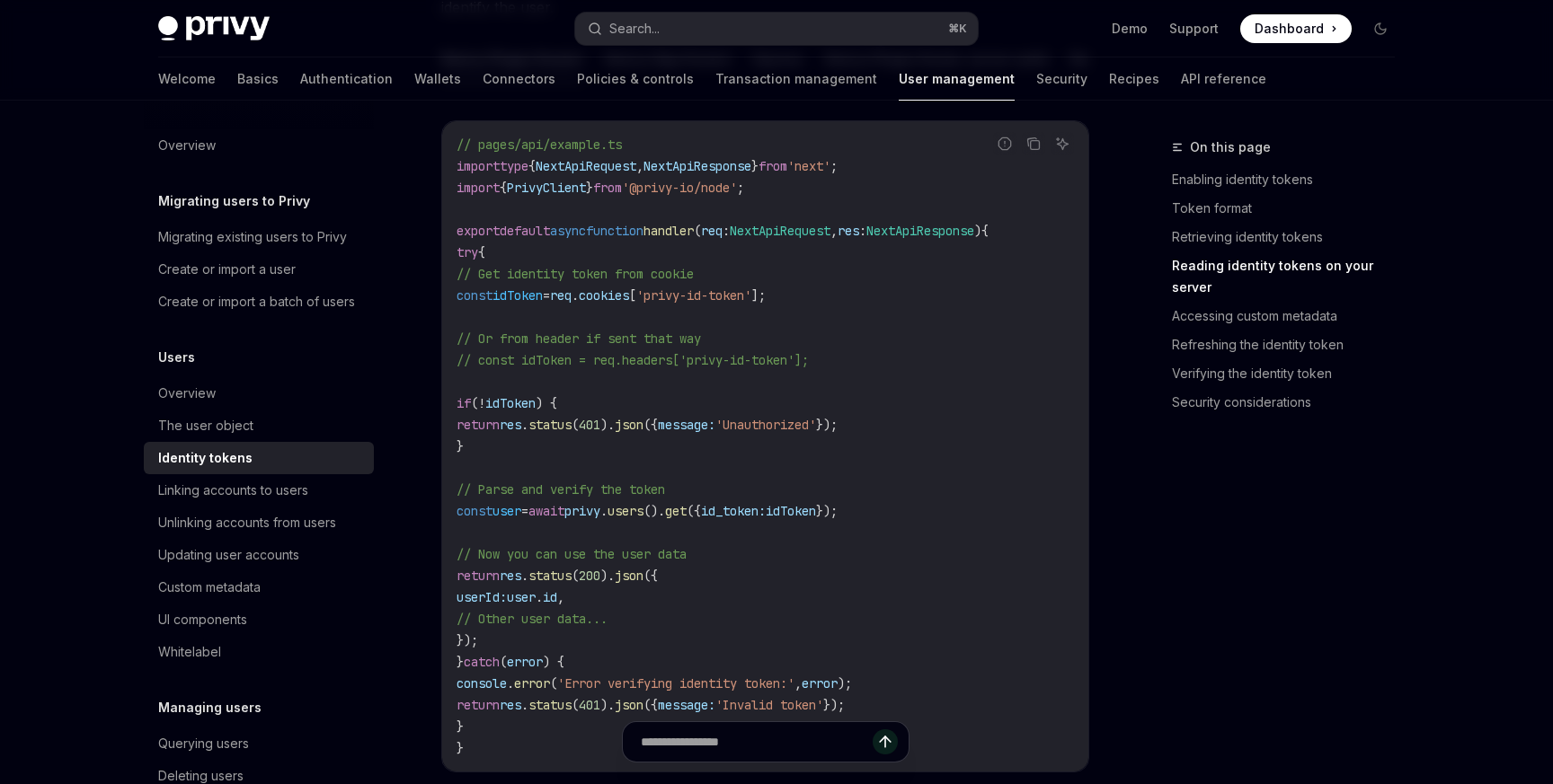
click at [550, 295] on span "=" at bounding box center [546, 296] width 7 height 16
click at [629, 295] on span "cookies" at bounding box center [603, 296] width 50 height 16
drag, startPoint x: 691, startPoint y: 300, endPoint x: 605, endPoint y: 300, distance: 86.0
click at [605, 300] on span "const idToken = req . cookies [ 'privy-id-token' ];" at bounding box center [610, 296] width 309 height 16
copy span "req . cookies"
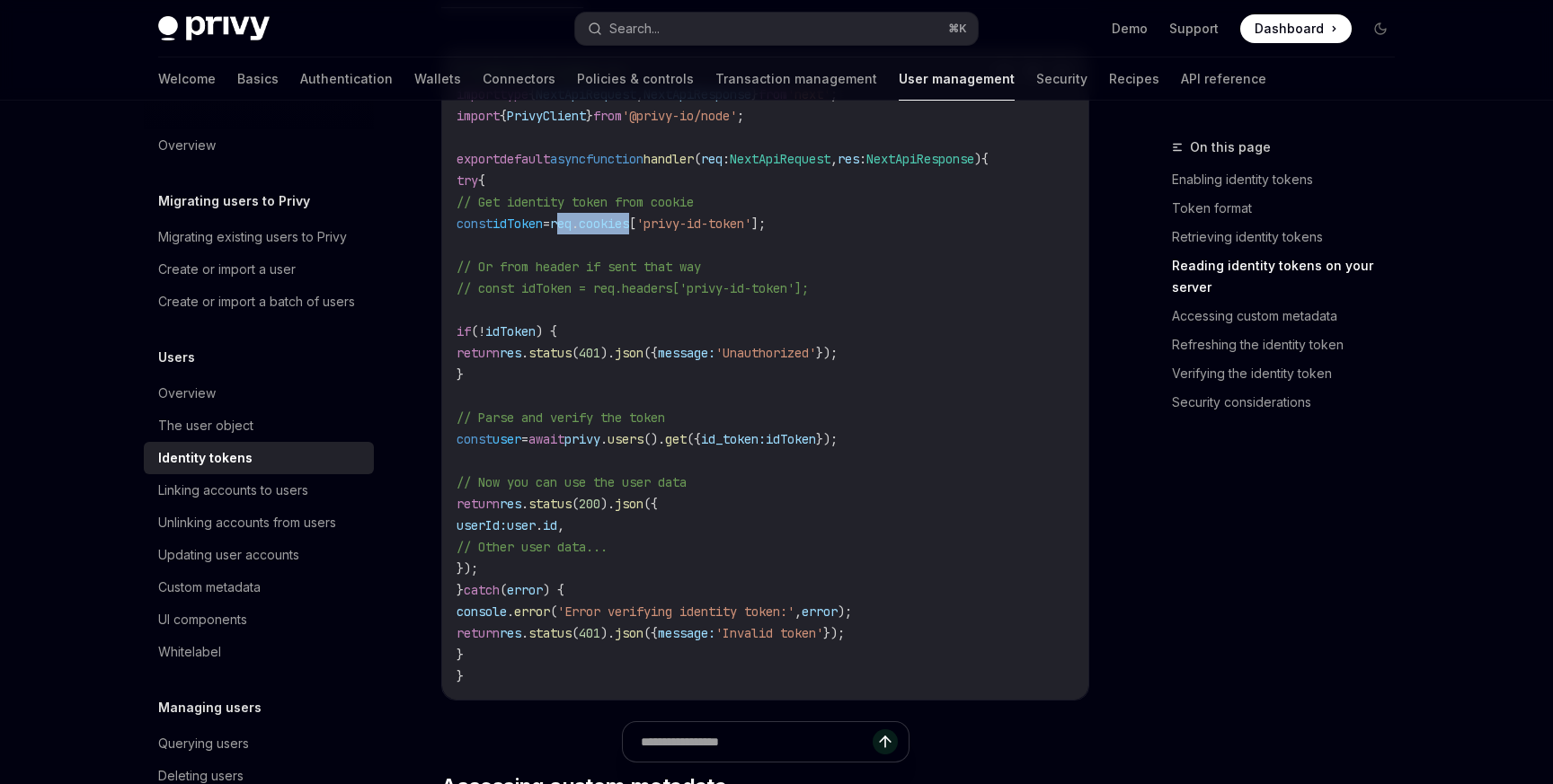
scroll to position [2668, 0]
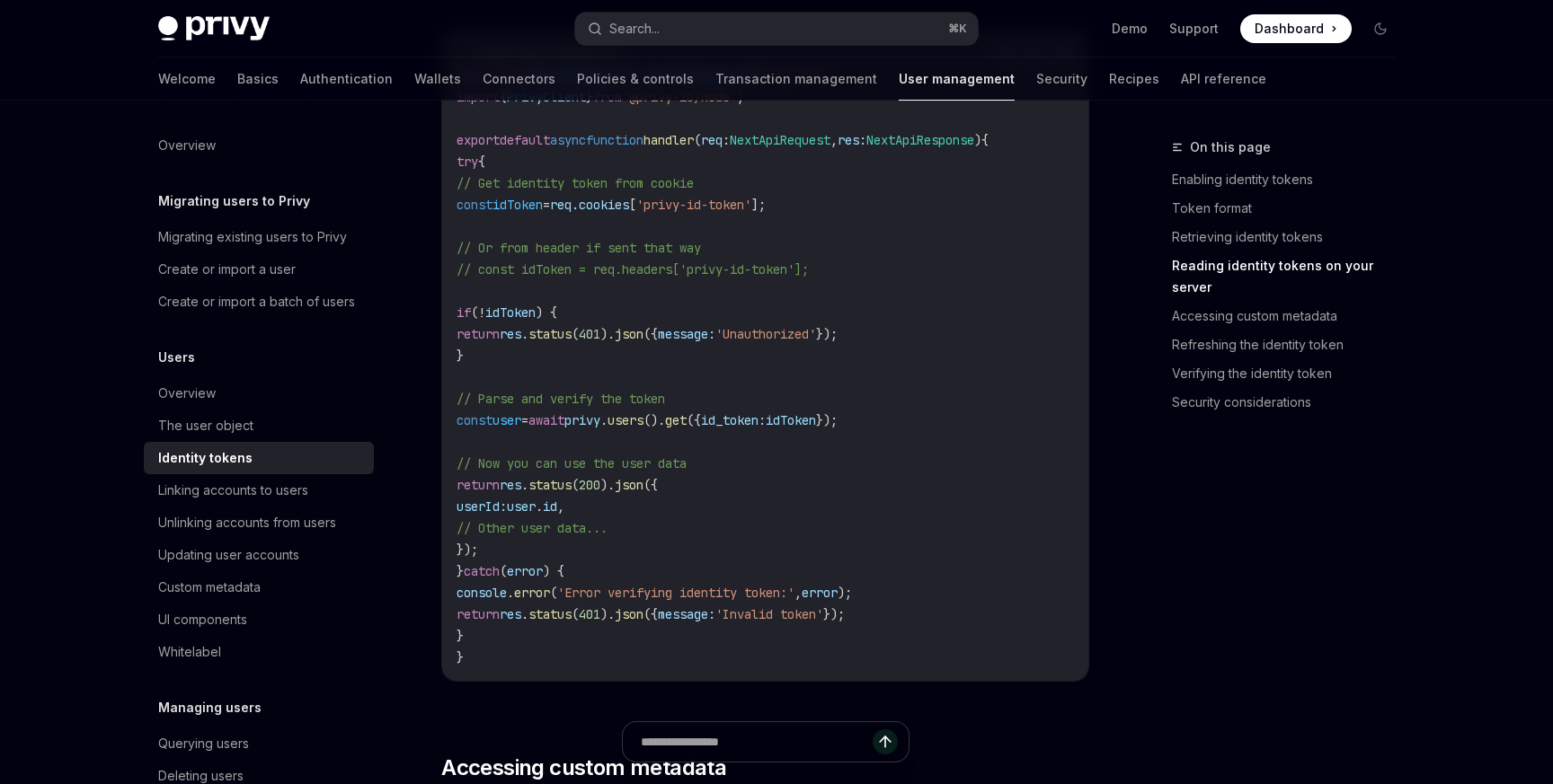
click at [766, 423] on span "id_token:" at bounding box center [733, 420] width 64 height 16
click at [521, 422] on span "user" at bounding box center [506, 420] width 29 height 16
drag, startPoint x: 486, startPoint y: 424, endPoint x: 988, endPoint y: 425, distance: 502.0
click at [988, 425] on code "// pages/api/example.ts import type { NextApiRequest , NextApiResponse } from '…" at bounding box center [765, 356] width 617 height 625
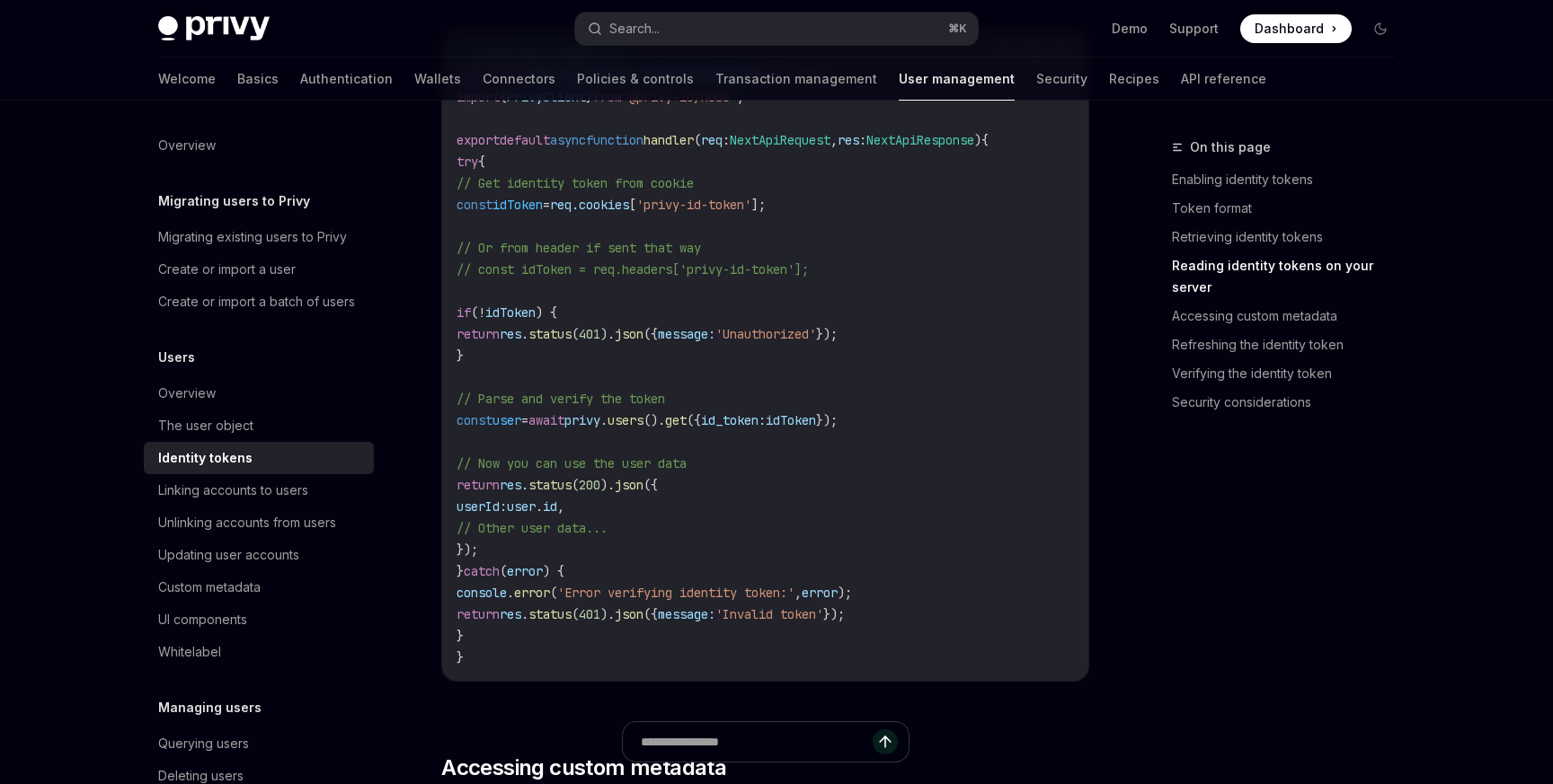
copy span "const user = await privy . users (). get ({ id_token: idToken });"
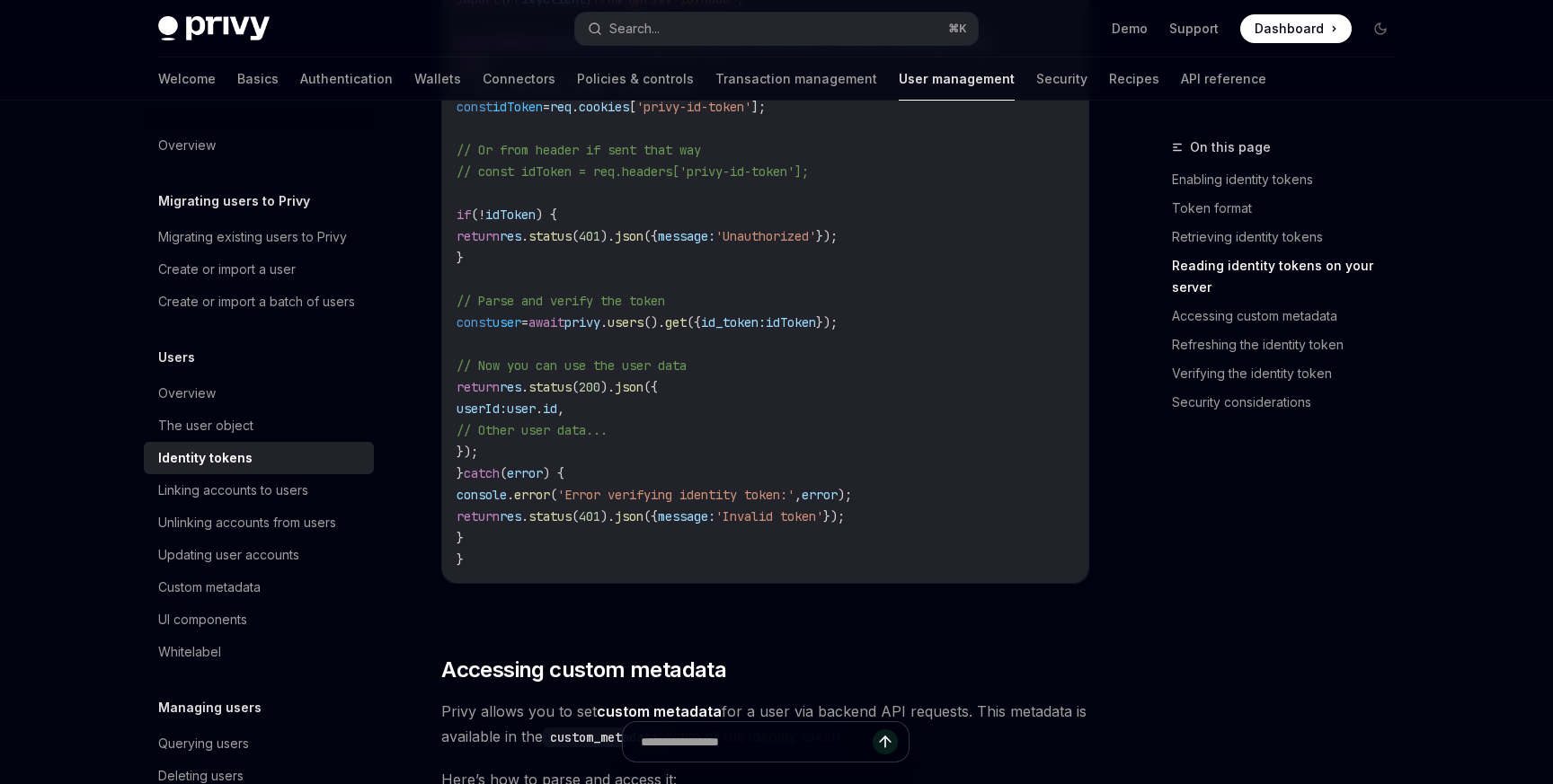
scroll to position [2793, 0]
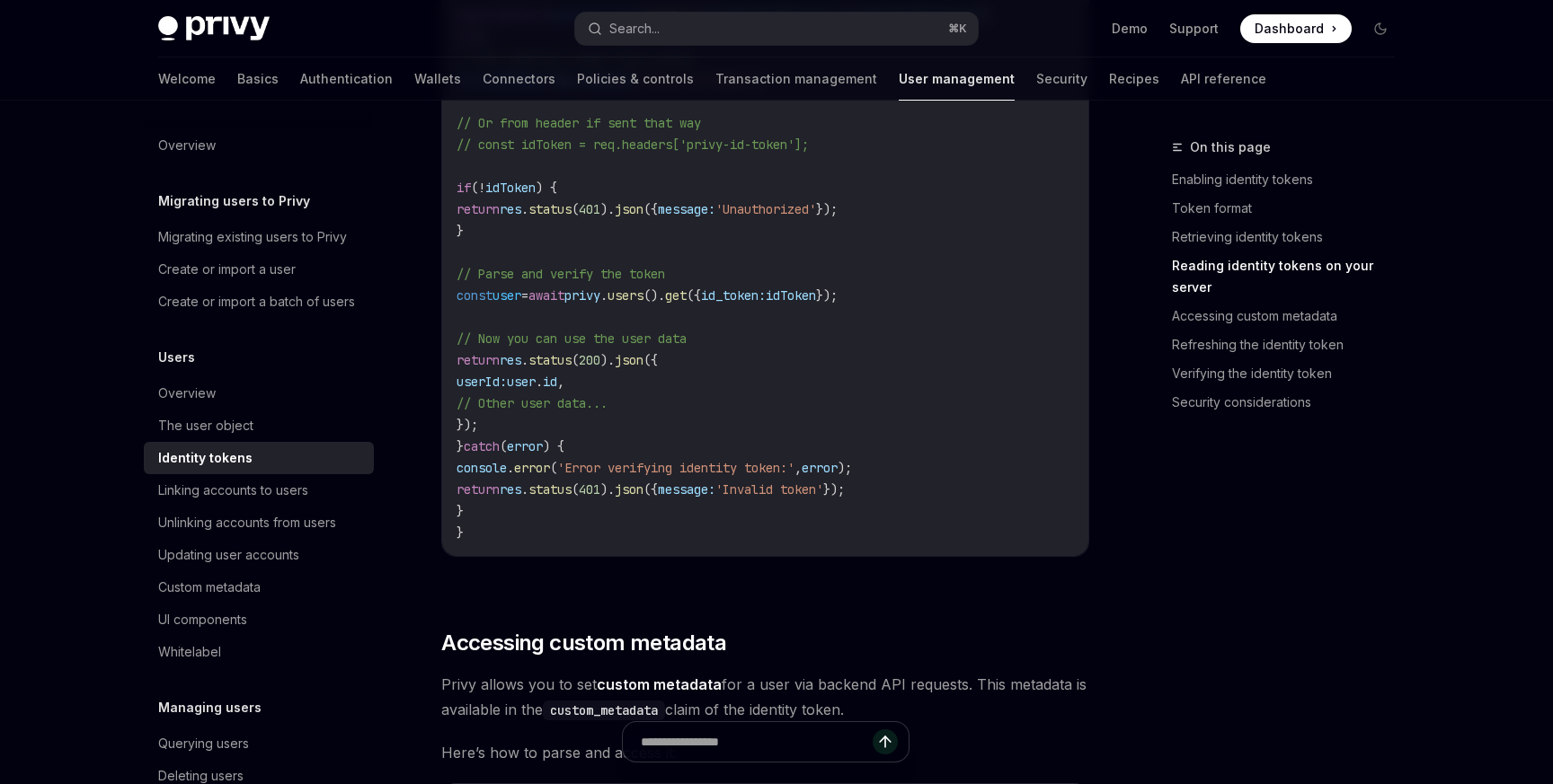
drag, startPoint x: 647, startPoint y: 425, endPoint x: 496, endPoint y: 340, distance: 173.3
click at [496, 340] on code "// pages/api/example.ts import type { NextApiRequest , NextApiResponse } from '…" at bounding box center [765, 230] width 617 height 625
click at [496, 340] on span "// Now you can use the user data" at bounding box center [571, 338] width 230 height 16
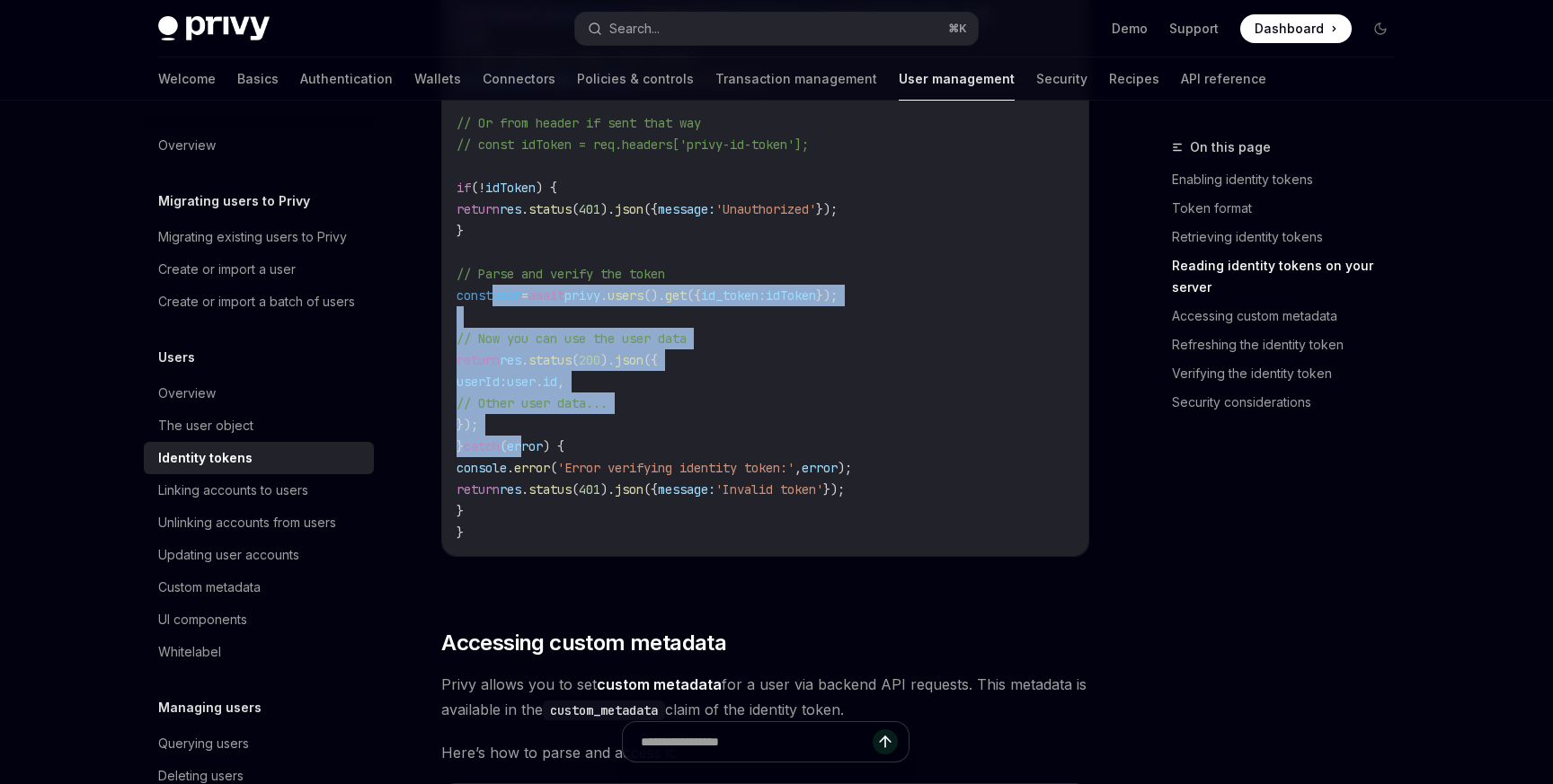
drag, startPoint x: 496, startPoint y: 289, endPoint x: 551, endPoint y: 444, distance: 164.5
click at [551, 444] on code "// pages/api/example.ts import type { NextApiRequest , NextApiResponse } from '…" at bounding box center [765, 230] width 617 height 625
click at [543, 444] on span "error" at bounding box center [524, 446] width 36 height 16
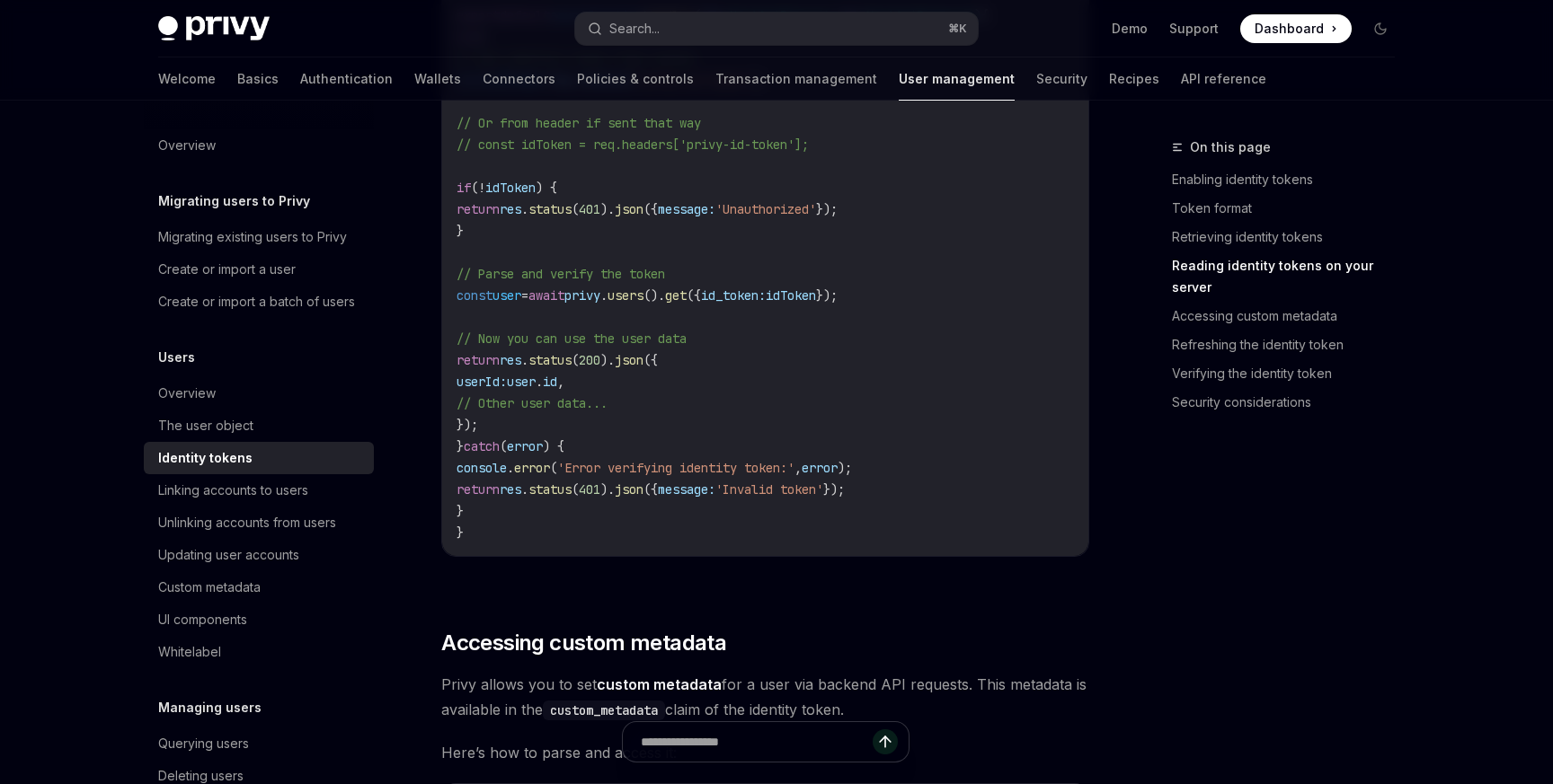
drag, startPoint x: 551, startPoint y: 424, endPoint x: 489, endPoint y: 357, distance: 91.3
click at [489, 357] on code "// pages/api/example.ts import type { NextApiRequest , NextApiResponse } from '…" at bounding box center [765, 230] width 617 height 625
click at [489, 357] on span "return" at bounding box center [478, 360] width 44 height 16
click at [564, 291] on span "await" at bounding box center [546, 296] width 36 height 16
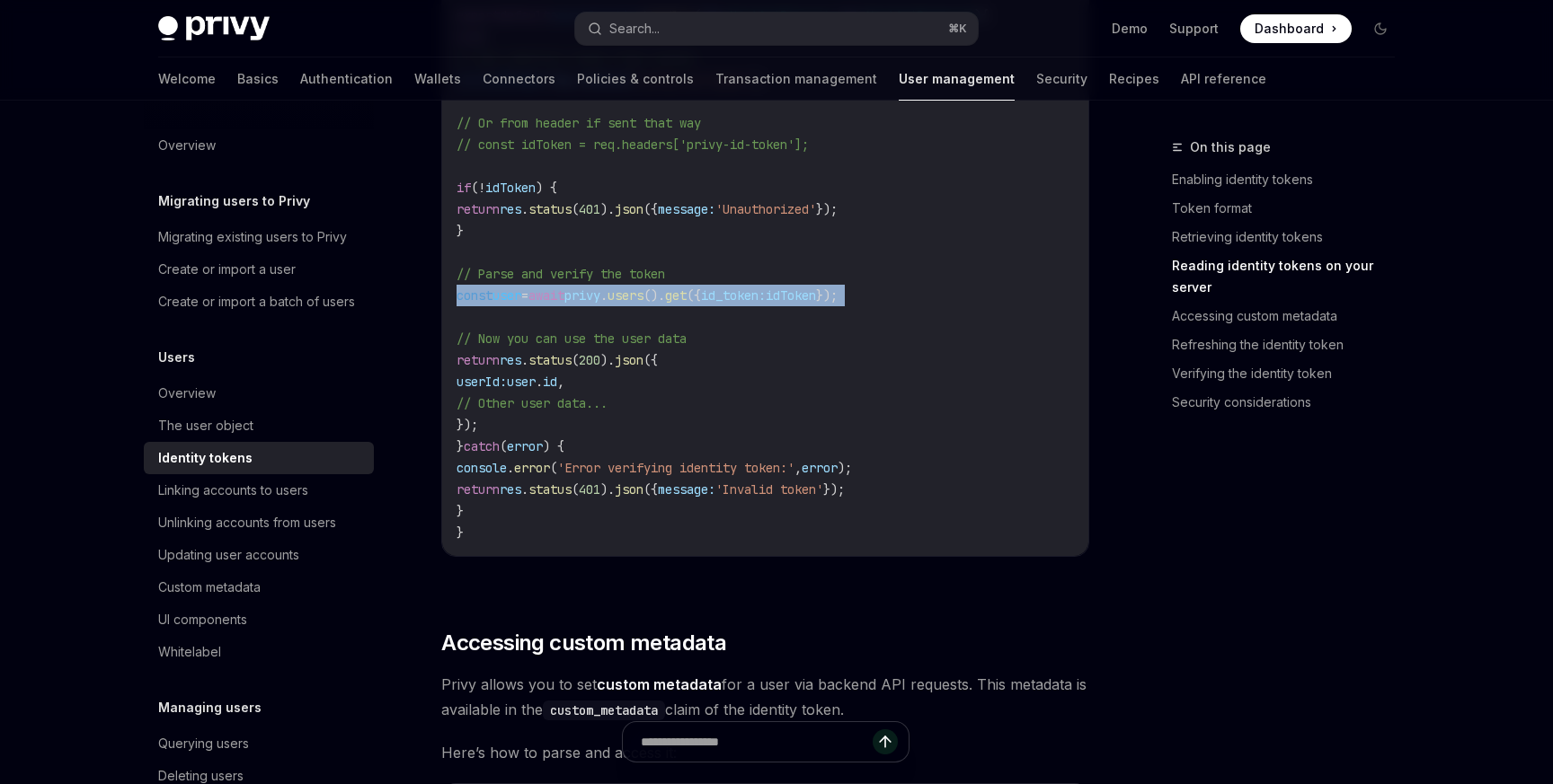
click at [564, 291] on span "await" at bounding box center [546, 296] width 36 height 16
click at [643, 291] on span "users" at bounding box center [625, 296] width 36 height 16
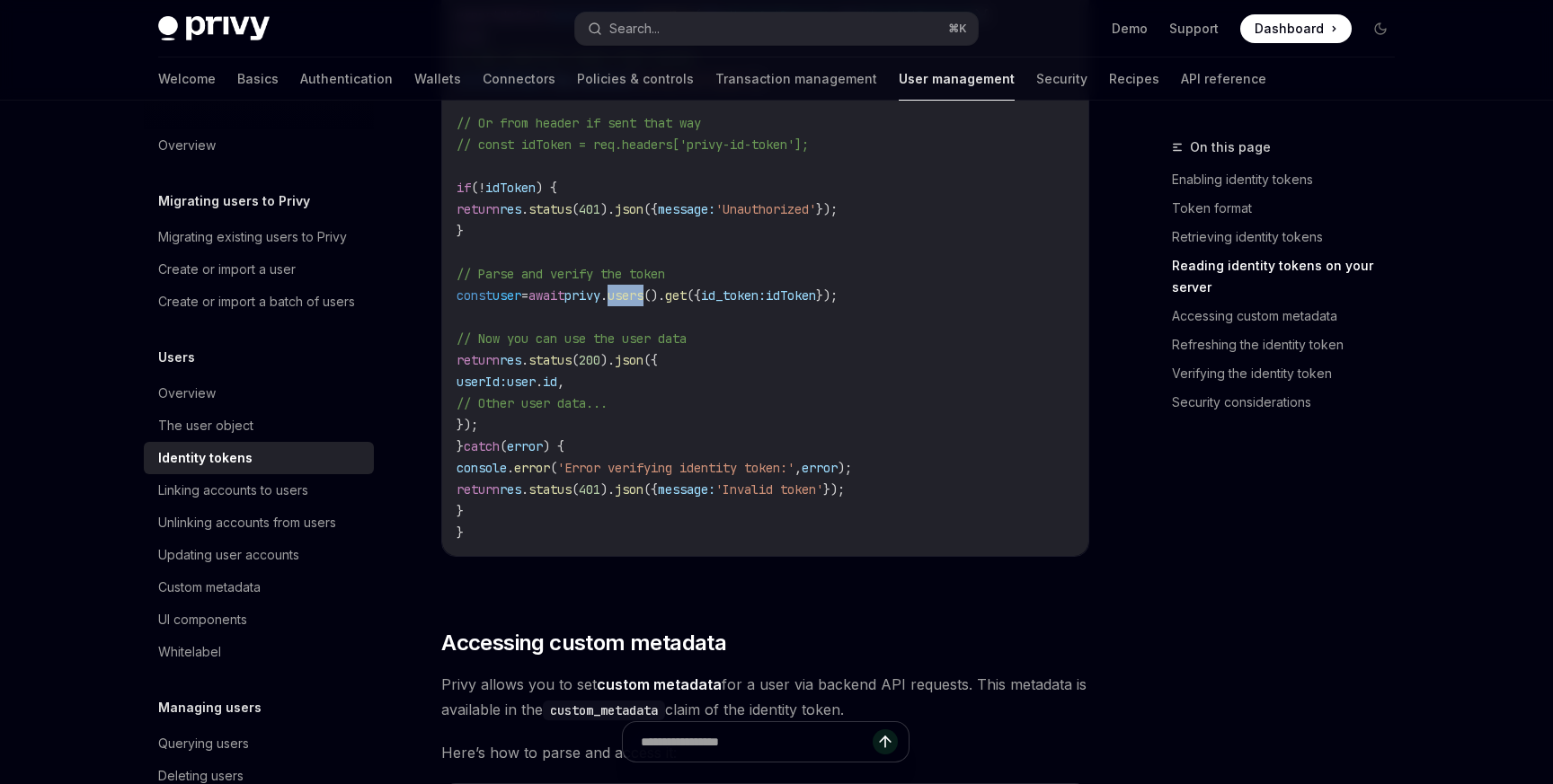
click at [643, 291] on span "users" at bounding box center [625, 296] width 36 height 16
click at [764, 304] on code "// pages/api/example.ts import type { NextApiRequest , NextApiResponse } from '…" at bounding box center [765, 230] width 617 height 625
click at [702, 285] on code "// pages/api/example.ts import type { NextApiRequest , NextApiResponse } from '…" at bounding box center [765, 230] width 617 height 625
click at [643, 291] on span "users" at bounding box center [625, 296] width 36 height 16
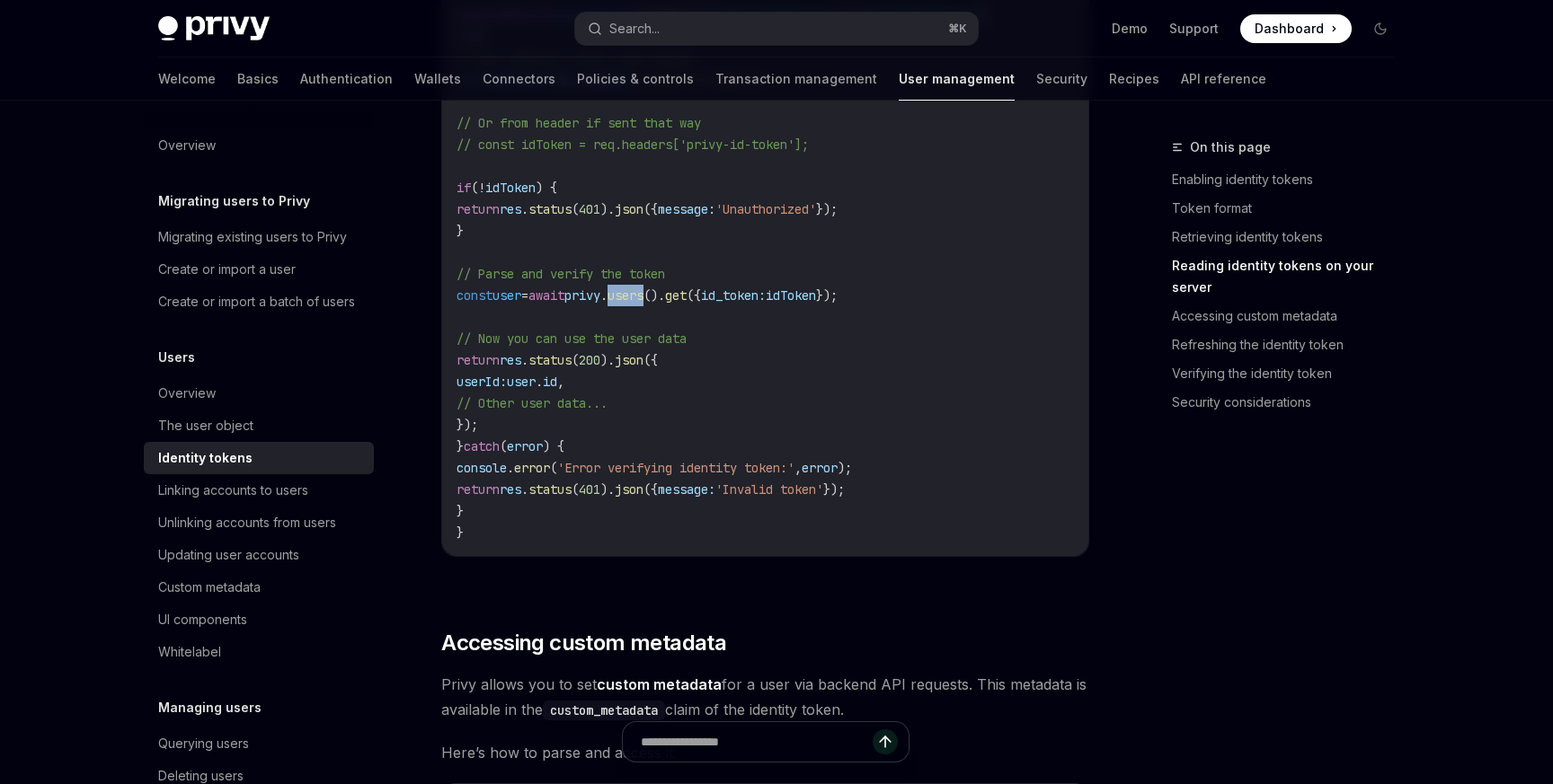
click at [643, 291] on span "users" at bounding box center [625, 296] width 36 height 16
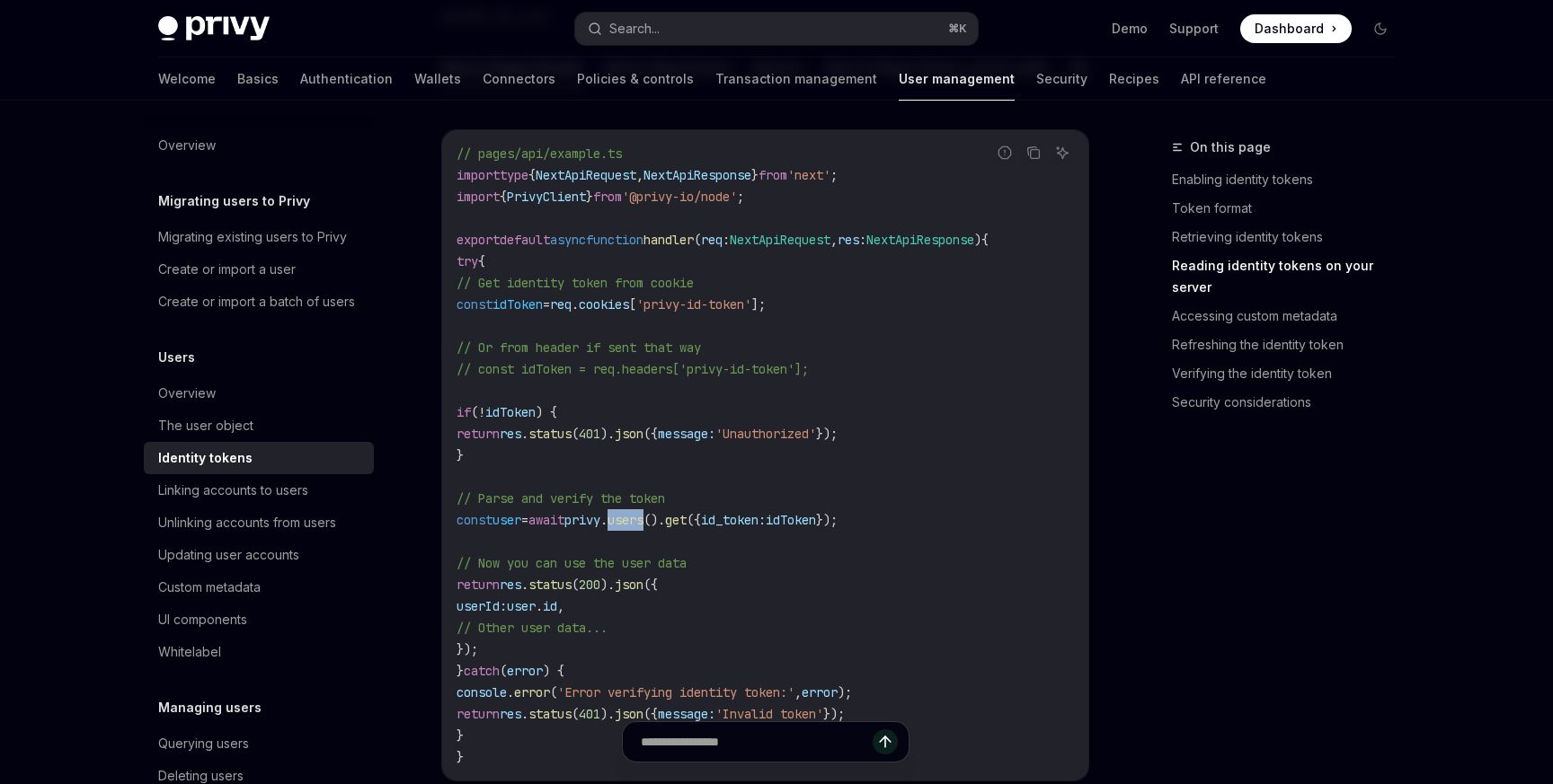
scroll to position [2398, 0]
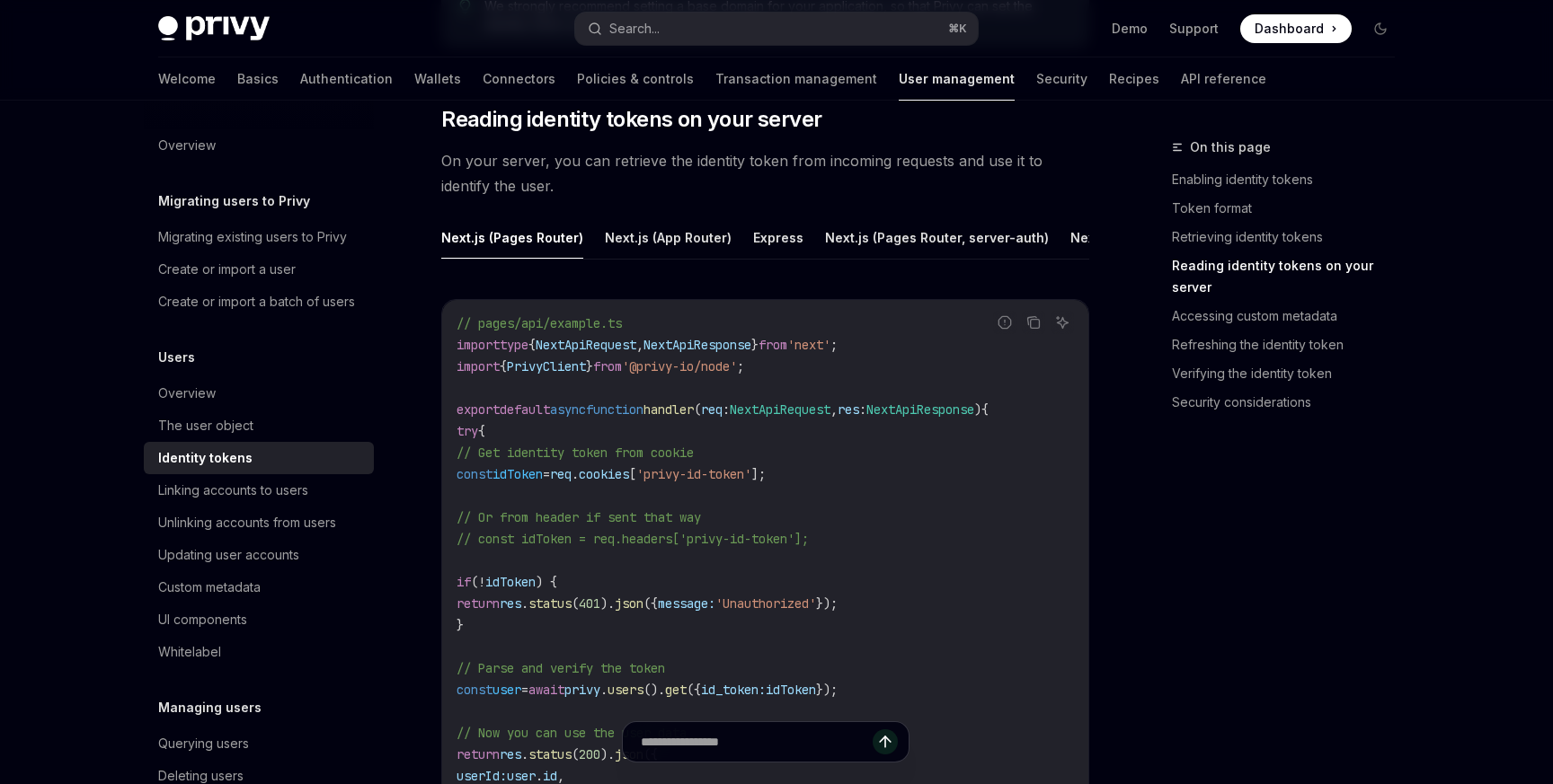
click at [658, 268] on div "Next.js (Pages Router) Next.js (App Router) Express Next.js (Pages Router, serv…" at bounding box center [765, 598] width 648 height 763
click at [636, 338] on span "NextApiRequest" at bounding box center [586, 345] width 101 height 16
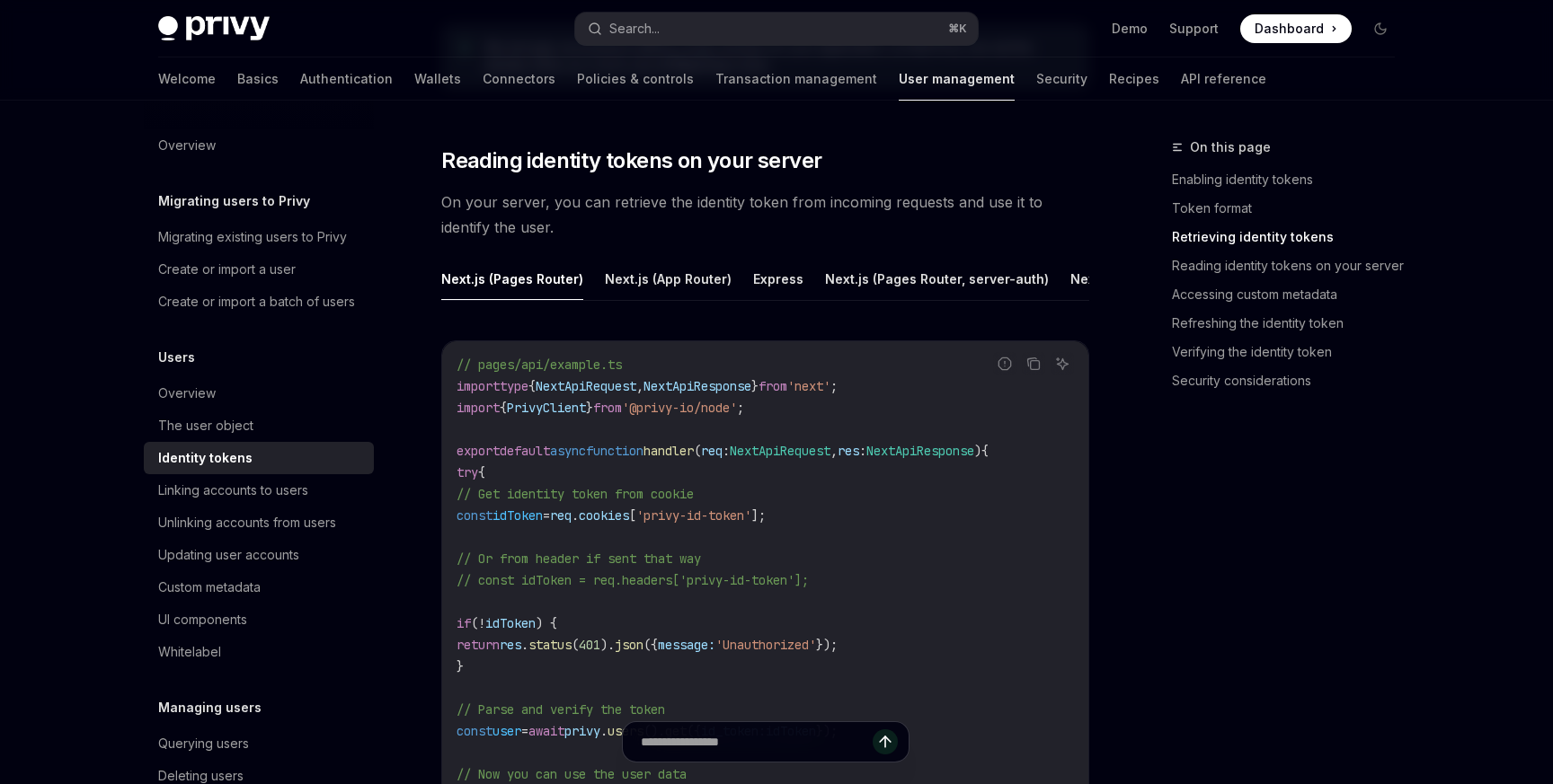
scroll to position [2360, 0]
click at [784, 255] on button "Express" at bounding box center [777, 276] width 50 height 43
type textarea "*"
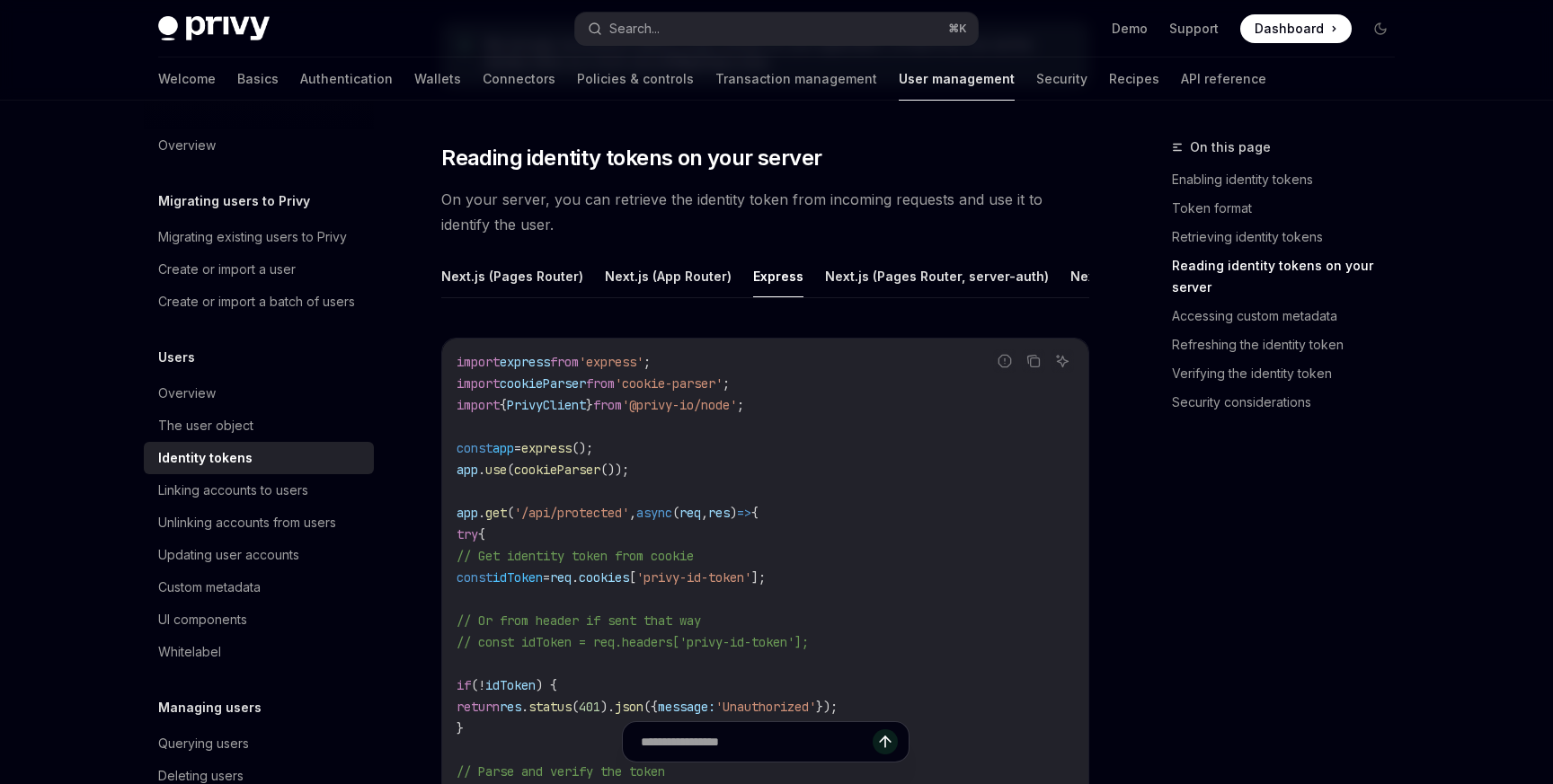
scroll to position [2477, 0]
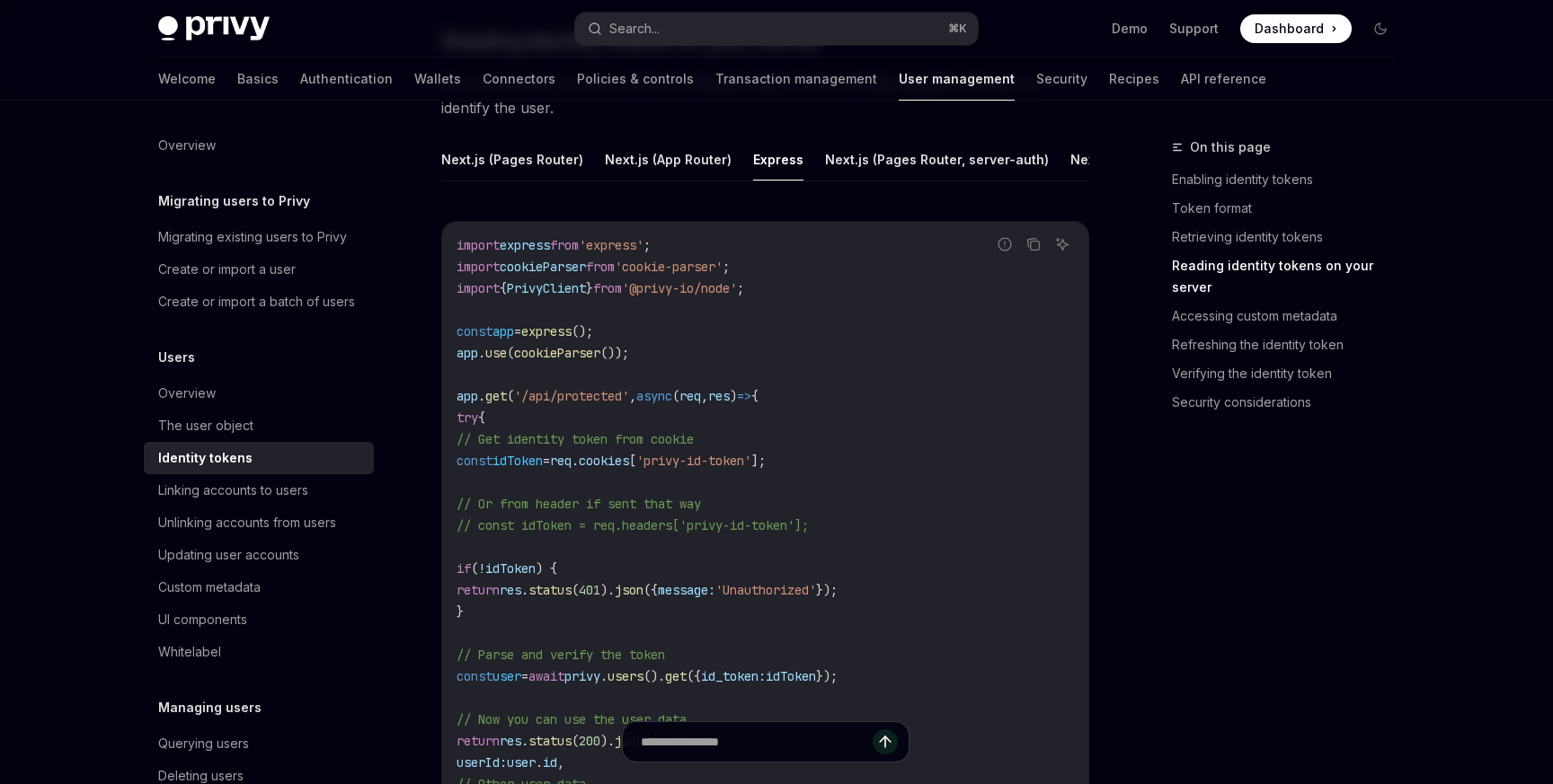
click at [634, 342] on code "import express from 'express' ; import cookieParser from 'cookie-parser' ; impo…" at bounding box center [765, 622] width 617 height 776
click at [1045, 250] on code "import express from 'express' ; import cookieParser from 'cookie-parser' ; impo…" at bounding box center [765, 622] width 617 height 776
click at [1041, 250] on button "Copy the contents from the code block" at bounding box center [1034, 244] width 24 height 24
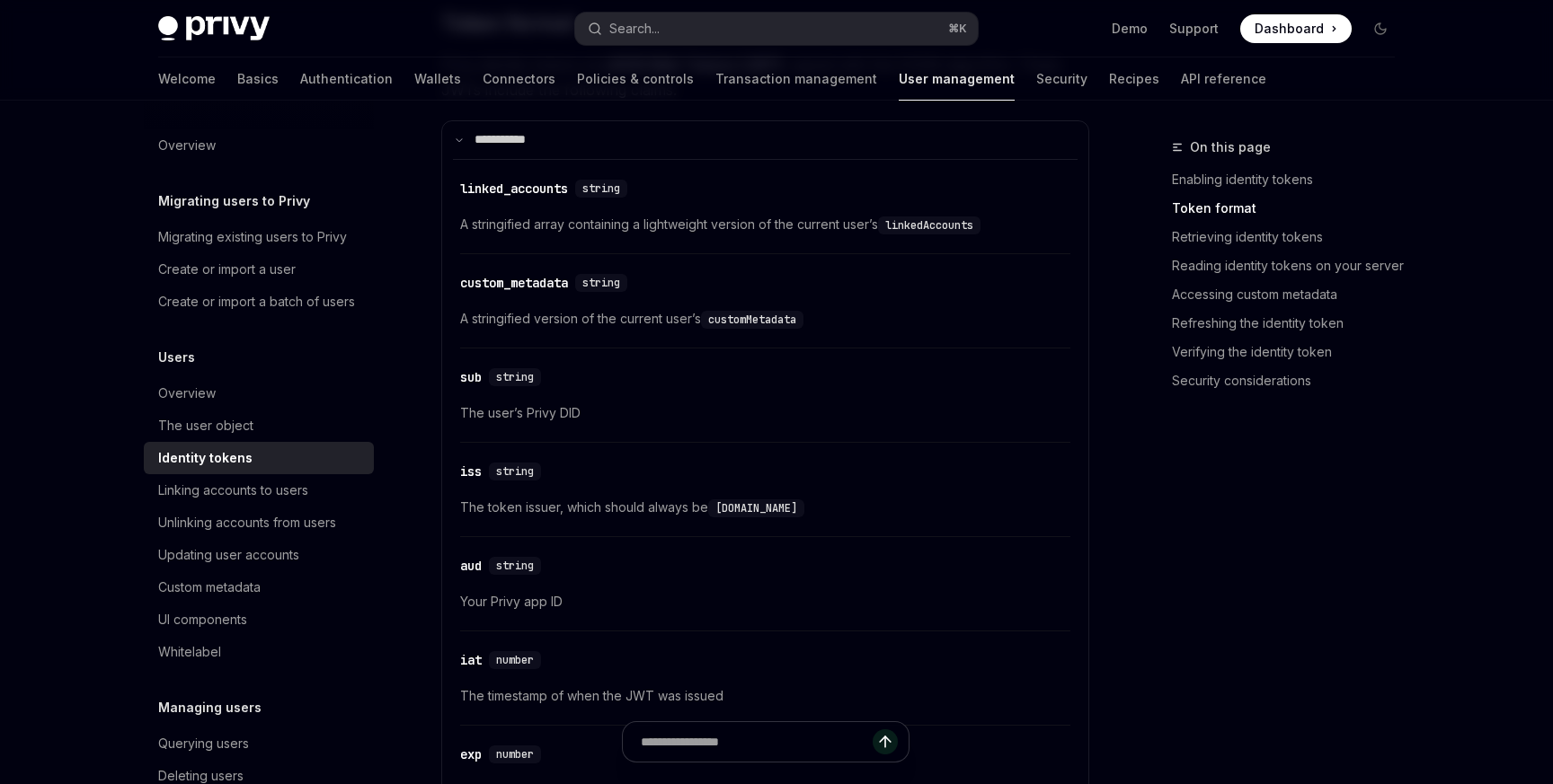
scroll to position [934, 0]
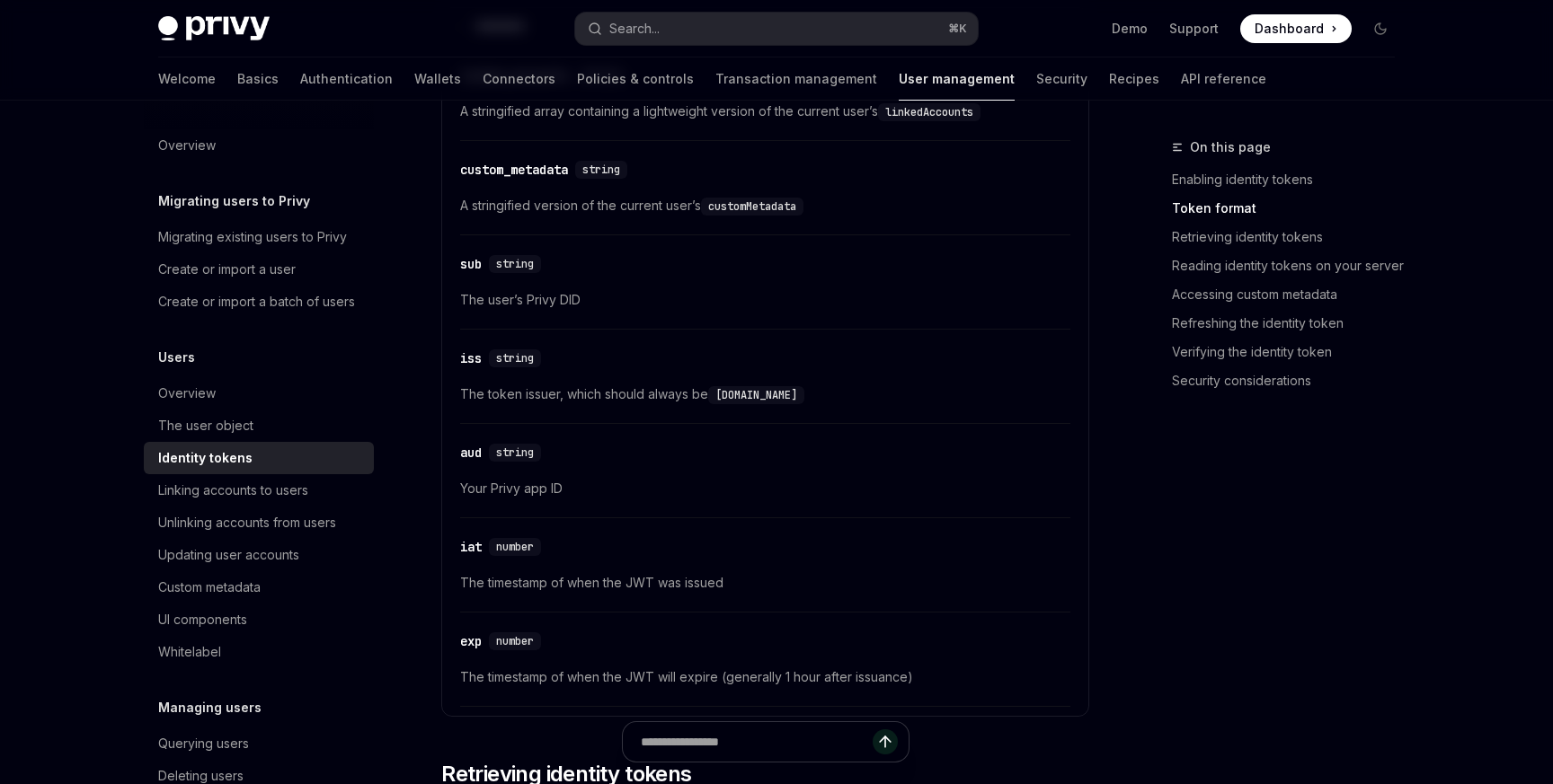
click at [601, 464] on div "​ aud string Your Privy app ID" at bounding box center [765, 476] width 610 height 85
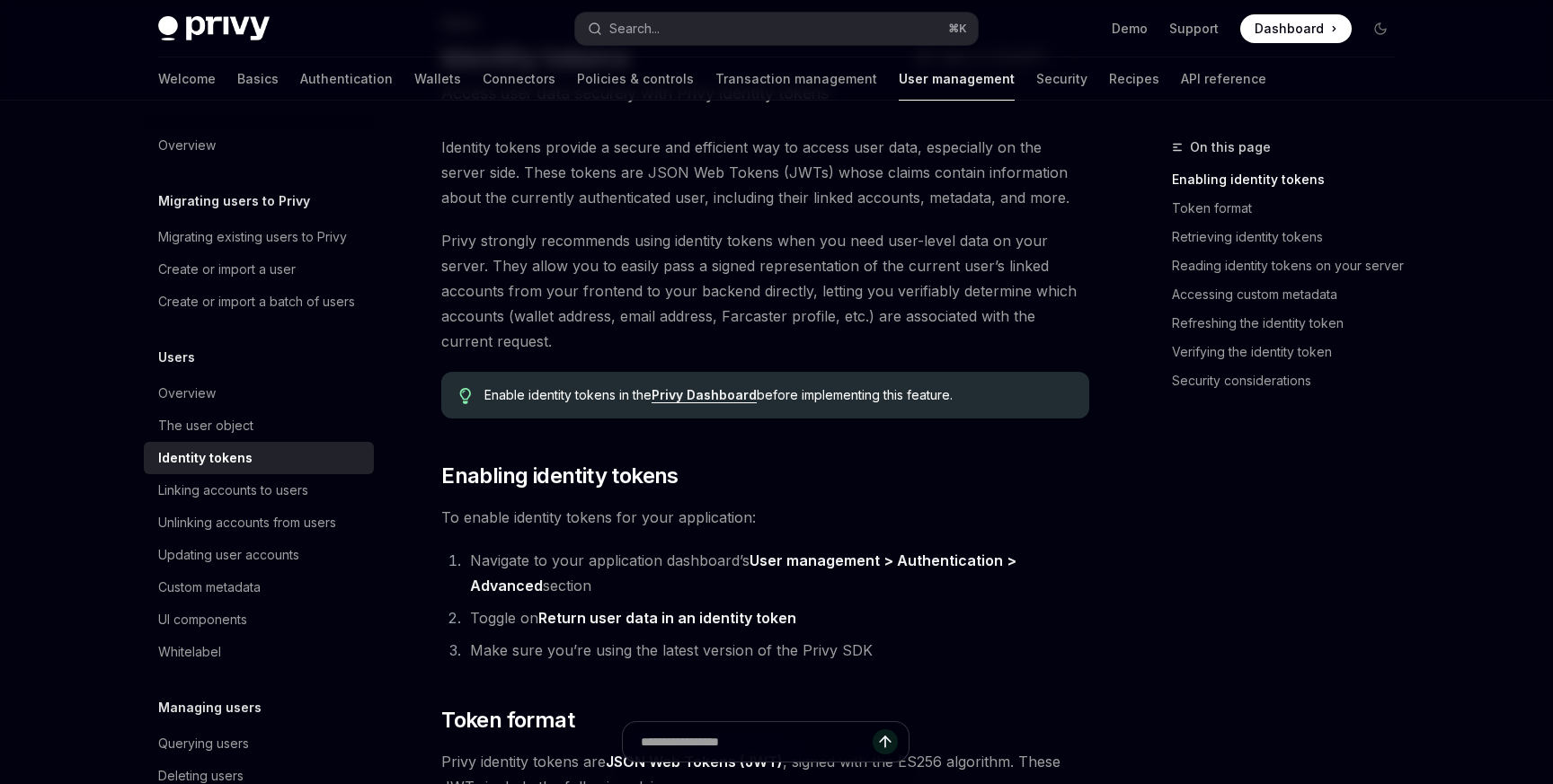
scroll to position [0, 0]
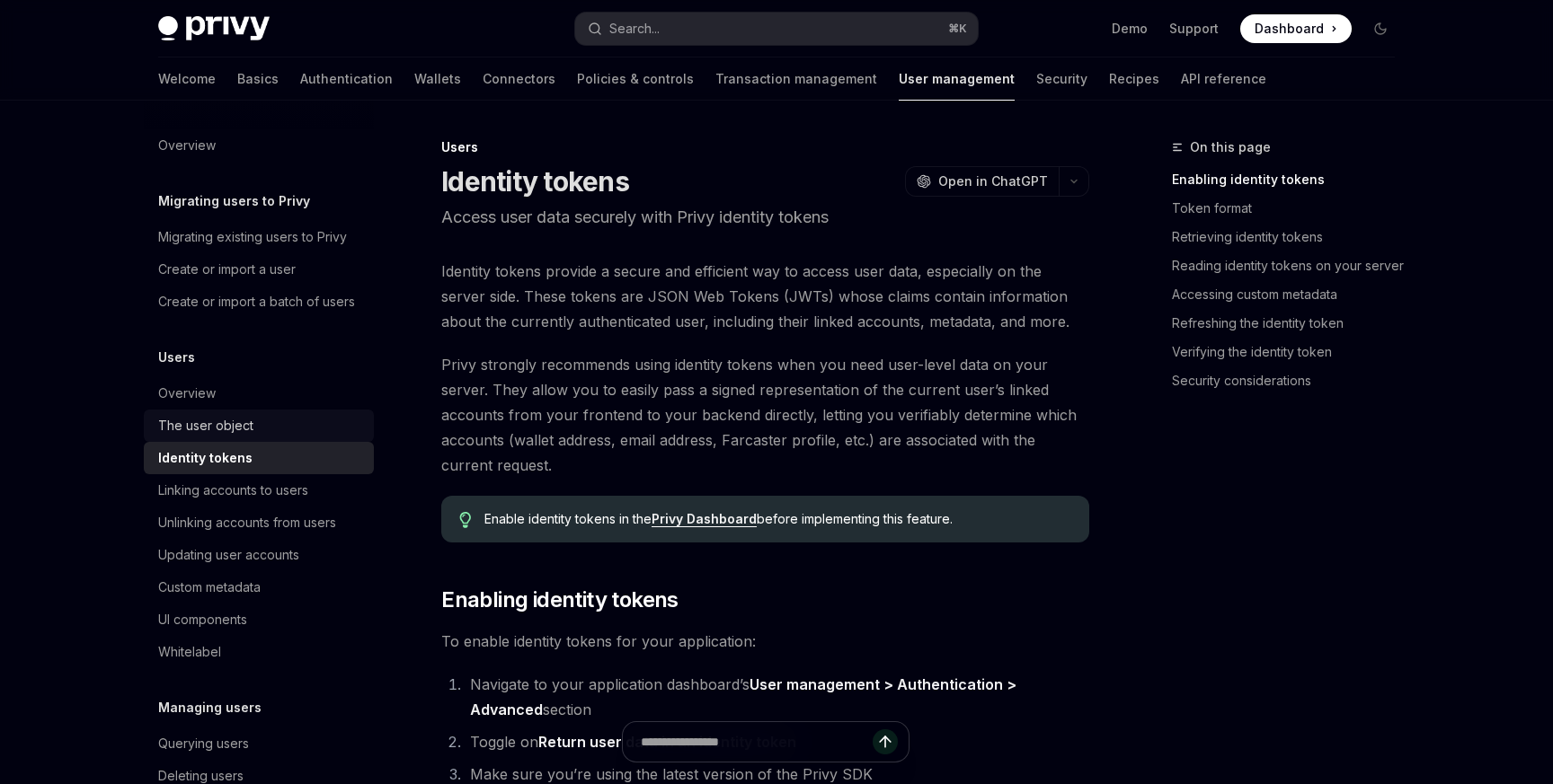
click at [239, 430] on div "The user object" at bounding box center [206, 426] width 95 height 22
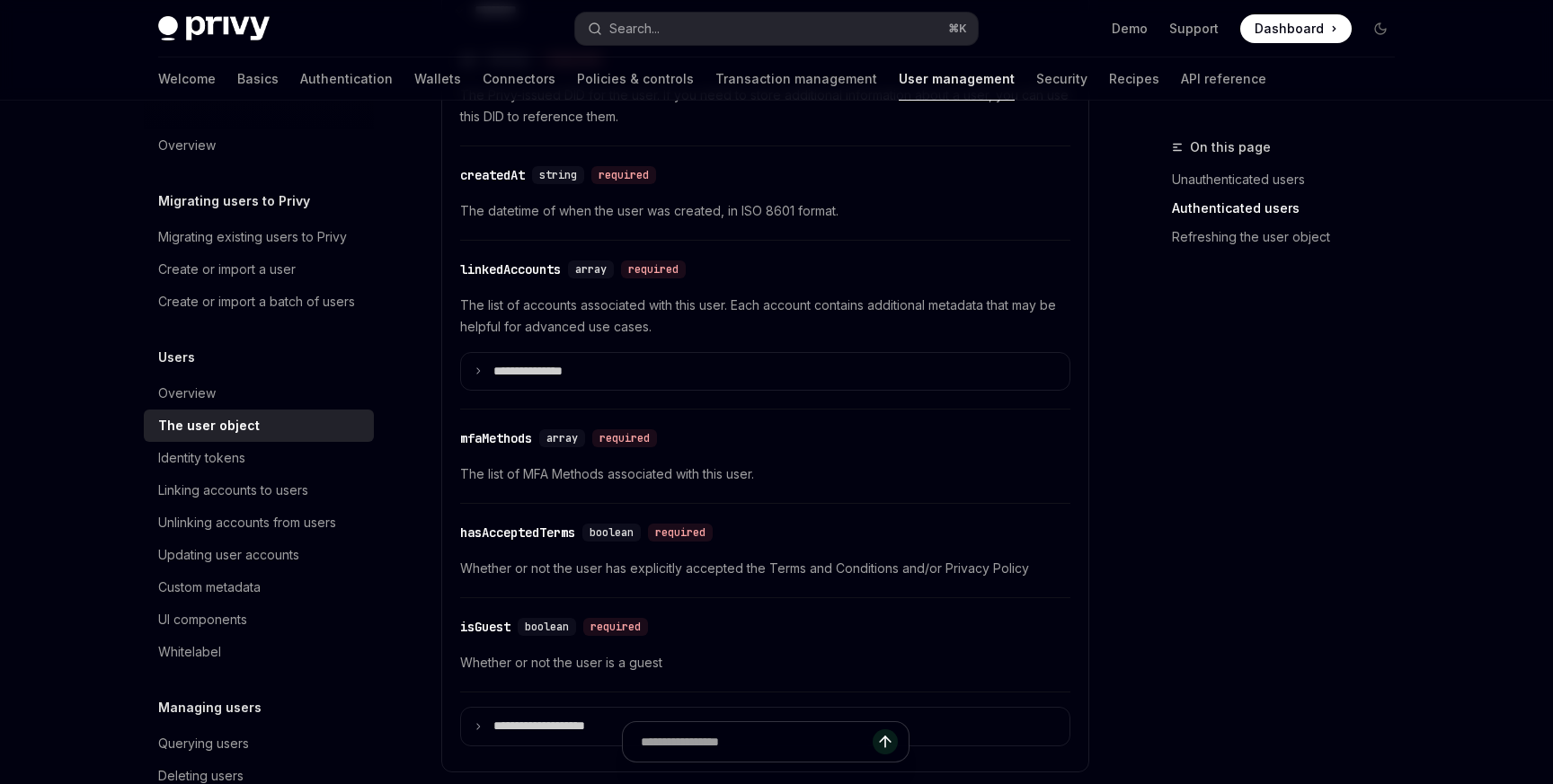
scroll to position [650, 0]
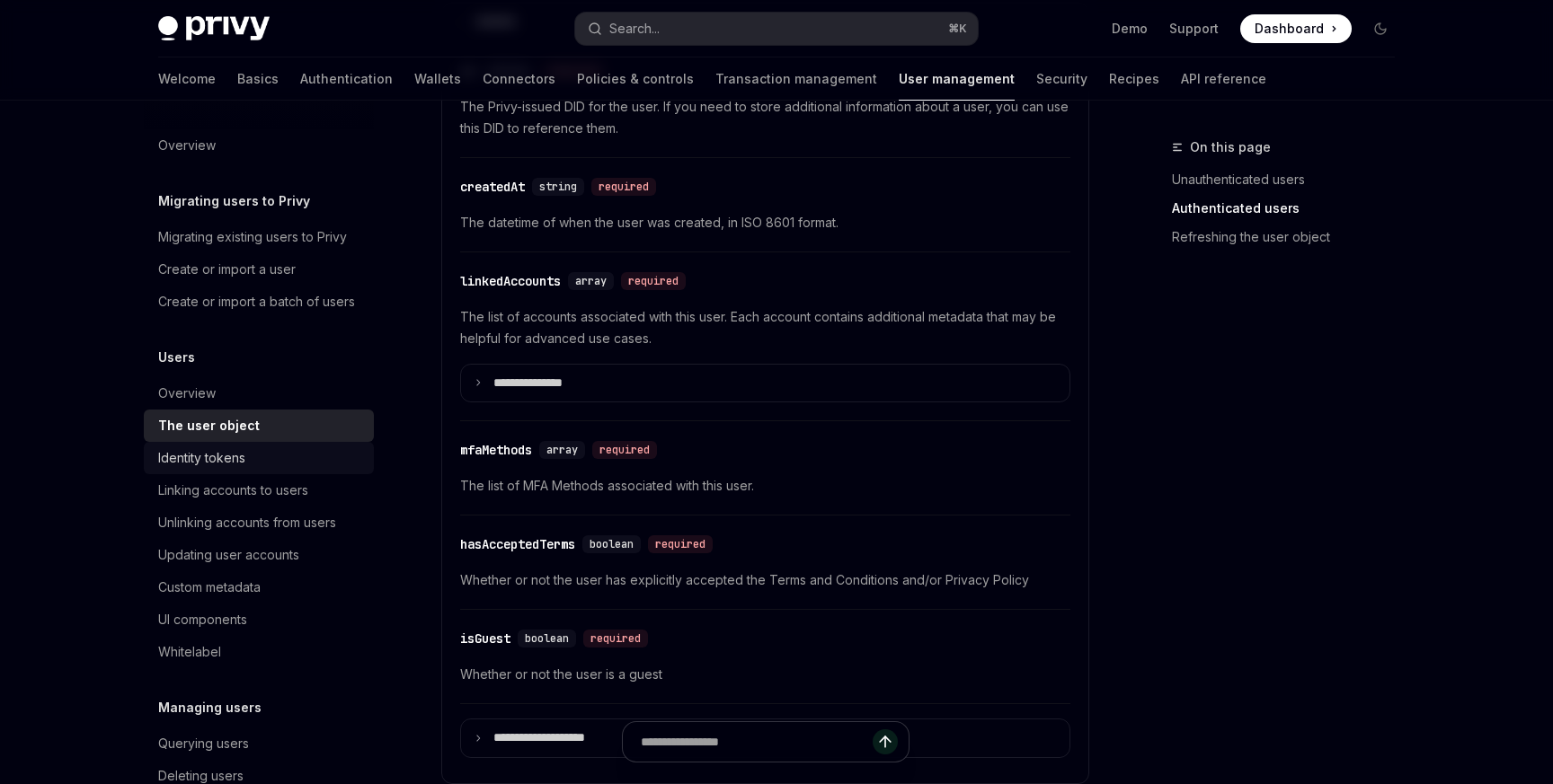
click at [224, 468] on div "Identity tokens" at bounding box center [202, 458] width 87 height 22
type textarea "*"
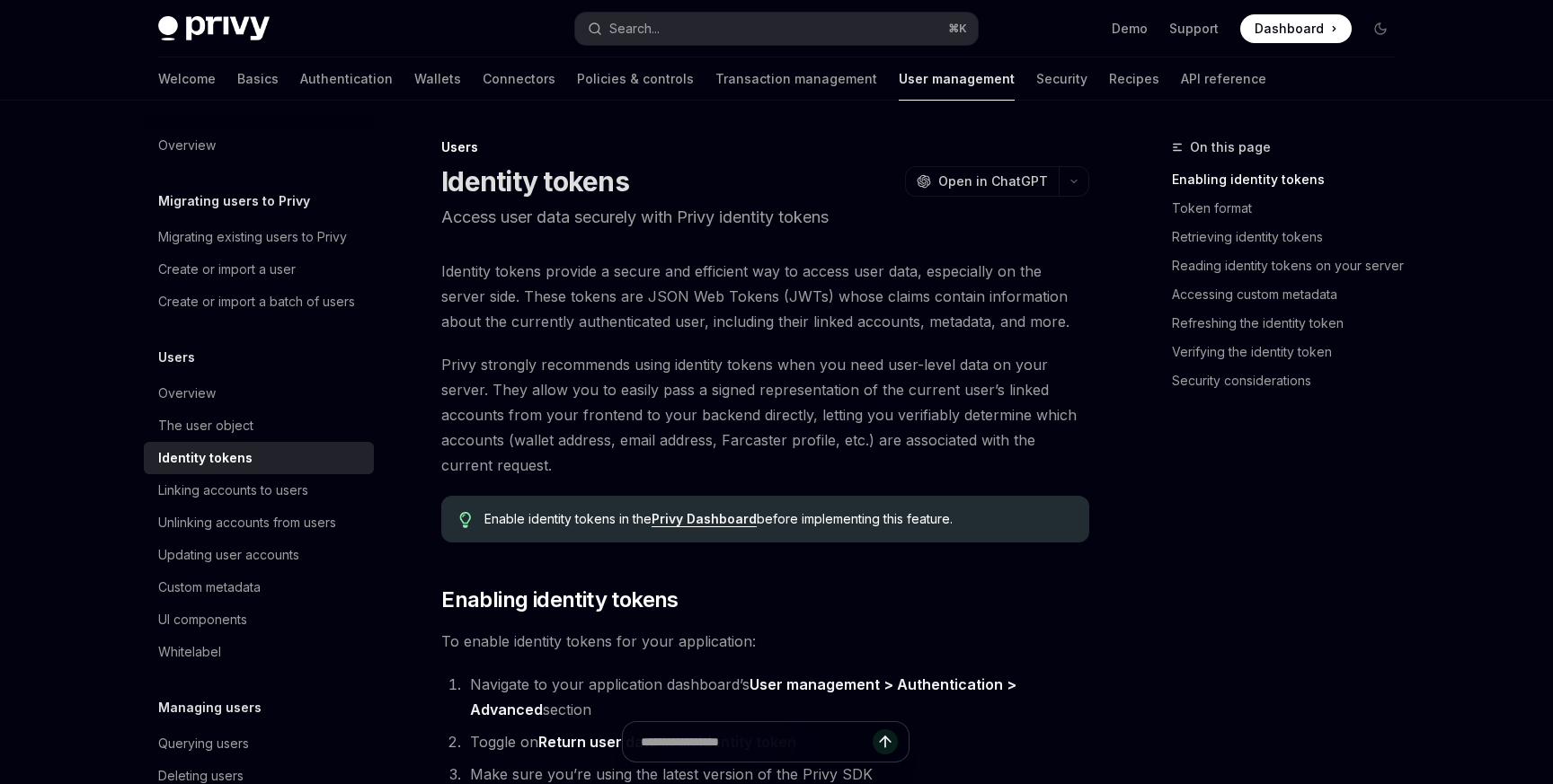
click at [699, 331] on span "Identity tokens provide a secure and efficient way to access user data, especia…" at bounding box center [765, 297] width 648 height 75
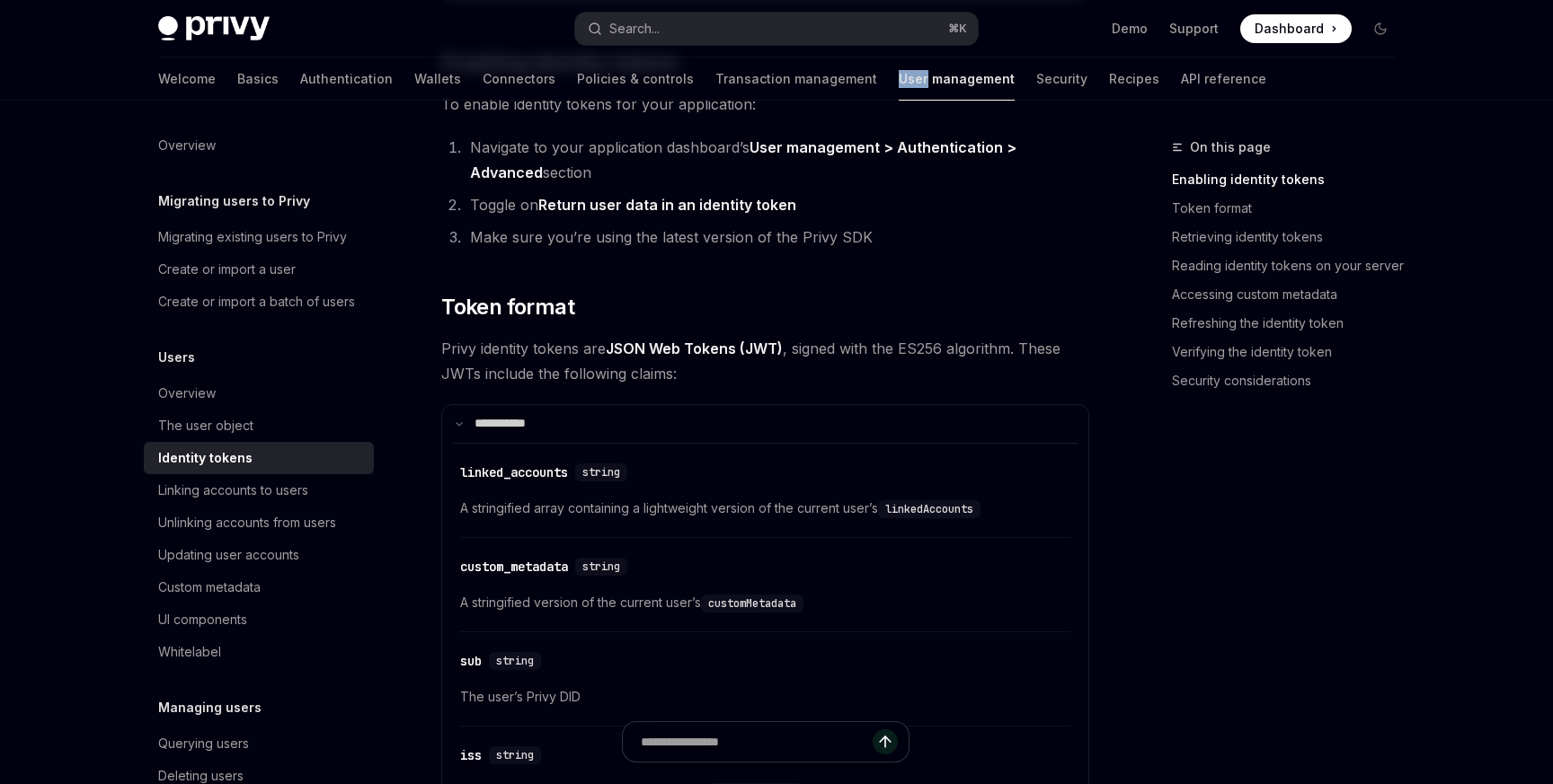
scroll to position [535, 0]
click at [632, 203] on strong "Return user data in an identity token" at bounding box center [667, 207] width 258 height 18
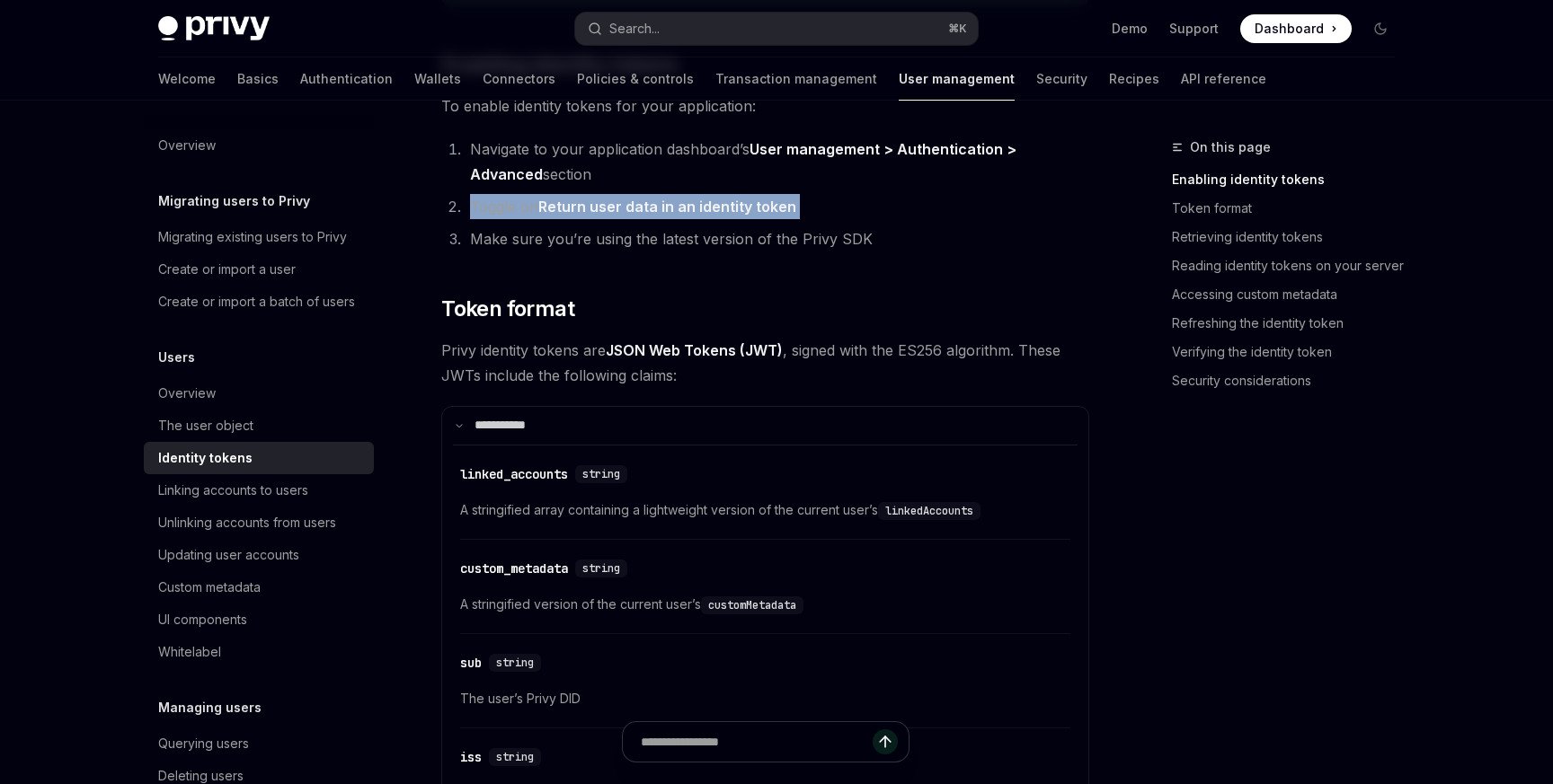
click at [632, 203] on strong "Return user data in an identity token" at bounding box center [667, 207] width 258 height 18
click at [644, 243] on li "Make sure you’re using the latest version of the Privy SDK" at bounding box center [776, 238] width 624 height 25
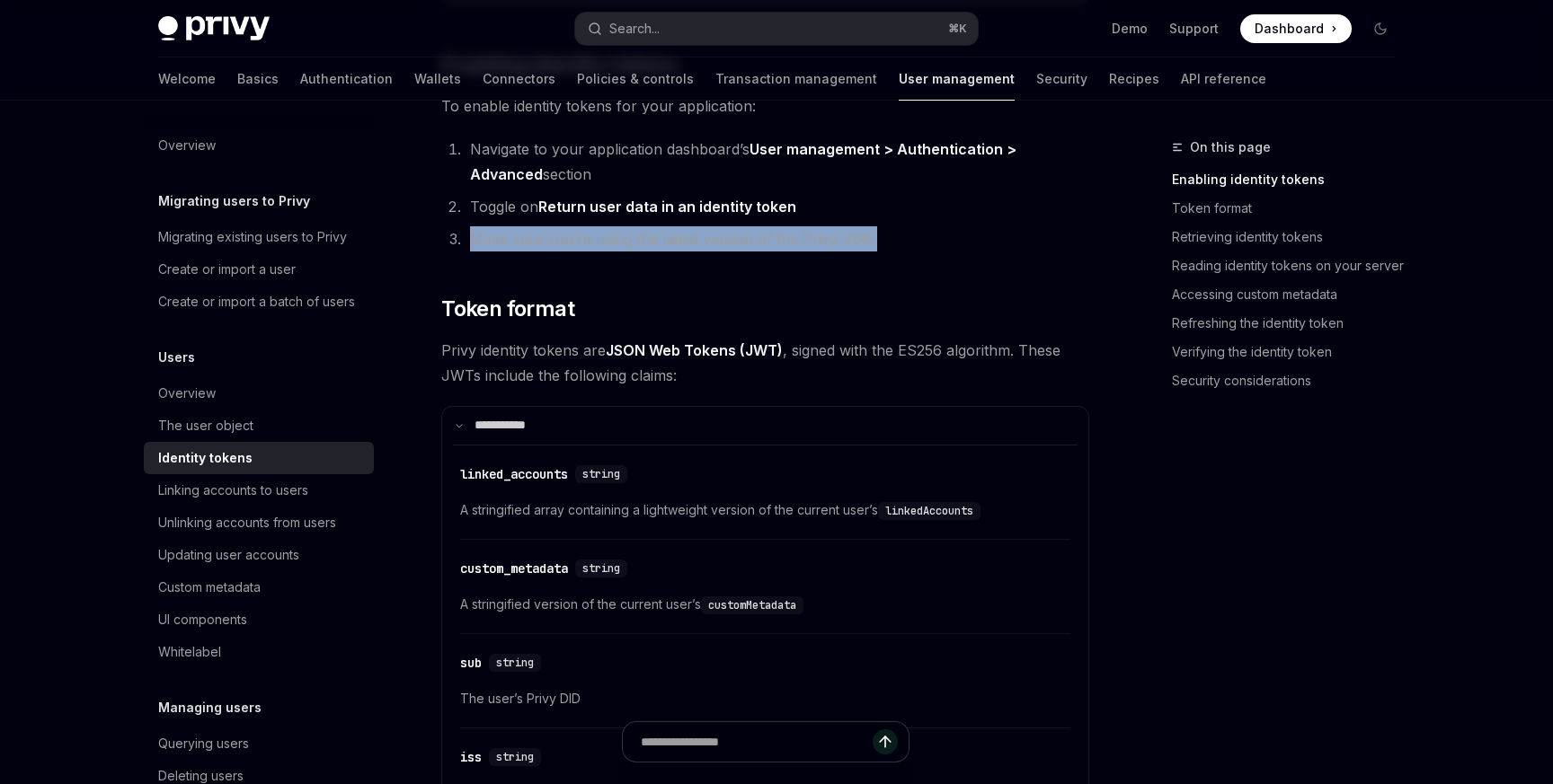
click at [644, 243] on li "Make sure you’re using the latest version of the Privy SDK" at bounding box center [776, 238] width 624 height 25
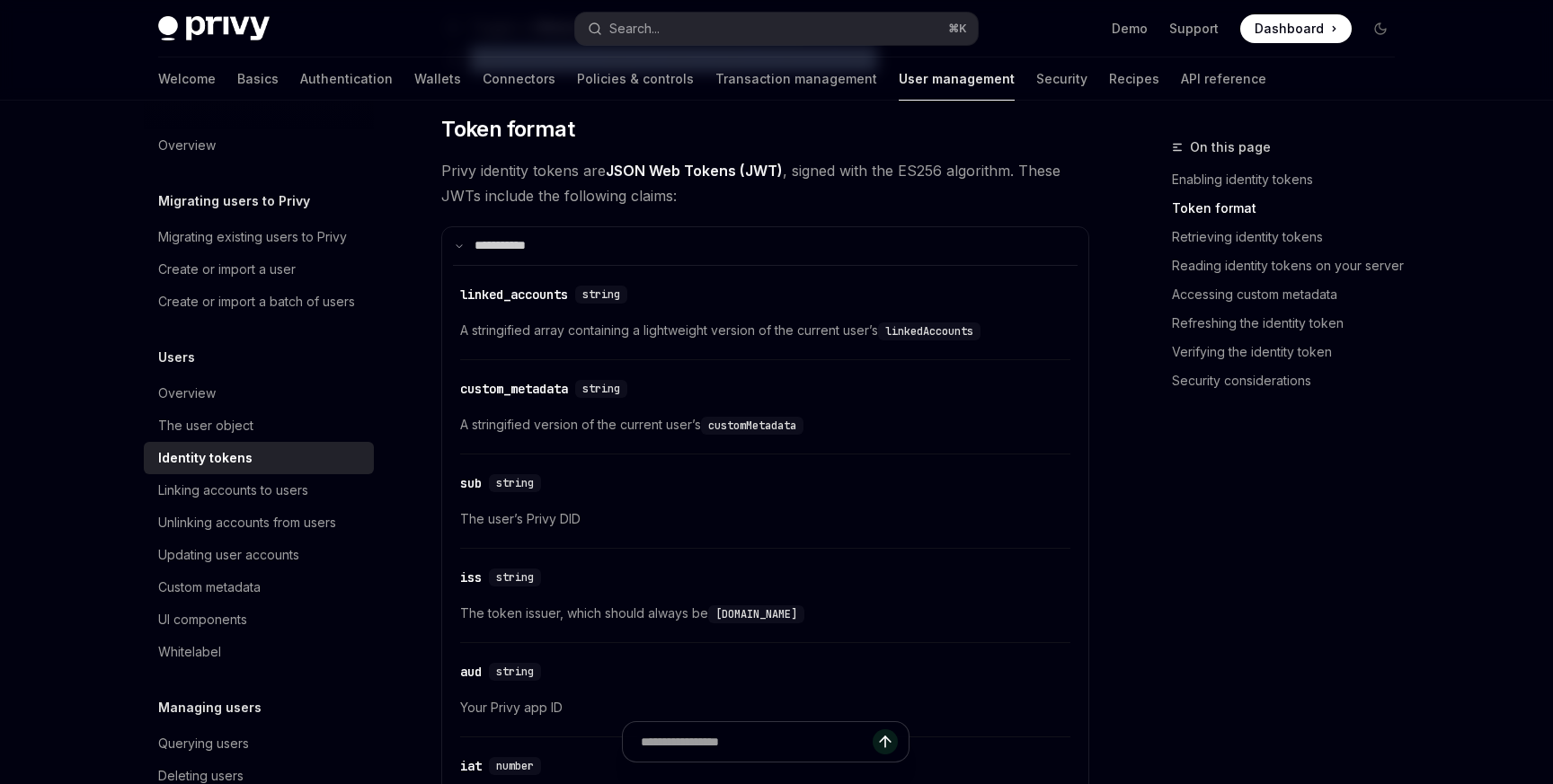
scroll to position [724, 0]
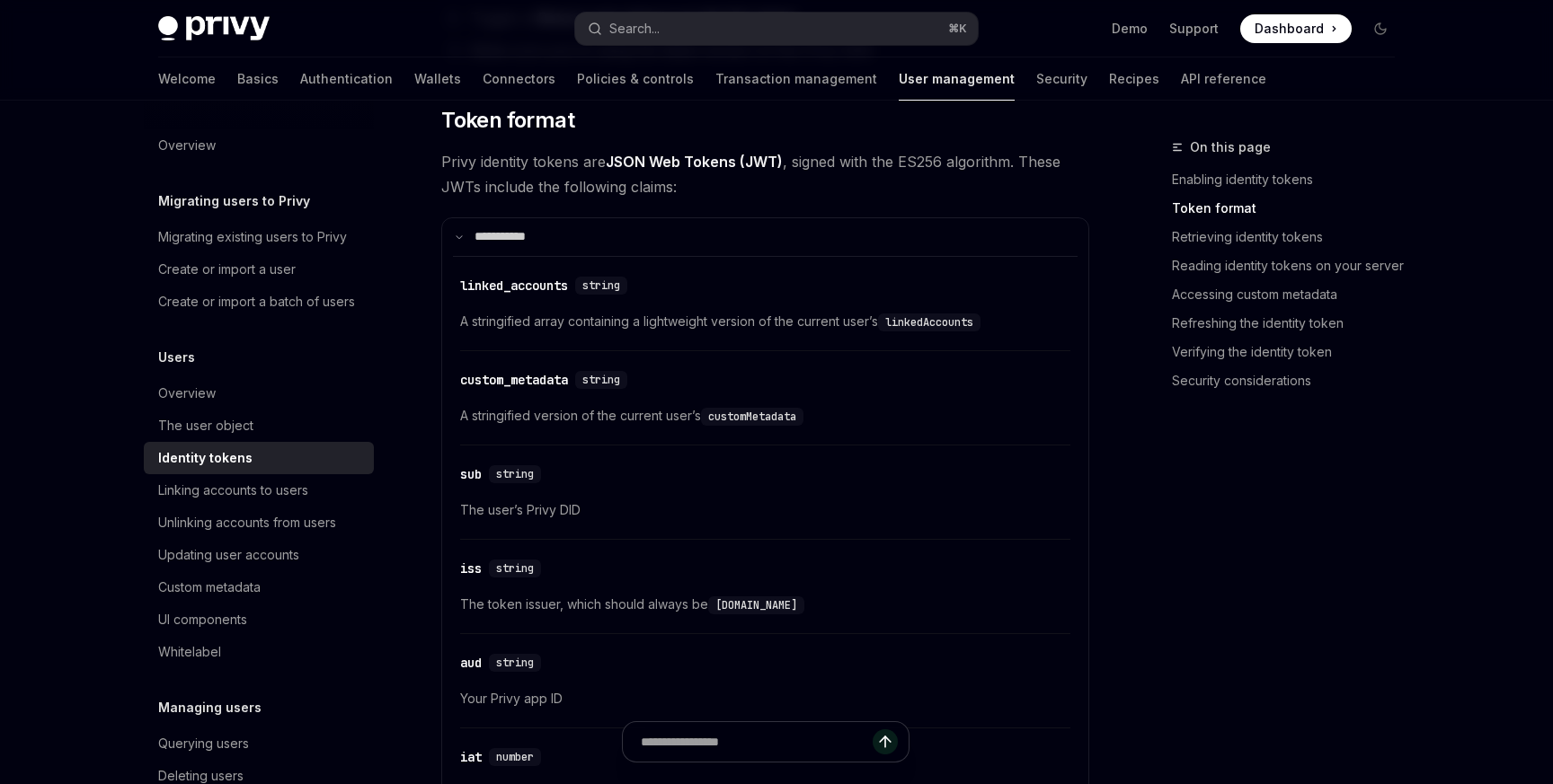
click at [933, 332] on div "​ linked_accounts string A stringified array containing a lightweight version o…" at bounding box center [765, 308] width 610 height 85
click at [820, 338] on div "​ linked_accounts string A stringified array containing a lightweight version o…" at bounding box center [765, 308] width 610 height 85
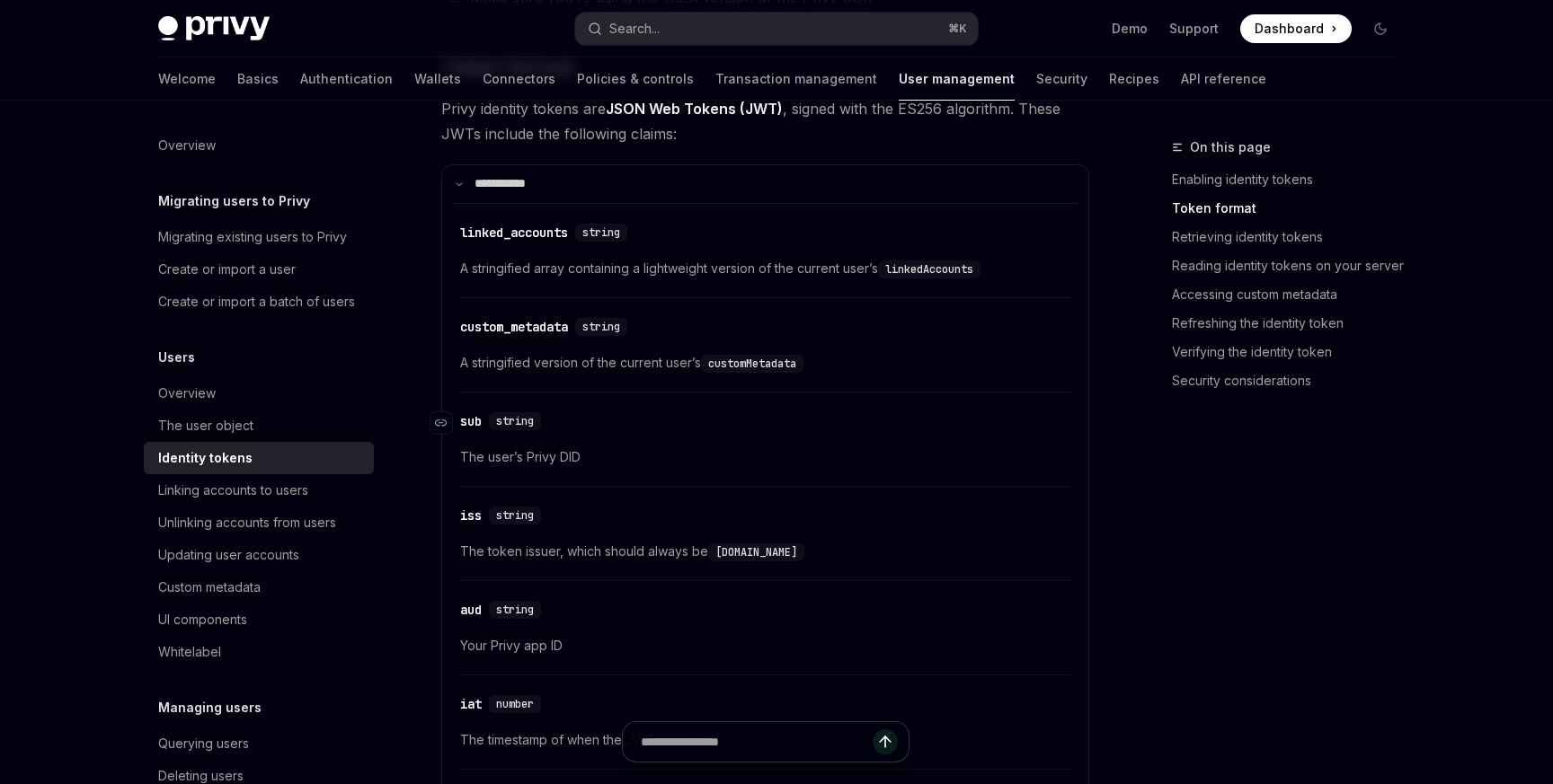
click at [682, 414] on div "​ sub string" at bounding box center [756, 421] width 593 height 22
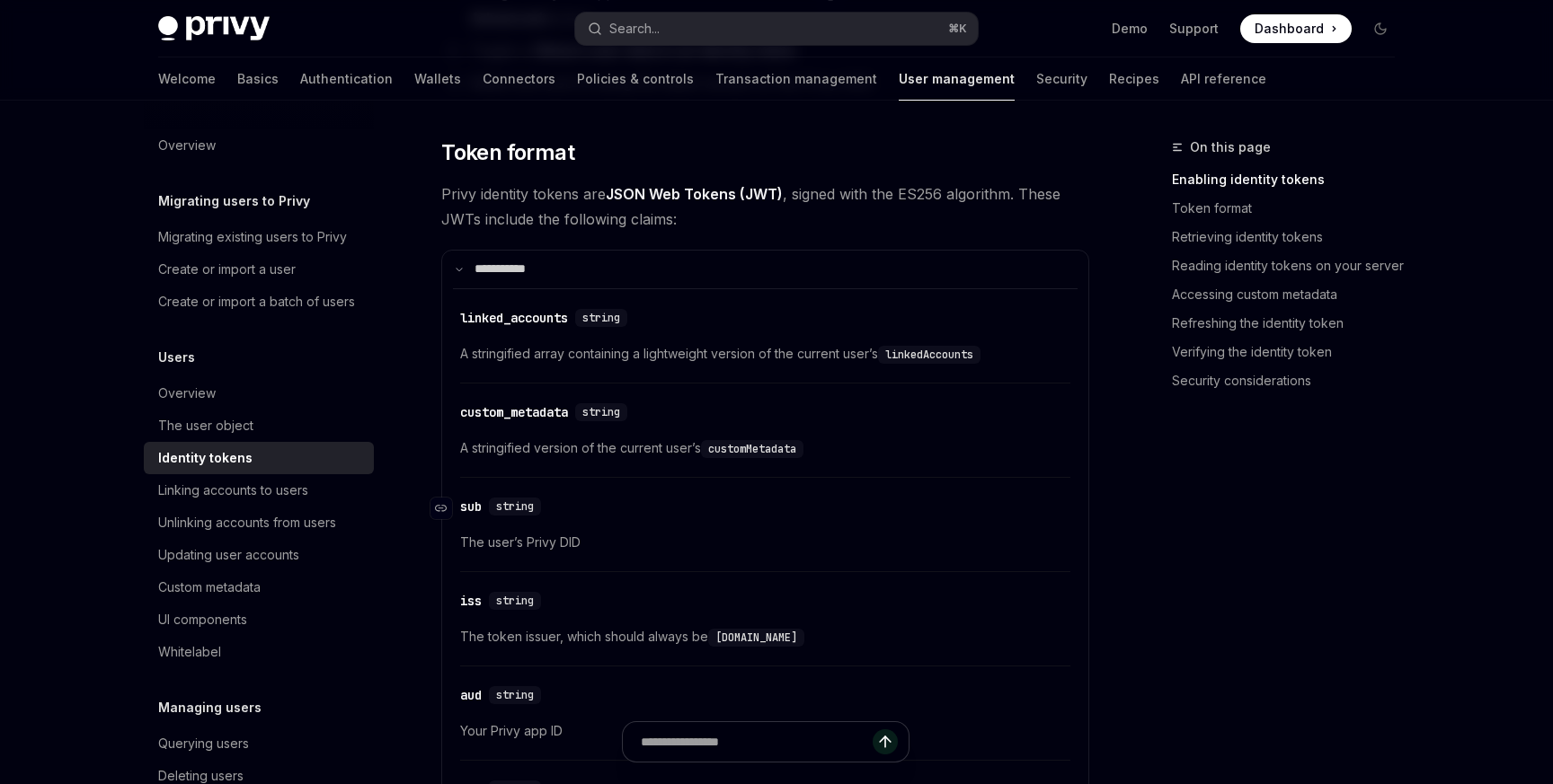
scroll to position [690, 0]
click at [493, 328] on div "​ linked_accounts string" at bounding box center [756, 319] width 593 height 22
click at [493, 318] on div "linked_accounts" at bounding box center [513, 319] width 108 height 18
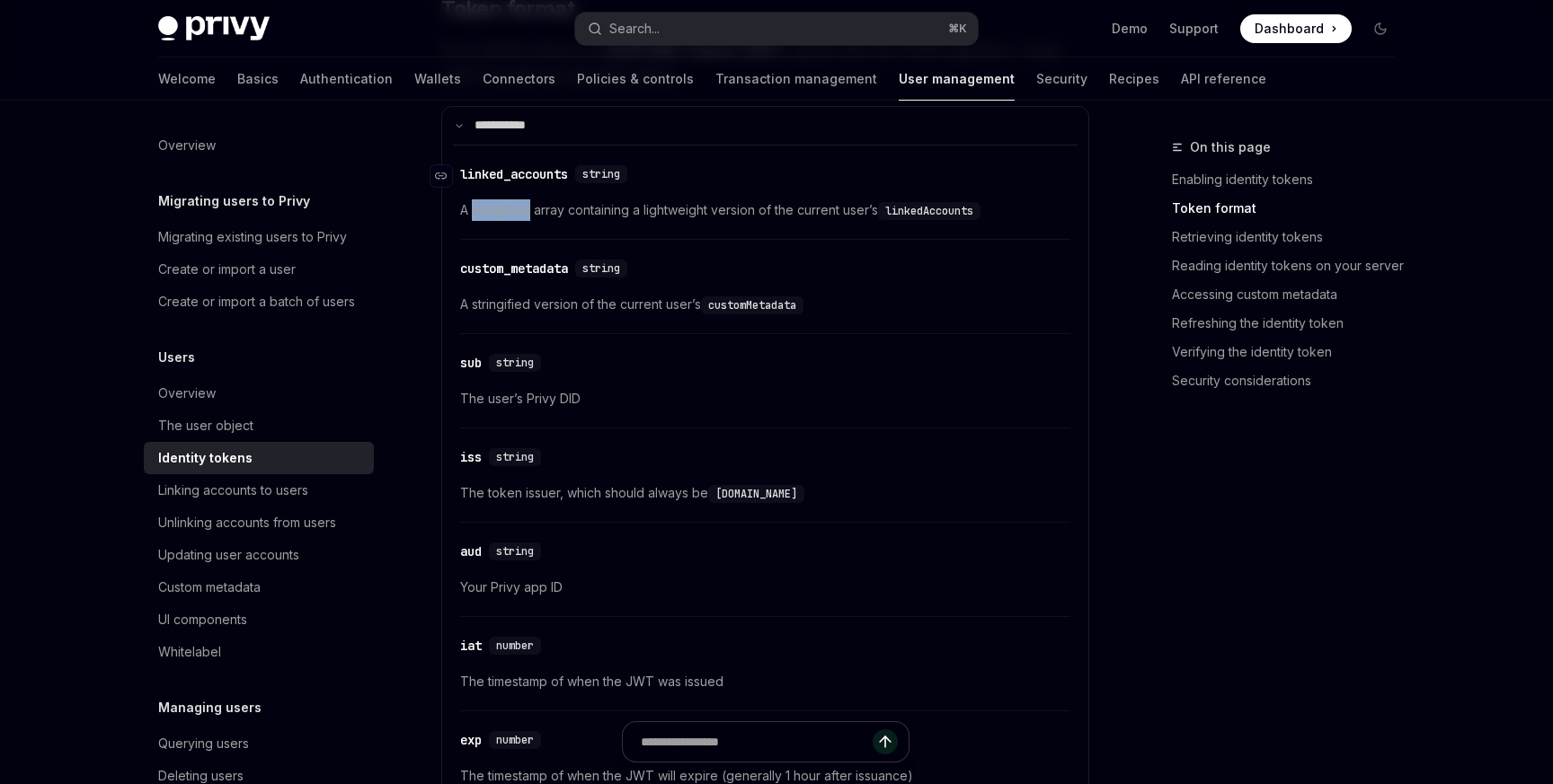
click at [493, 318] on div "​ linked_accounts string A stringified array containing a lightweight version o…" at bounding box center [765, 475] width 624 height 661
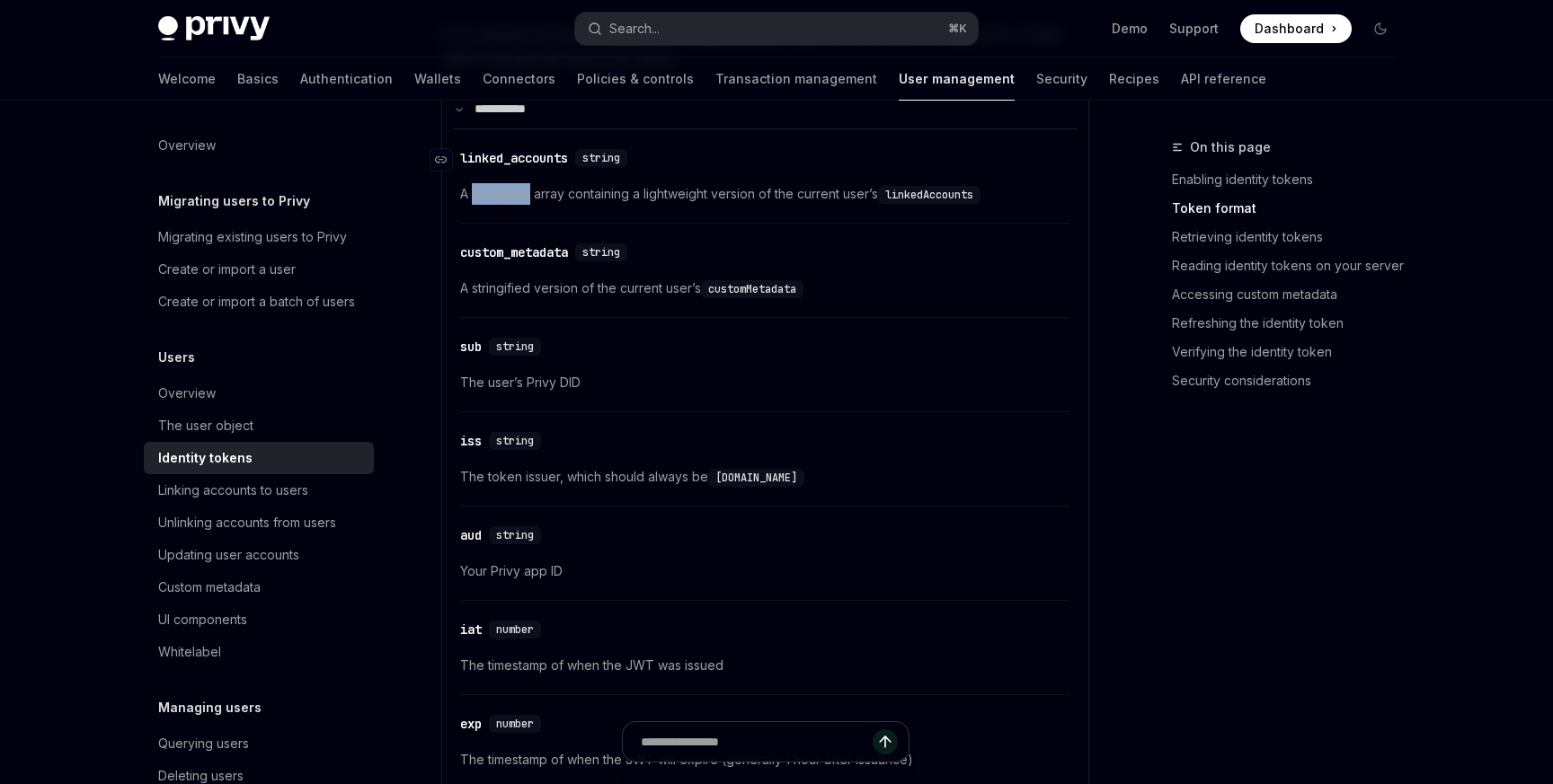
scroll to position [879, 0]
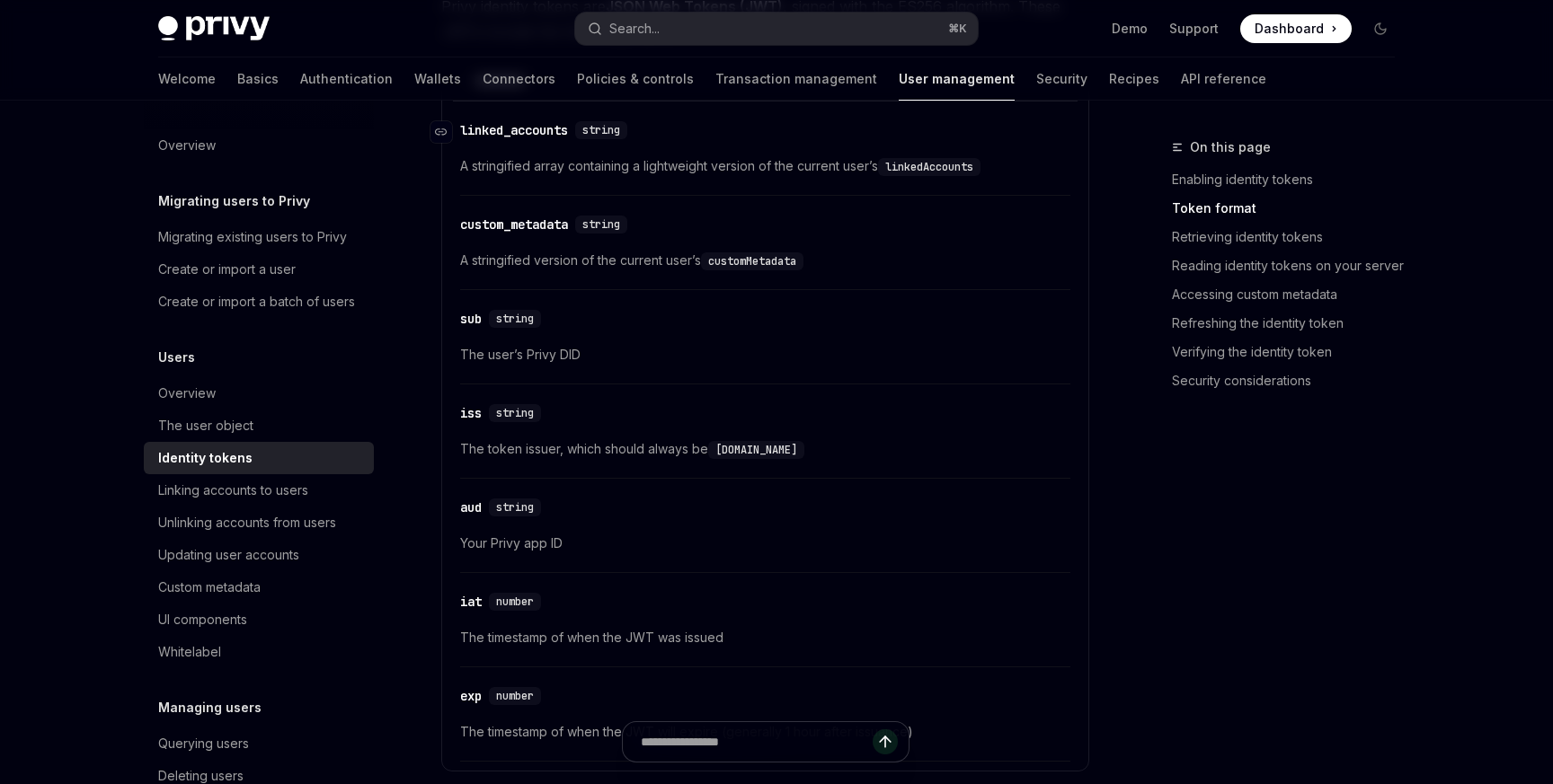
click at [525, 131] on div "linked_accounts" at bounding box center [513, 131] width 108 height 18
copy div "linked_accounts"
